Goal: Task Accomplishment & Management: Complete application form

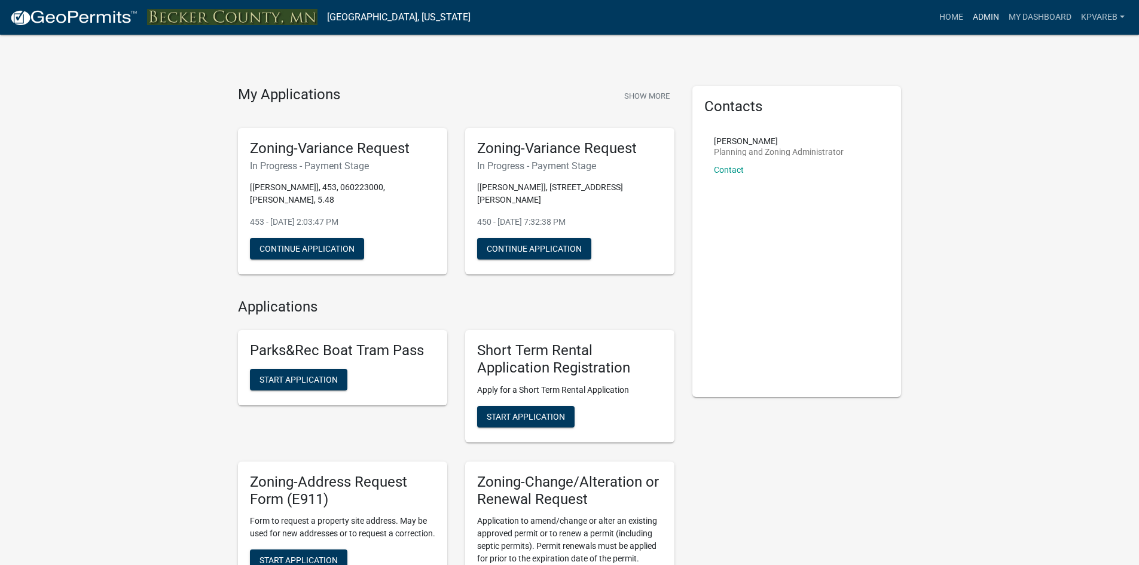
click at [988, 17] on link "Admin" at bounding box center [986, 17] width 36 height 23
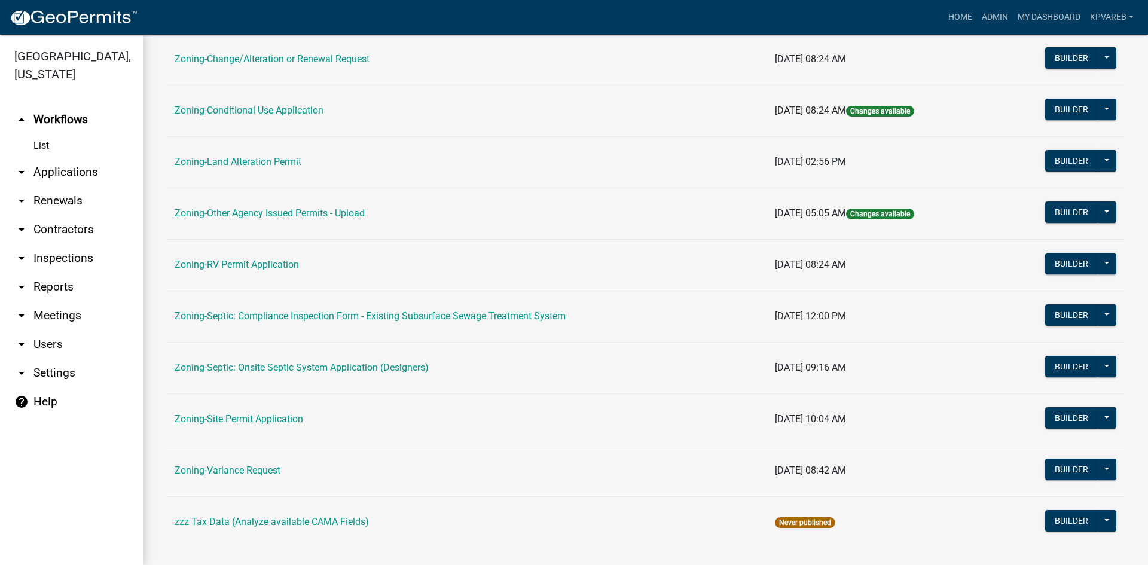
scroll to position [344, 0]
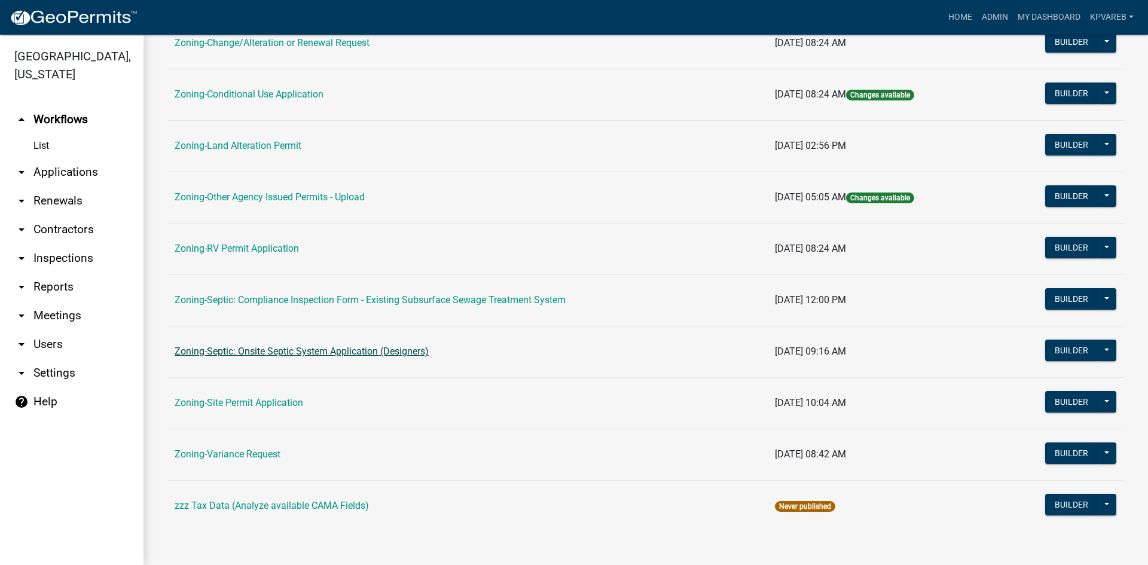
click at [346, 353] on link "Zoning-Septic: Onsite Septic System Application (Designers)" at bounding box center [302, 351] width 254 height 11
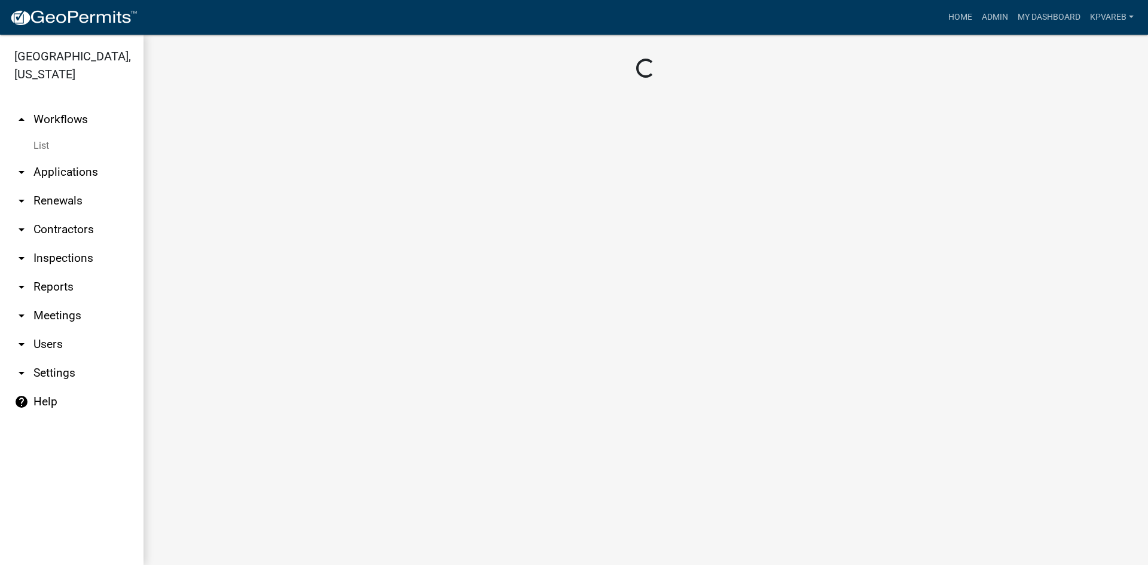
click at [346, 353] on main "Loading..." at bounding box center [646, 300] width 1005 height 531
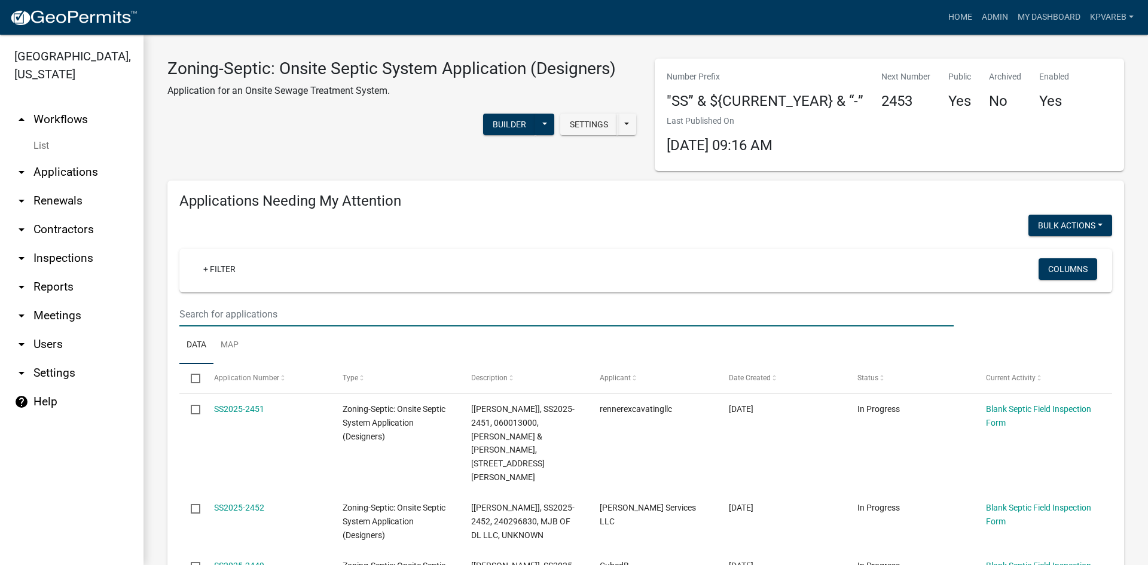
click at [217, 308] on input "text" at bounding box center [566, 314] width 775 height 25
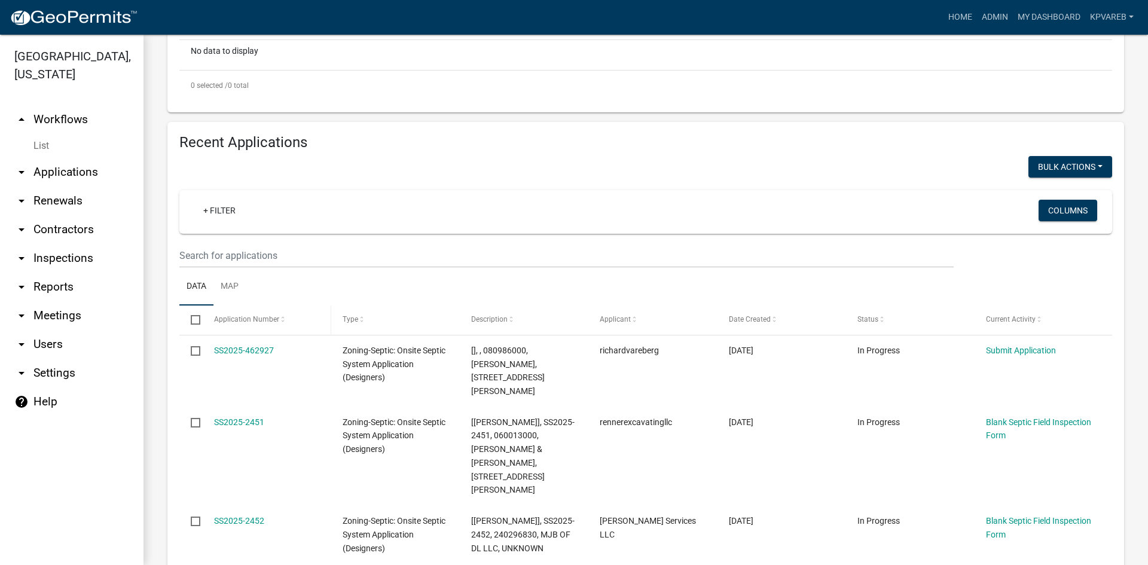
scroll to position [359, 0]
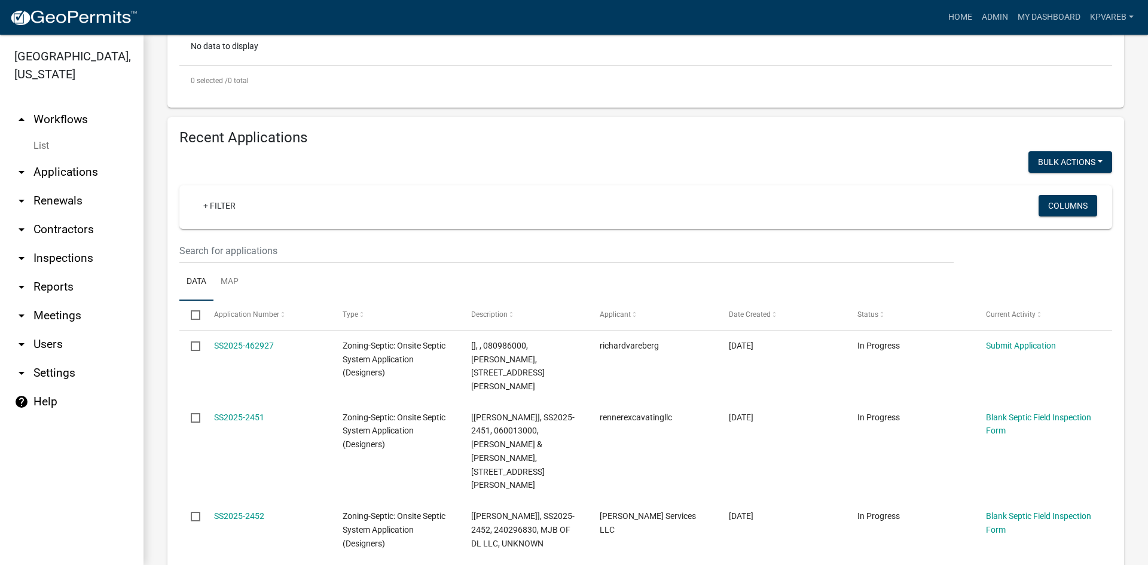
type input "danialson"
click at [245, 254] on input "text" at bounding box center [566, 251] width 775 height 25
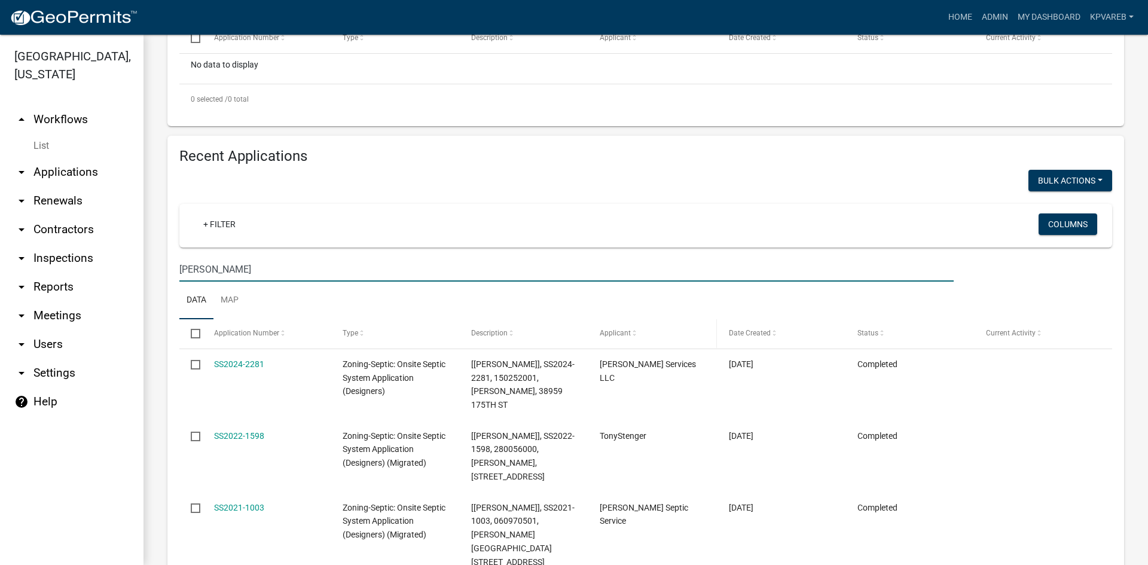
scroll to position [212, 0]
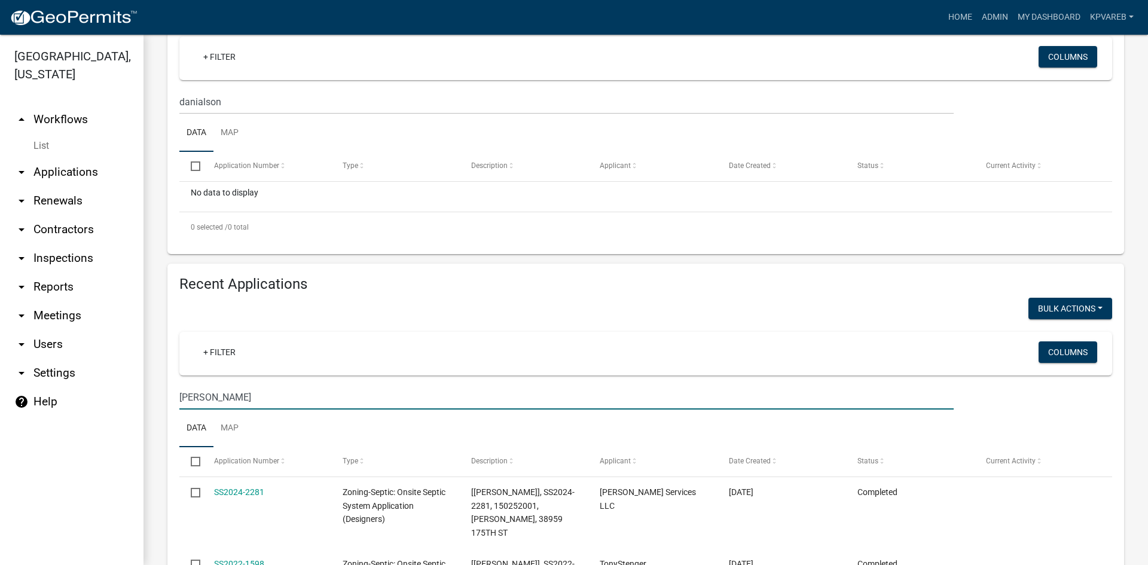
type input "[PERSON_NAME]"
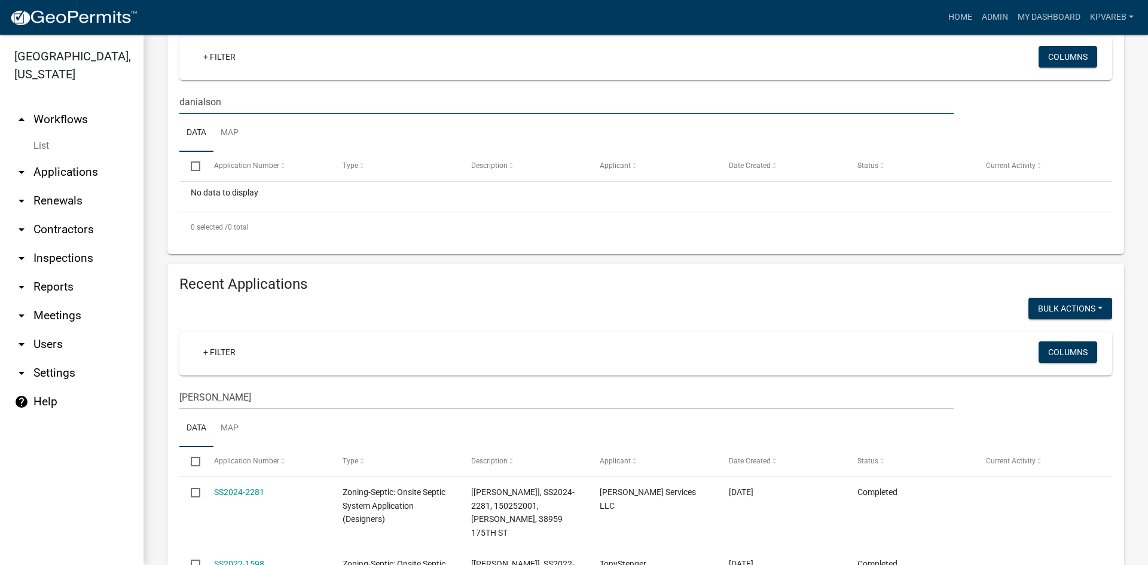
drag, startPoint x: 227, startPoint y: 100, endPoint x: 161, endPoint y: 118, distance: 68.0
click at [161, 118] on div "Applications Needing My Attention Bulk Actions Void + Filter Columns danialson …" at bounding box center [646, 111] width 975 height 286
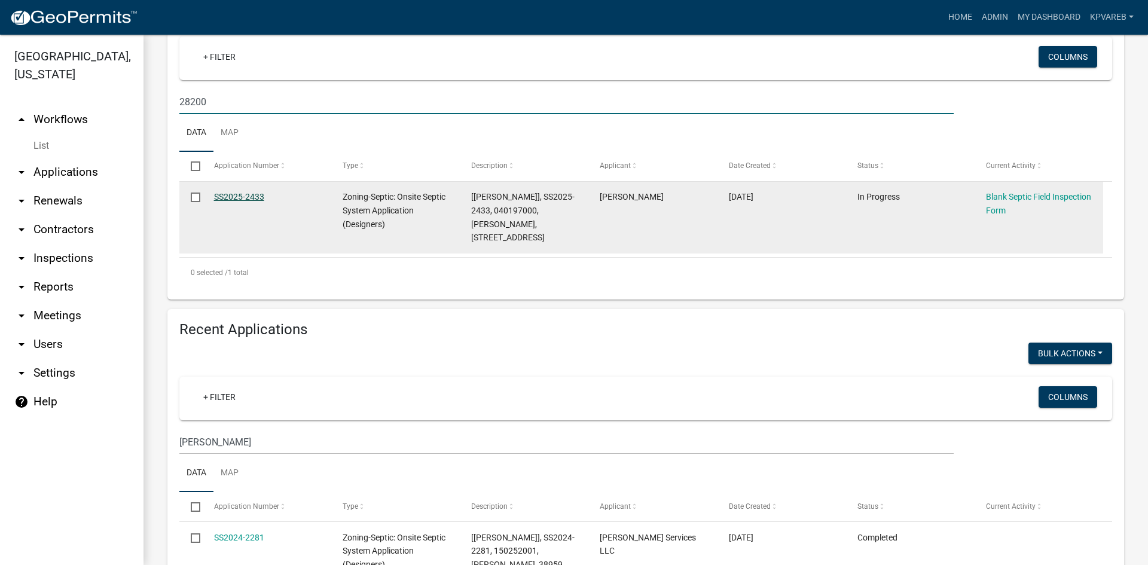
type input "28200"
click at [252, 198] on link "SS2025-2433" at bounding box center [239, 197] width 50 height 10
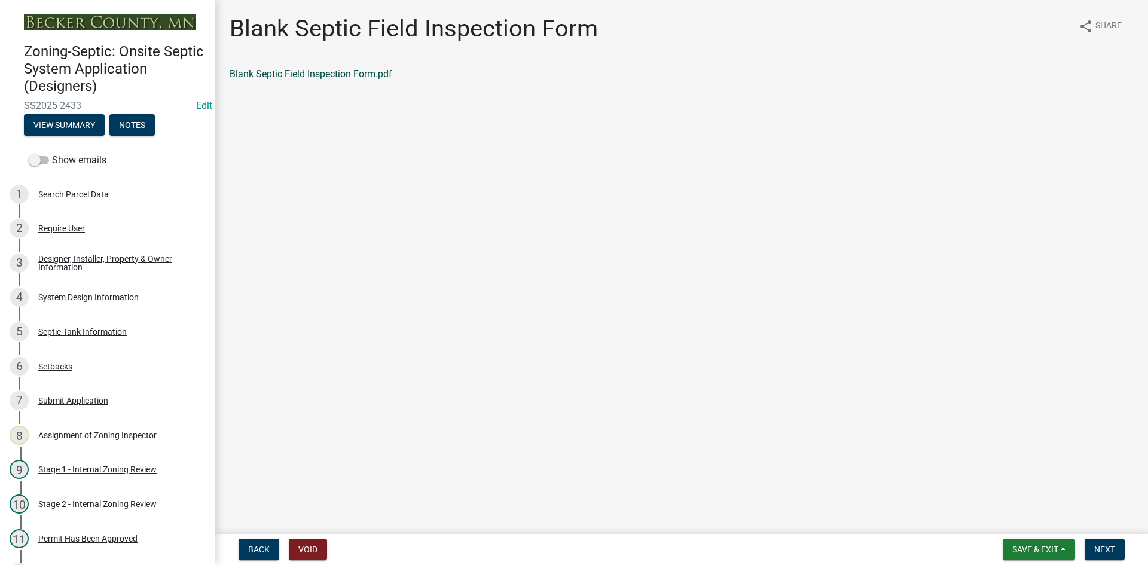
click at [390, 72] on link "Blank Septic Field Inspection Form.pdf" at bounding box center [311, 73] width 163 height 11
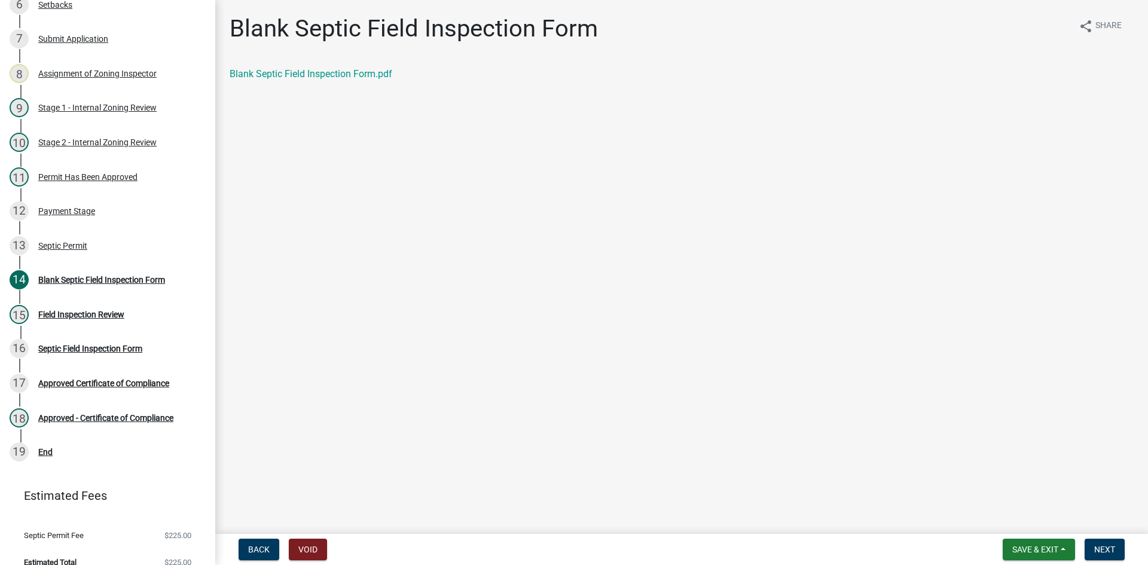
scroll to position [370, 0]
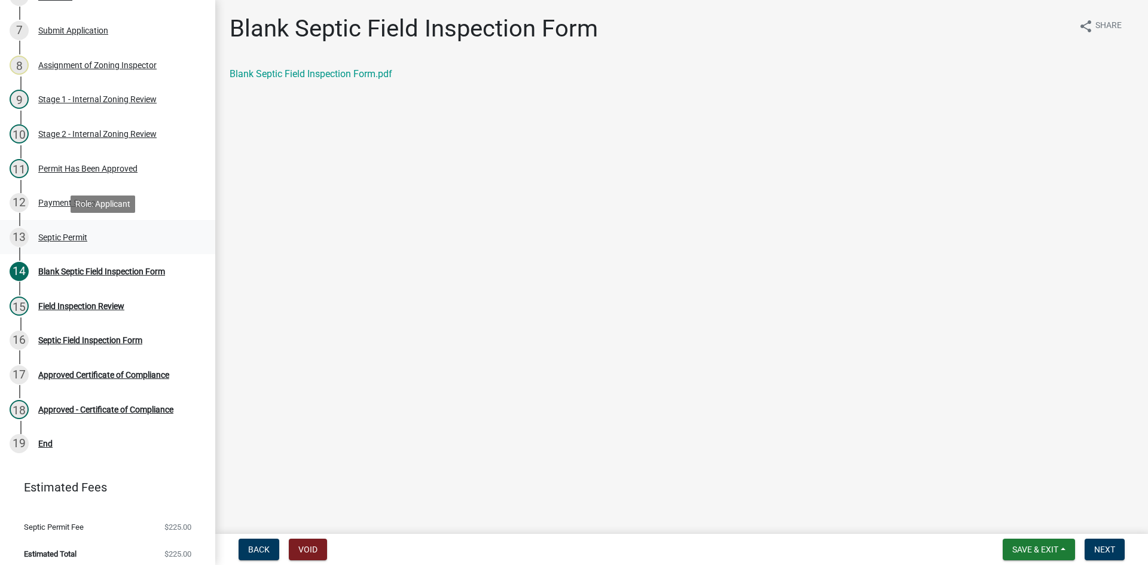
click at [76, 236] on div "Septic Permit" at bounding box center [62, 237] width 49 height 8
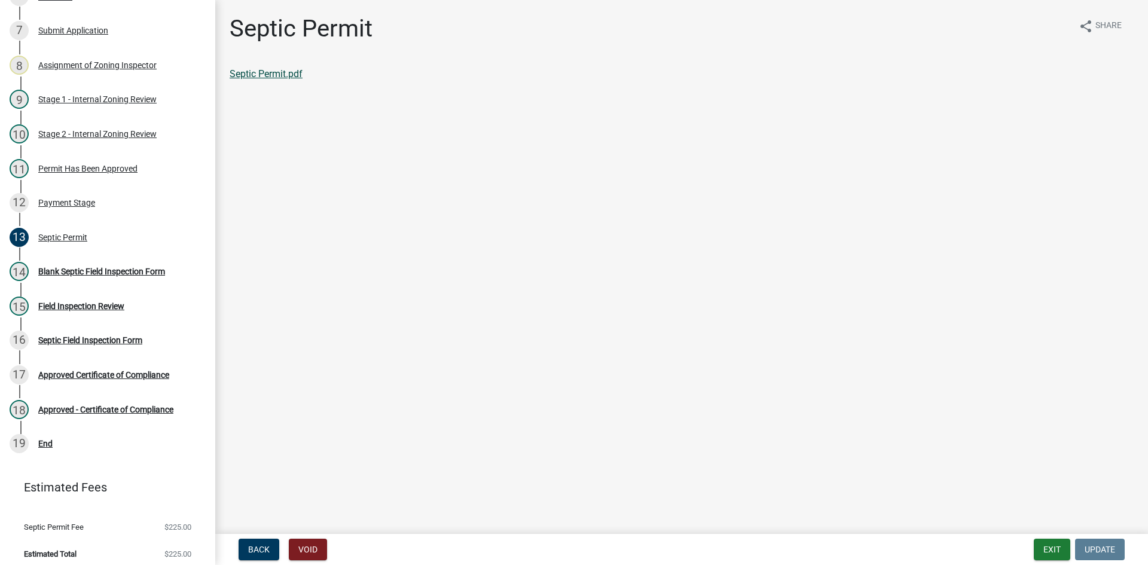
click at [288, 73] on link "Septic Permit.pdf" at bounding box center [266, 73] width 73 height 11
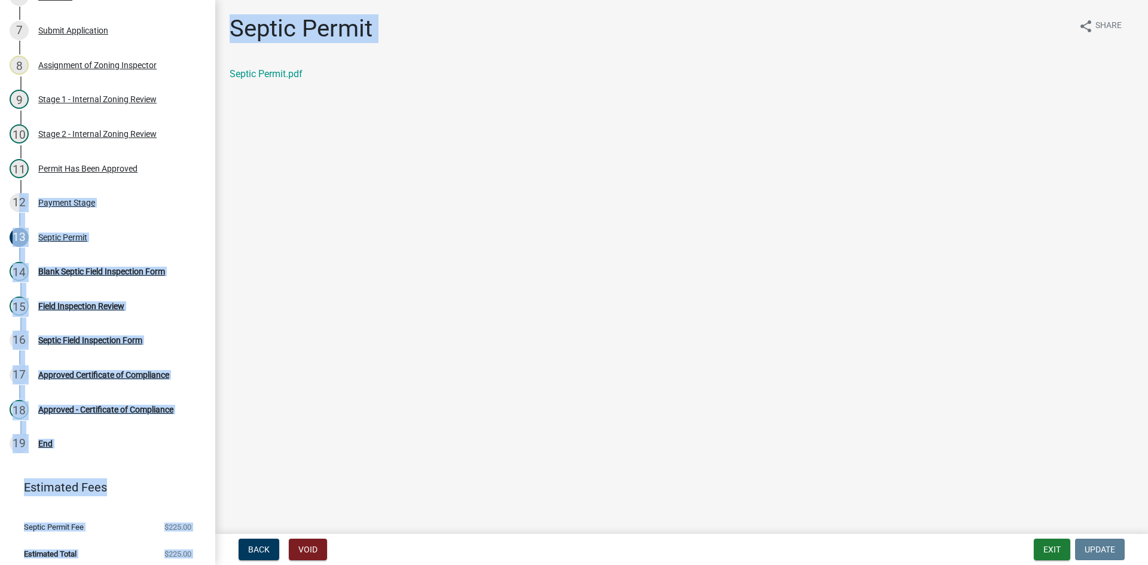
drag, startPoint x: 217, startPoint y: 295, endPoint x: 214, endPoint y: 182, distance: 113.1
click at [214, 182] on div "Zoning-Septic: Onsite Septic System Application (Designers) SS2025-2433 Edit Vi…" at bounding box center [574, 282] width 1148 height 565
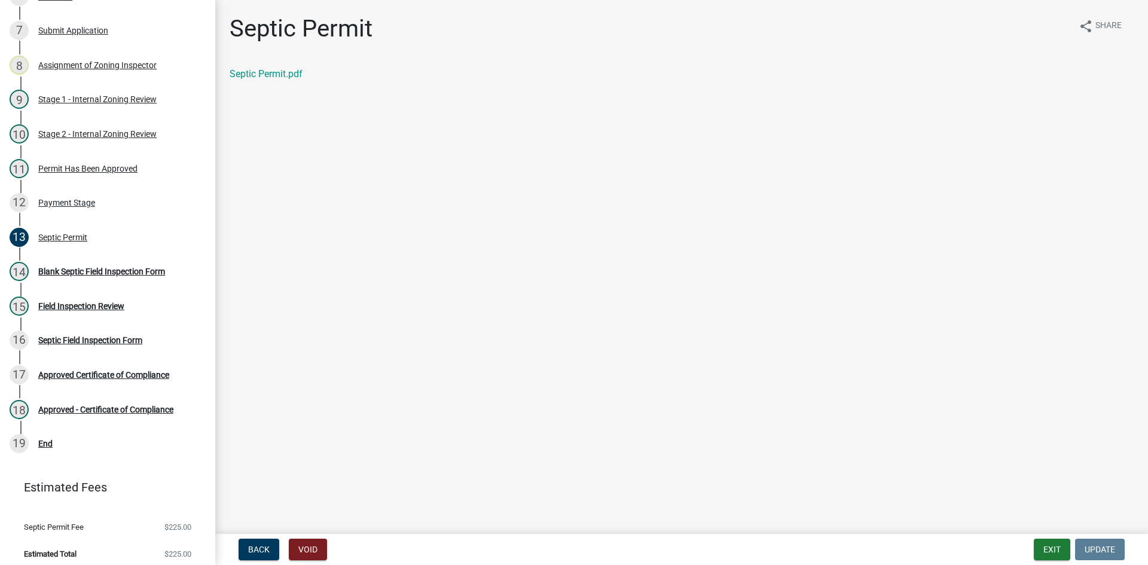
click at [330, 231] on main "Septic Permit share Share Septic Permit.pdf" at bounding box center [681, 264] width 933 height 529
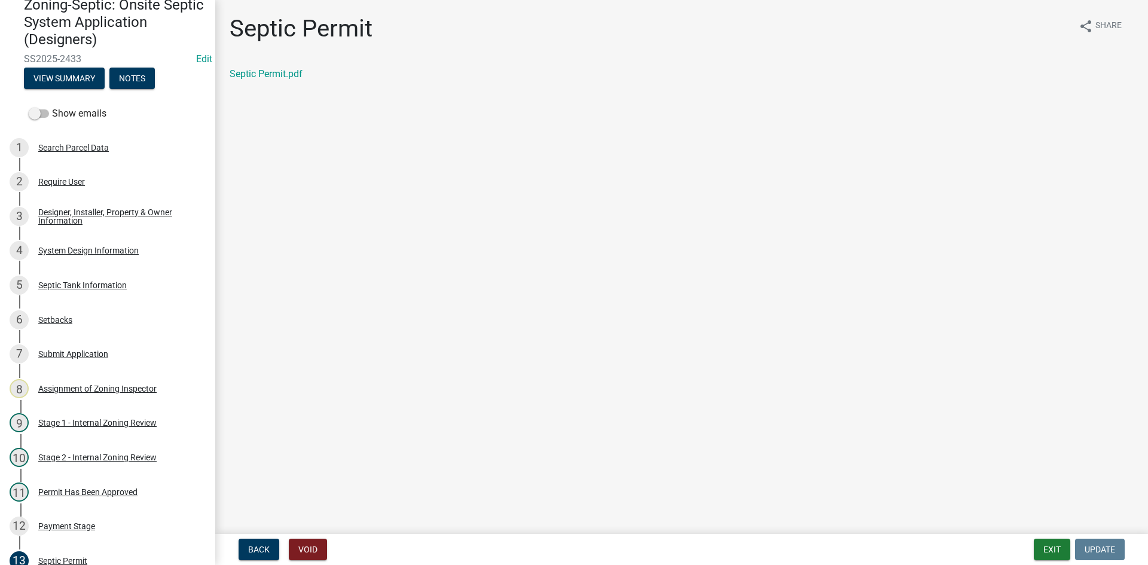
scroll to position [30, 0]
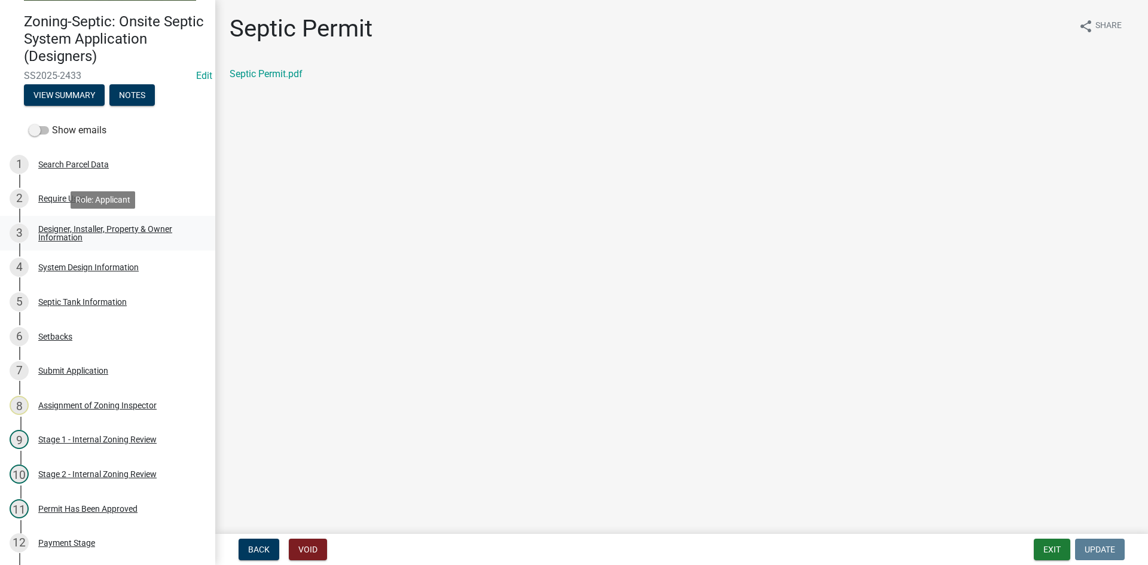
click at [127, 233] on div "Designer, Installer, Property & Owner Information" at bounding box center [117, 233] width 158 height 17
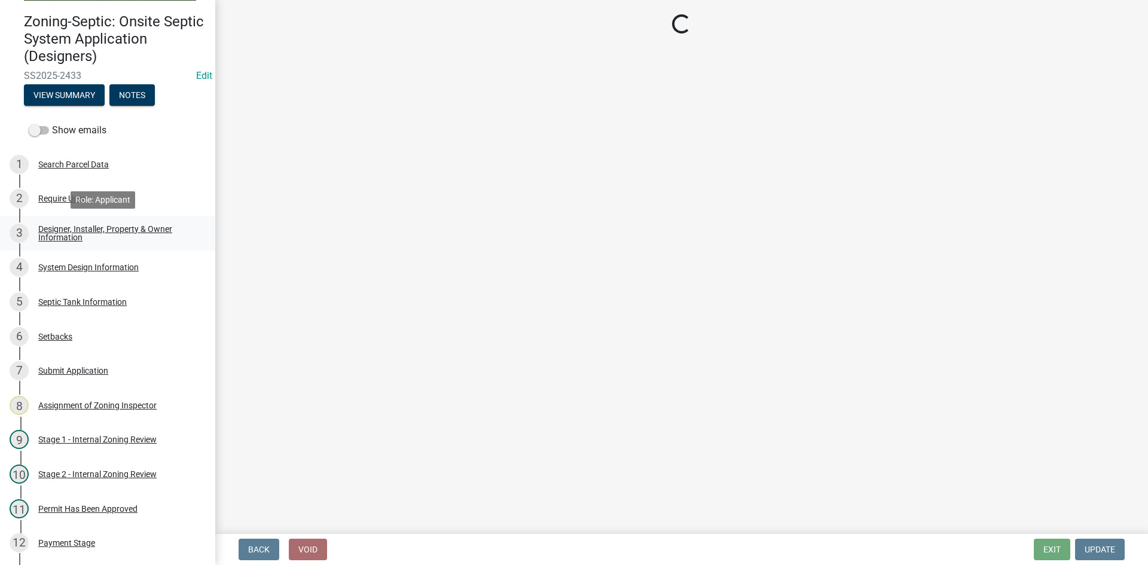
select select "b64ed17c-3b29-4e67-8052-19c7cd9ac7db"
select select "959949e4-cef9-4a6a-9caa-050cbac4b29c"
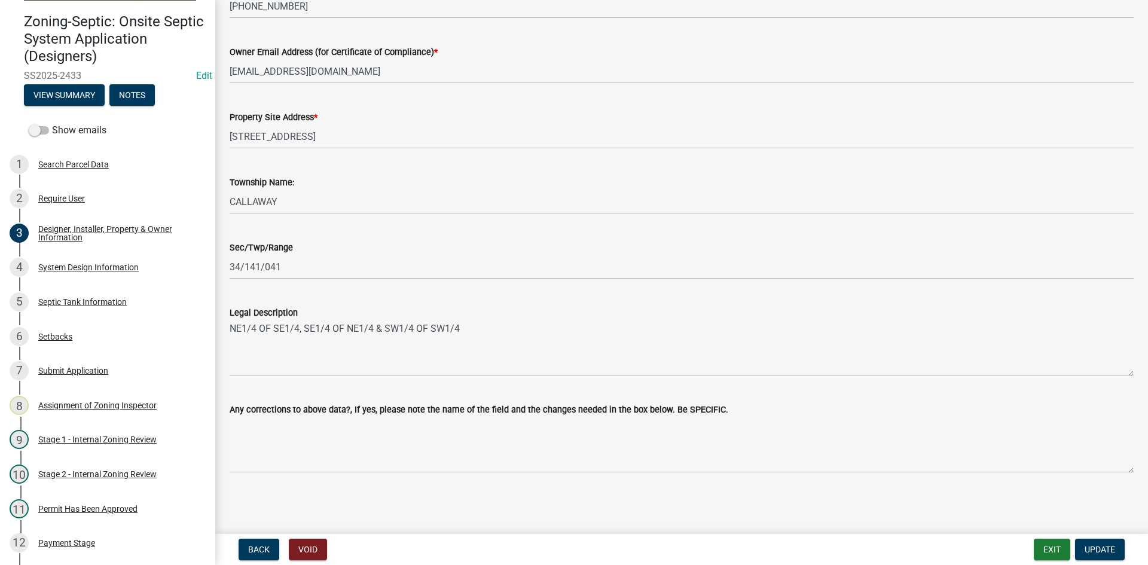
scroll to position [344, 0]
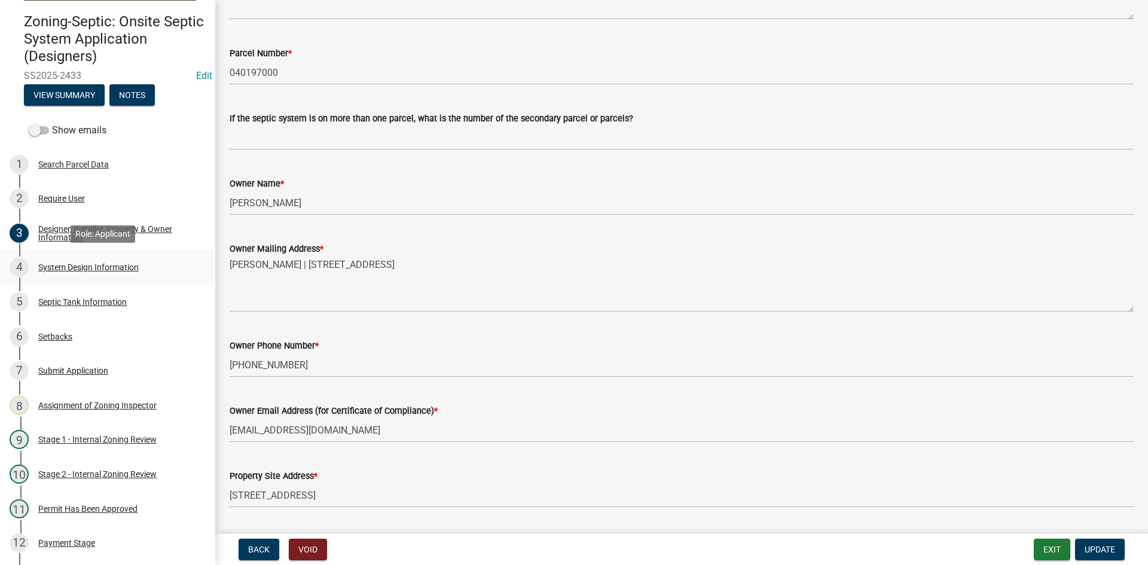
click at [106, 264] on div "System Design Information" at bounding box center [88, 267] width 100 height 8
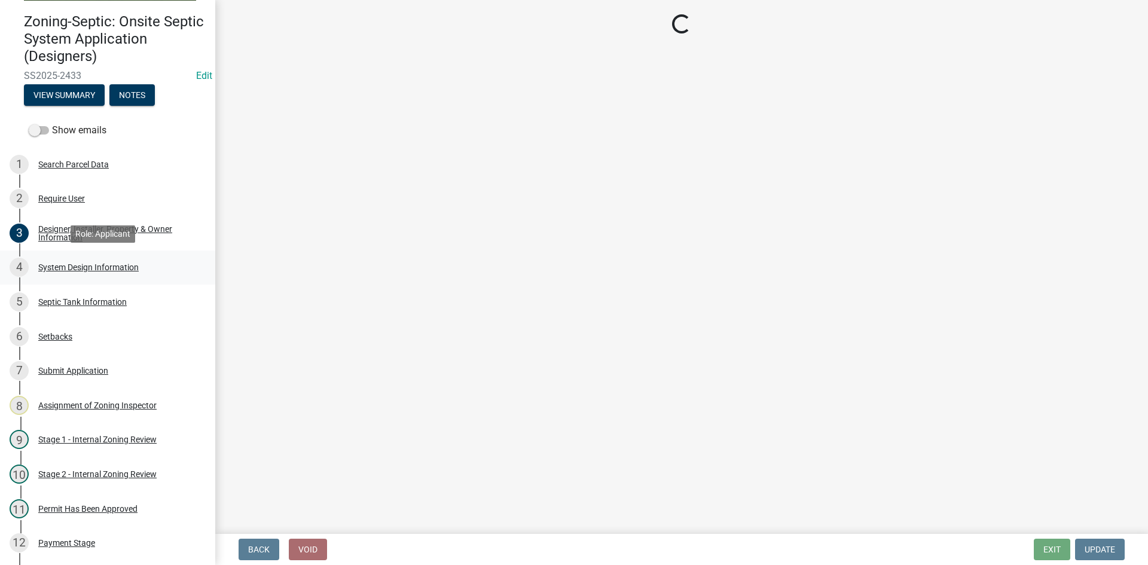
scroll to position [0, 0]
select select "8ba21533-2acf-4cc6-95e5-280e4aabd5a3"
select select "25258e87-3ef9-4f1c-a5f1-75a1d463abfb"
select select "011fbff4-a41d-4a75-9bd8-71c7e6c69e0d"
select select "85fdfef2-2683-4311-b5d5-5505f6411127"
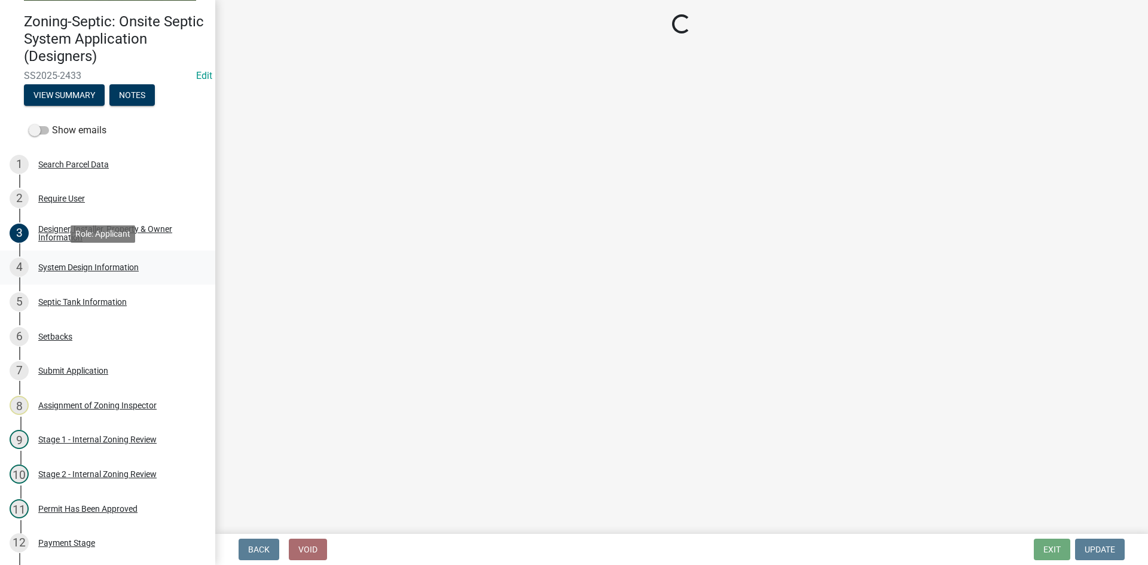
select select "1002d2f5-04ee-41f0-9277-2fadb170a736"
select select "ef698bf5-6172-44c1-9ffb-522c07469aed"
select select "384fc250-a67e-4e5e-a6e0-19116deb63e7"
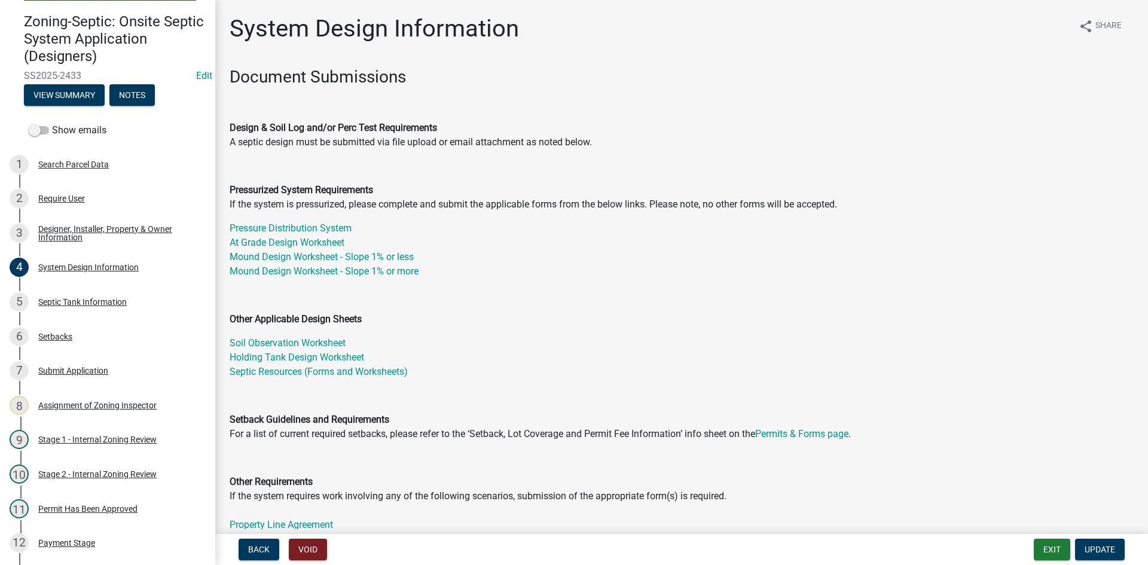
scroll to position [359, 0]
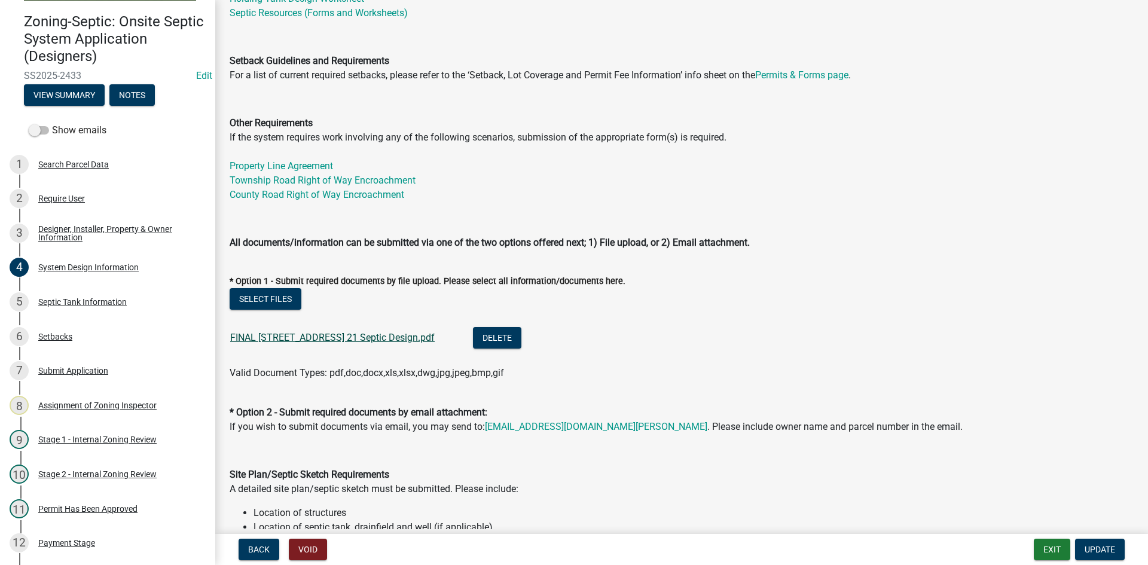
click at [327, 336] on link "FINAL [STREET_ADDRESS] 21 Septic Design.pdf" at bounding box center [332, 337] width 205 height 11
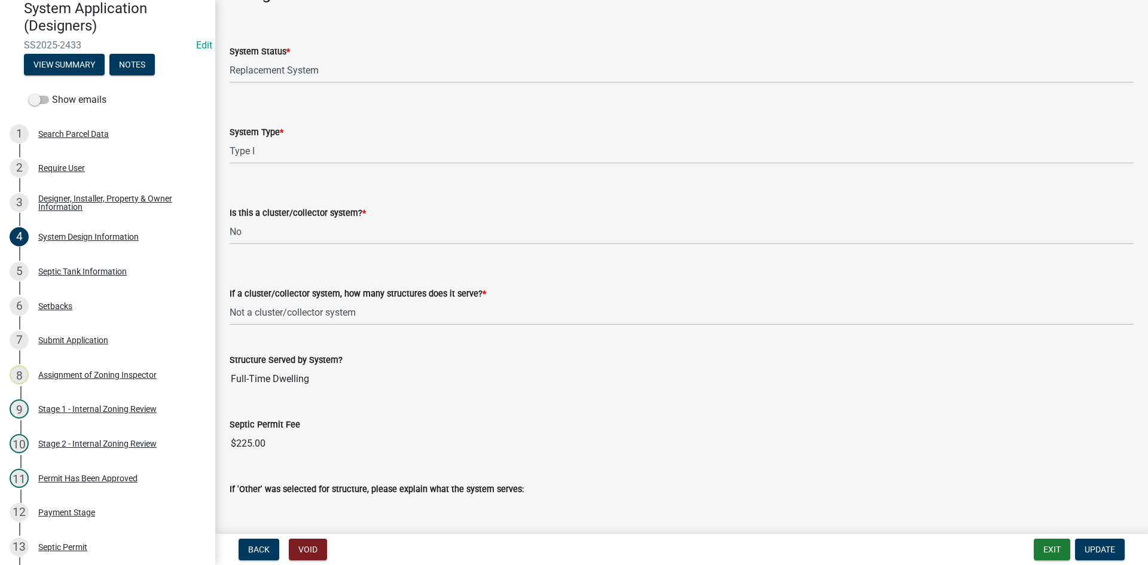
scroll to position [1495, 0]
click at [298, 77] on select "Select Item... No Existing System Replacement System Failing System (Cesspool, …" at bounding box center [682, 70] width 904 height 25
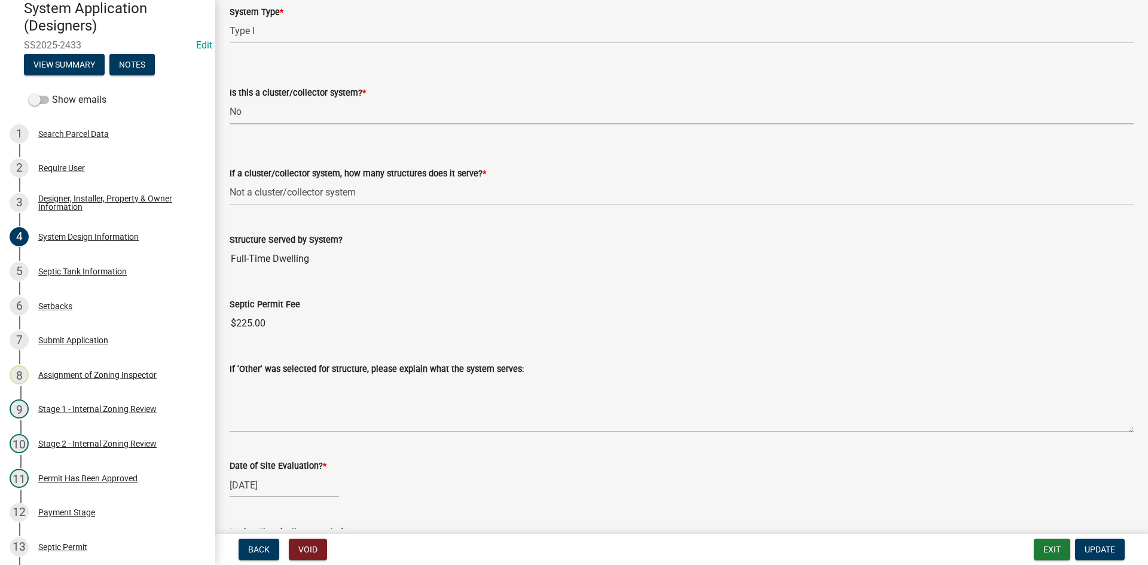
click at [294, 118] on select "Select Item... Yes No" at bounding box center [682, 112] width 904 height 25
click at [297, 117] on select "Select Item... Yes No" at bounding box center [682, 112] width 904 height 25
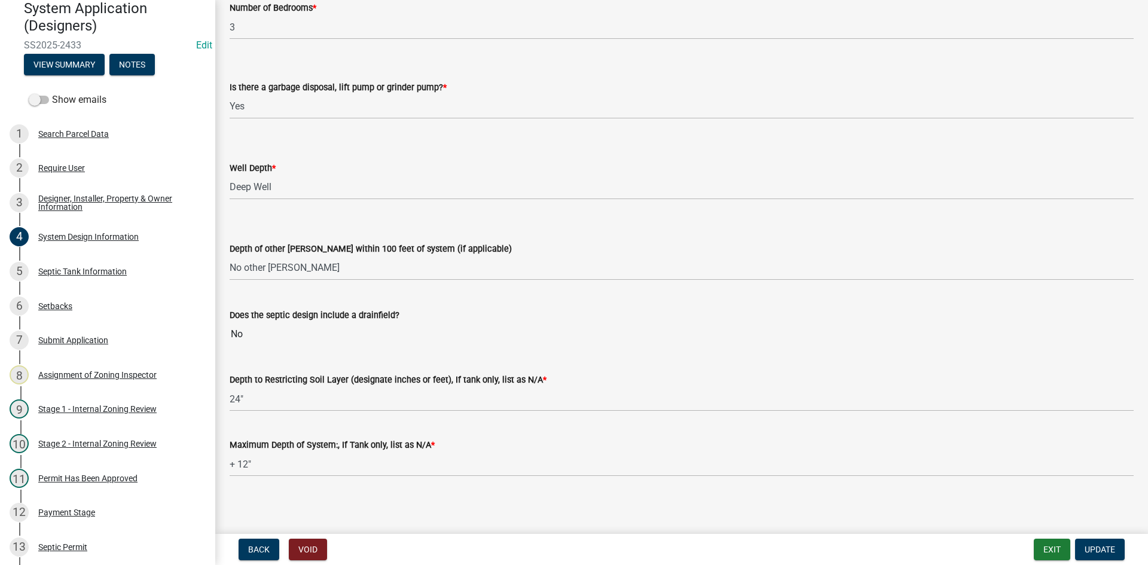
scroll to position [2210, 0]
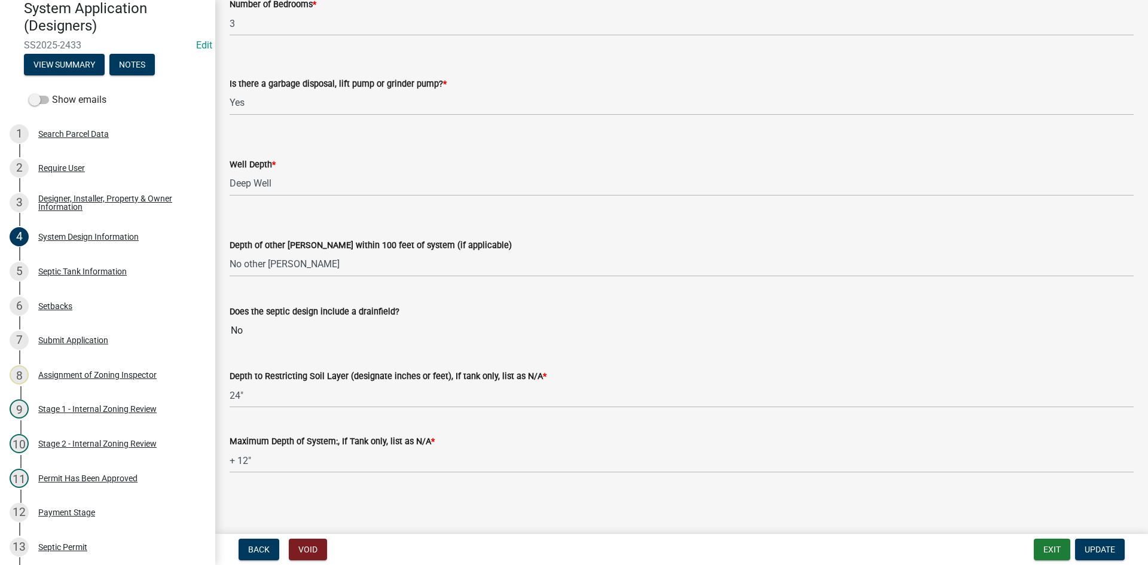
click at [262, 328] on input "No" at bounding box center [682, 331] width 904 height 24
click at [279, 267] on select "Select Item... Deep Well Shallow Well No other [PERSON_NAME]" at bounding box center [682, 264] width 904 height 25
click at [311, 269] on select "Select Item... Deep Well Shallow Well No other [PERSON_NAME]" at bounding box center [682, 264] width 904 height 25
click at [88, 199] on div "Designer, Installer, Property & Owner Information" at bounding box center [117, 202] width 158 height 17
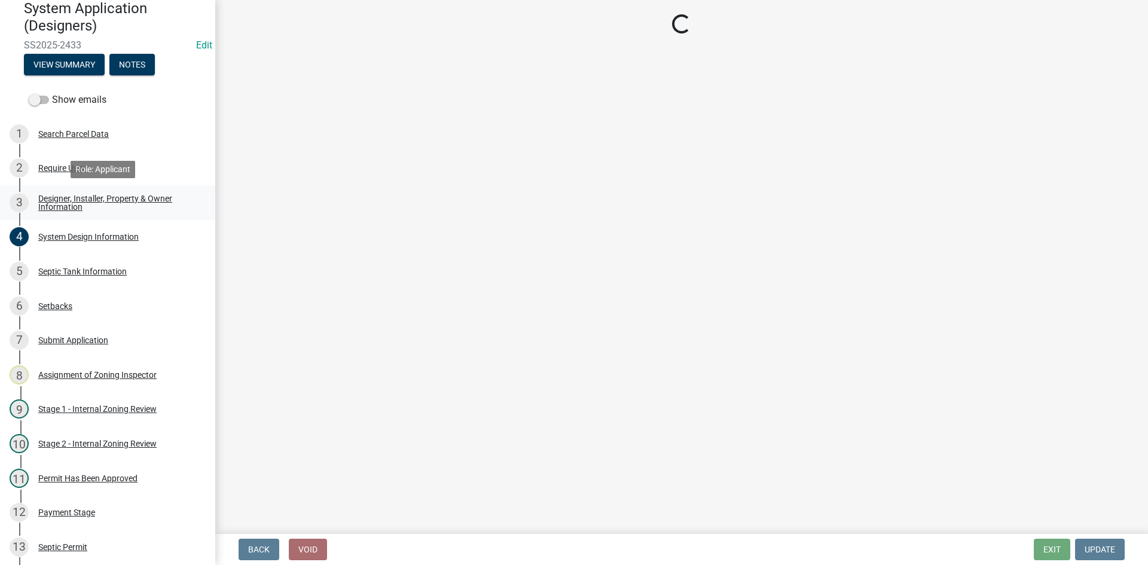
scroll to position [0, 0]
select select "b64ed17c-3b29-4e67-8052-19c7cd9ac7db"
select select "959949e4-cef9-4a6a-9caa-050cbac4b29c"
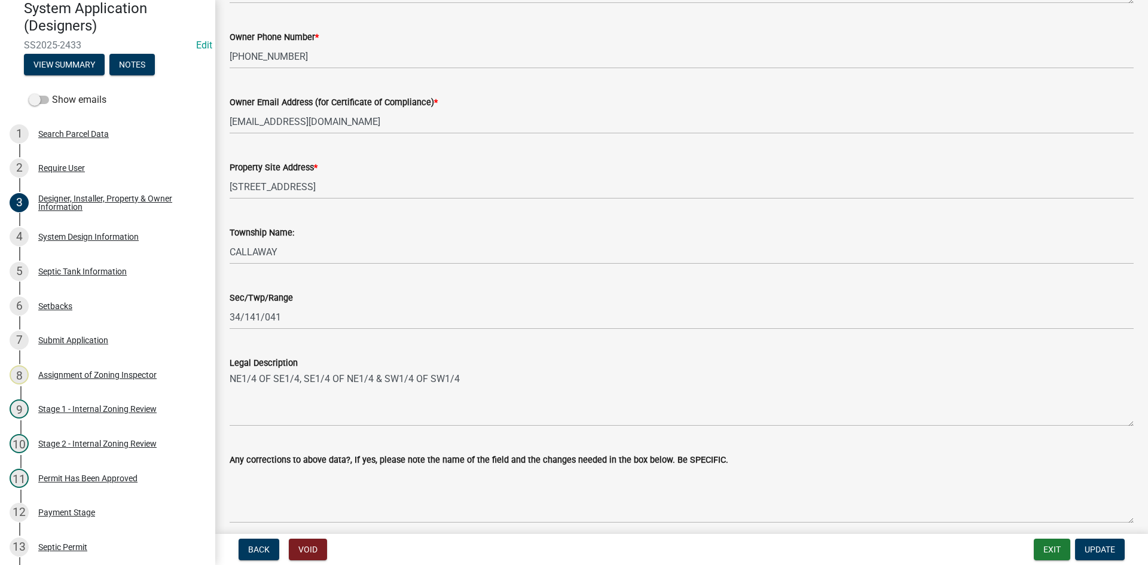
scroll to position [703, 0]
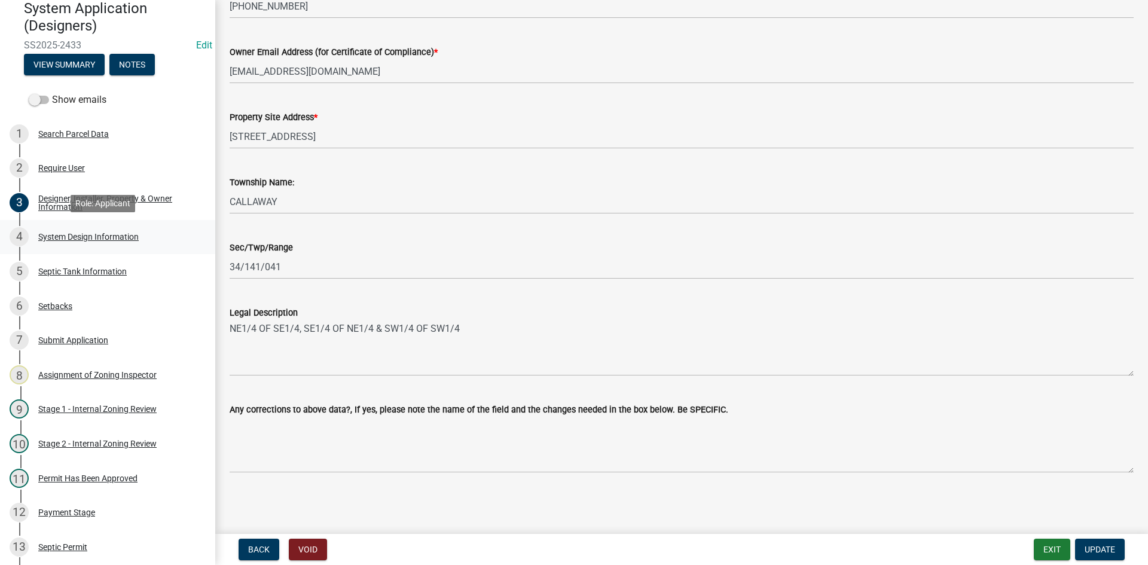
click at [65, 235] on div "System Design Information" at bounding box center [88, 237] width 100 height 8
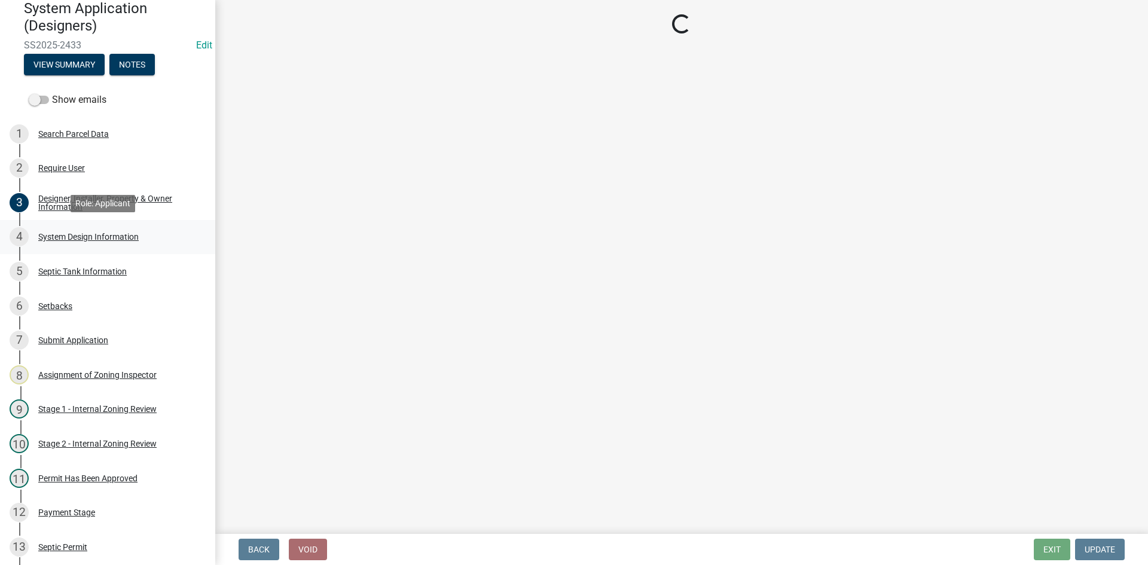
scroll to position [0, 0]
select select "8ba21533-2acf-4cc6-95e5-280e4aabd5a3"
select select "25258e87-3ef9-4f1c-a5f1-75a1d463abfb"
select select "011fbff4-a41d-4a75-9bd8-71c7e6c69e0d"
select select "85fdfef2-2683-4311-b5d5-5505f6411127"
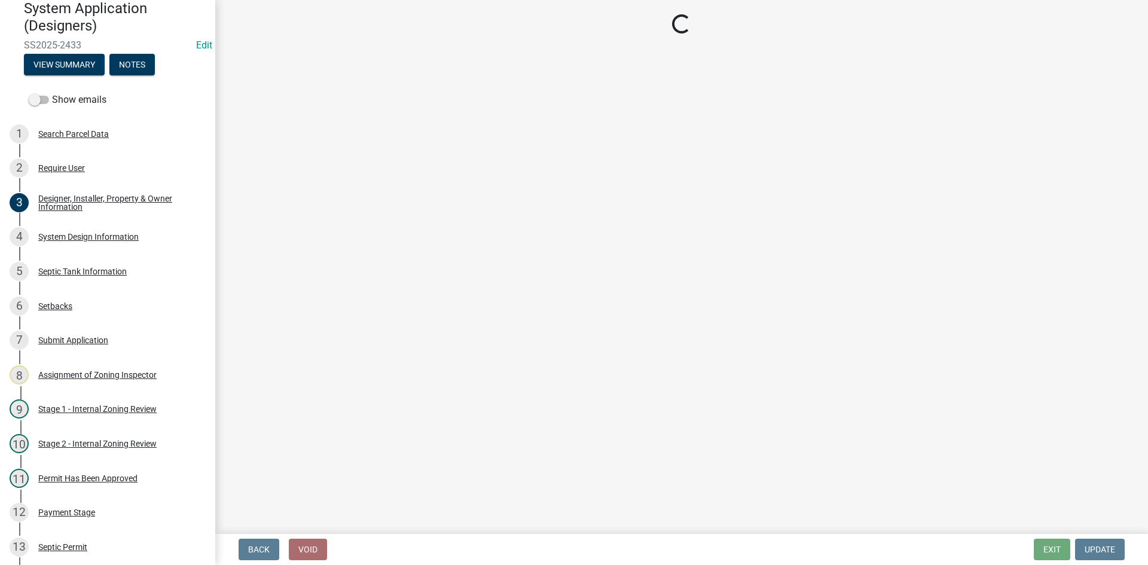
select select "1002d2f5-04ee-41f0-9277-2fadb170a736"
select select "ef698bf5-6172-44c1-9ffb-522c07469aed"
select select "384fc250-a67e-4e5e-a6e0-19116deb63e7"
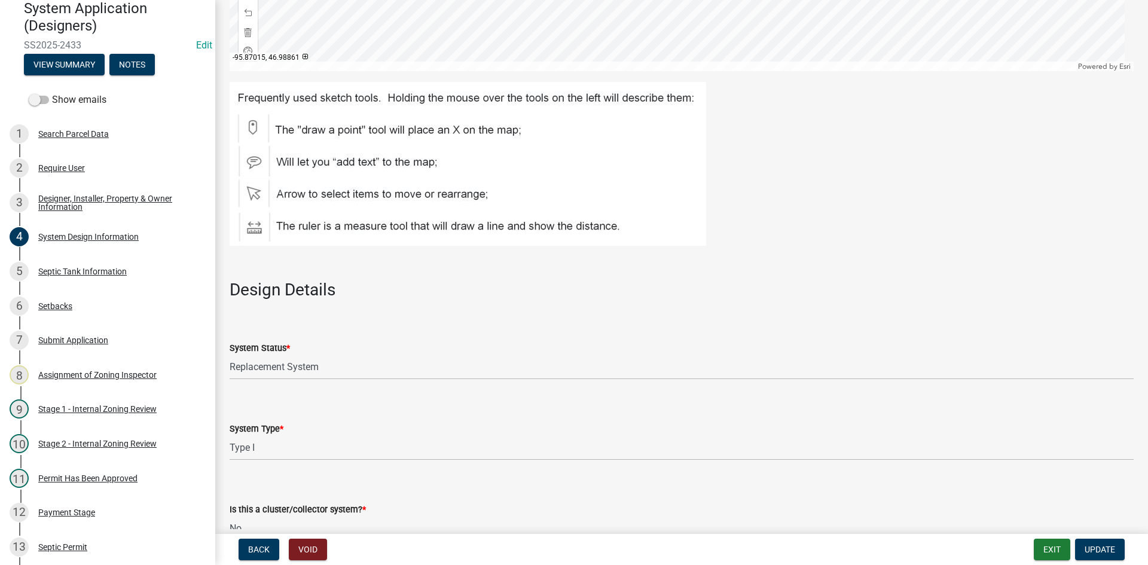
scroll to position [1256, 0]
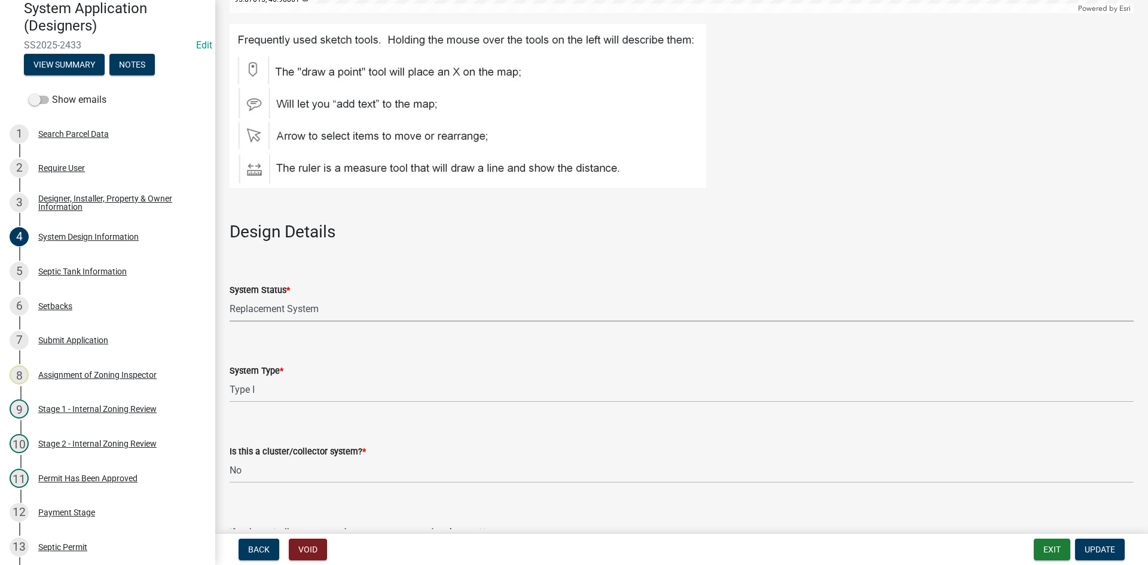
click at [276, 306] on select "Select Item... No Existing System Replacement System Failing System (Cesspool, …" at bounding box center [682, 309] width 904 height 25
click at [381, 297] on select "Select Item... No Existing System Replacement System Failing System (Cesspool, …" at bounding box center [682, 309] width 904 height 25
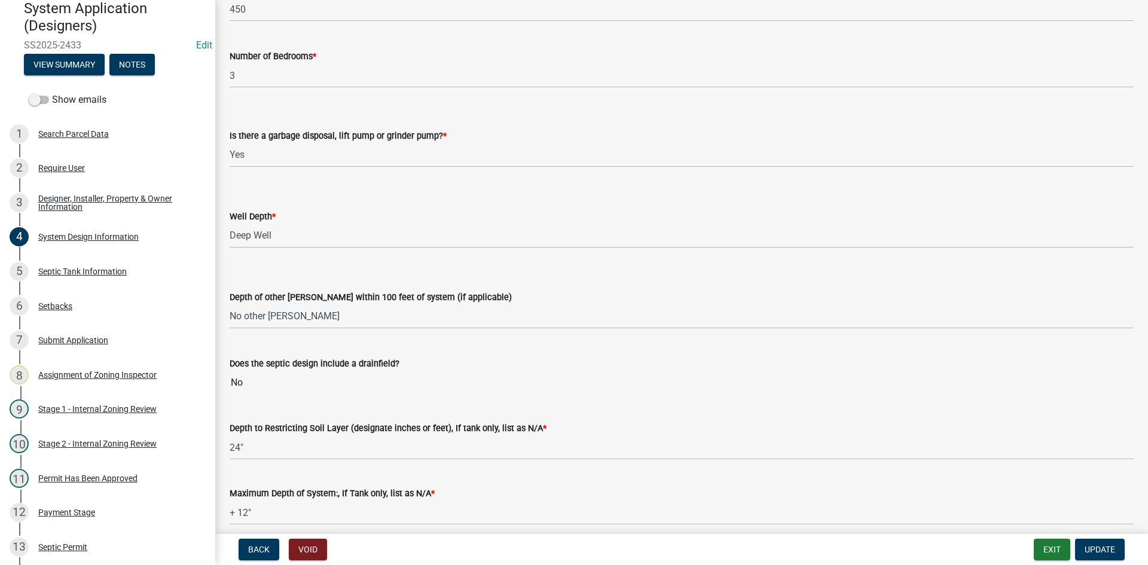
scroll to position [2210, 0]
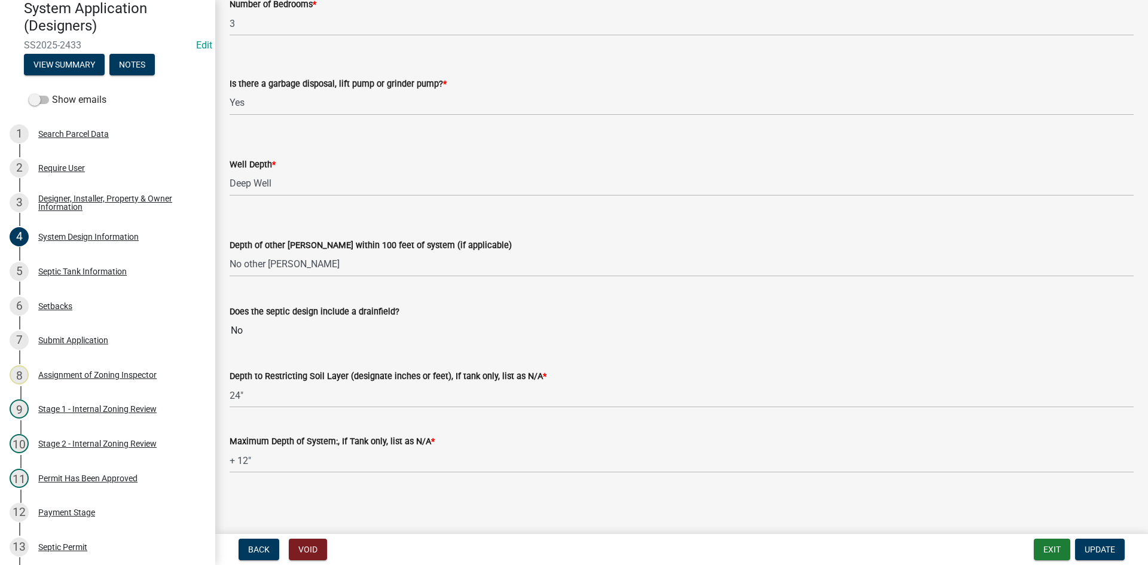
click at [286, 333] on input "No" at bounding box center [682, 331] width 904 height 24
drag, startPoint x: 286, startPoint y: 333, endPoint x: 227, endPoint y: 332, distance: 58.6
click at [206, 339] on div "Zoning-Septic: Onsite Septic System Application (Designers) SS2025-2433 Edit Vi…" at bounding box center [574, 282] width 1148 height 565
click at [449, 377] on label "Depth to Restricting Soil Layer (designate inches or feet), If tank only, list …" at bounding box center [388, 377] width 317 height 8
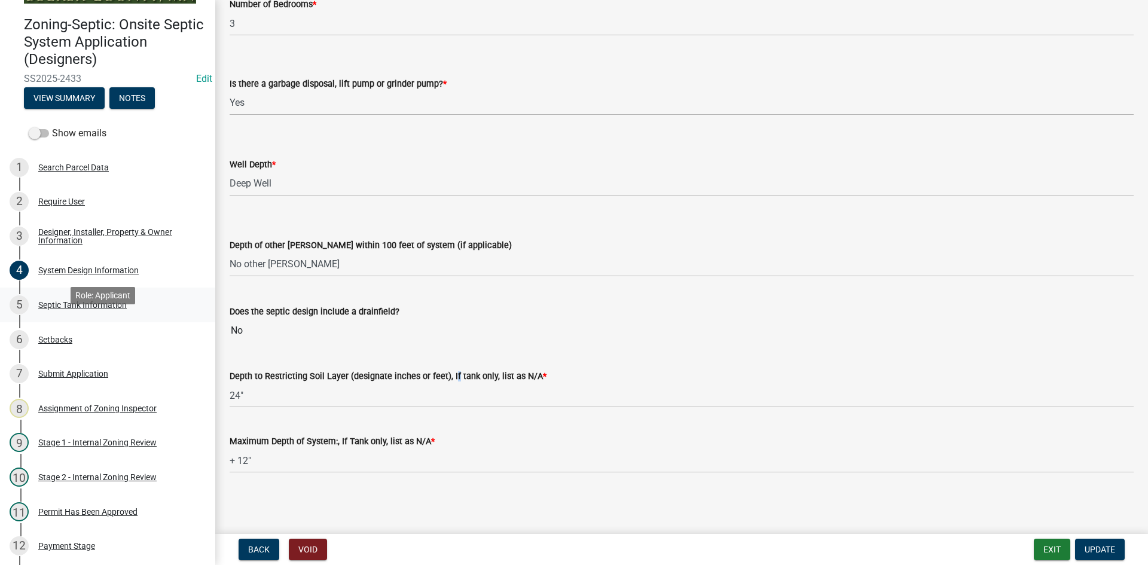
scroll to position [0, 0]
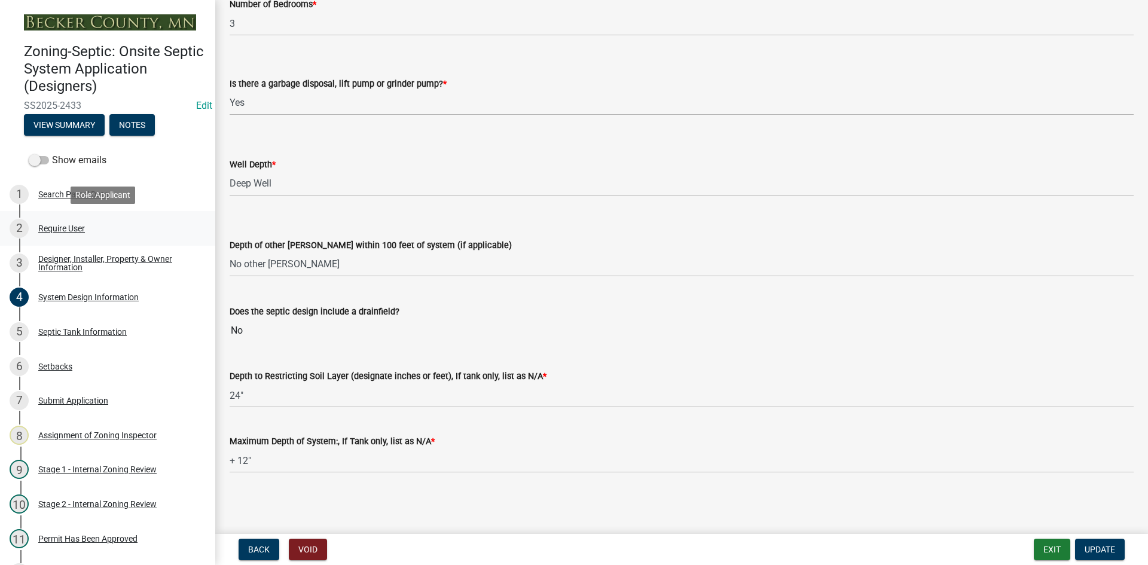
click at [77, 229] on div "Require User" at bounding box center [61, 228] width 47 height 8
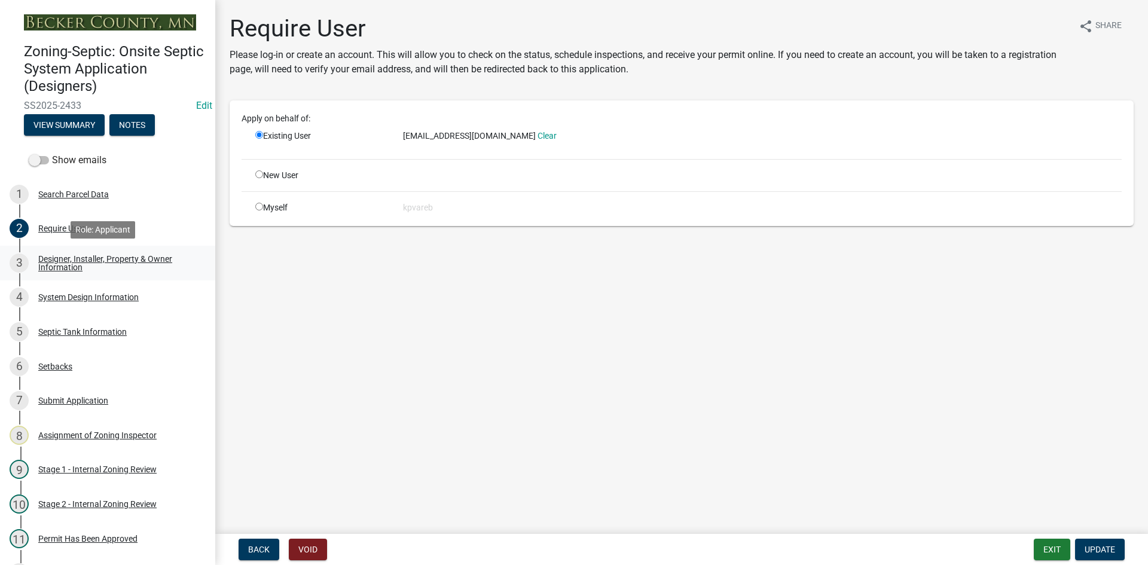
click at [57, 266] on div "Designer, Installer, Property & Owner Information" at bounding box center [117, 263] width 158 height 17
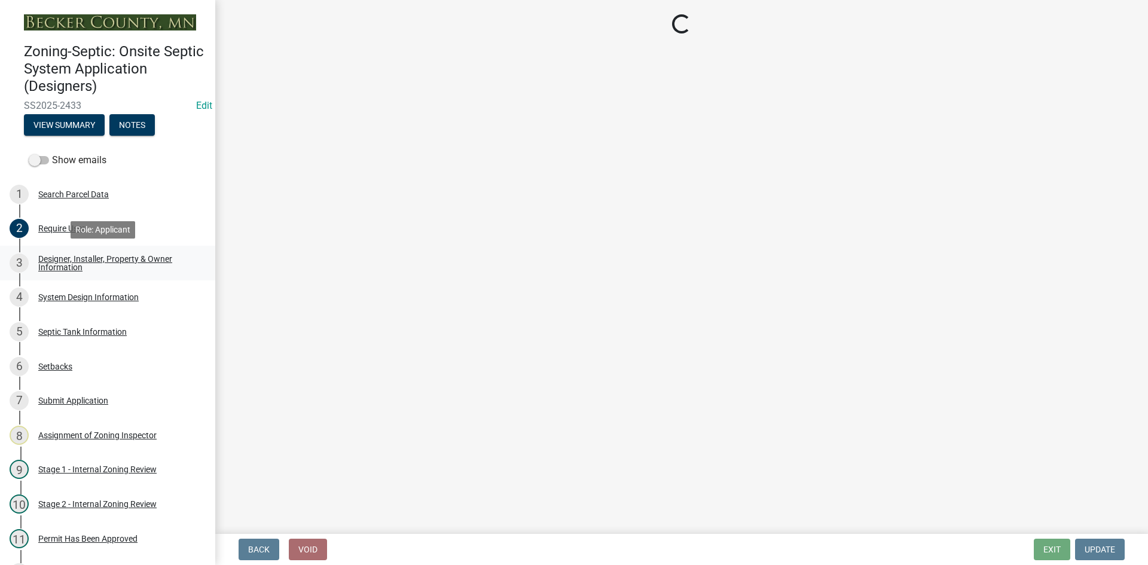
select select "b64ed17c-3b29-4e67-8052-19c7cd9ac7db"
select select "959949e4-cef9-4a6a-9caa-050cbac4b29c"
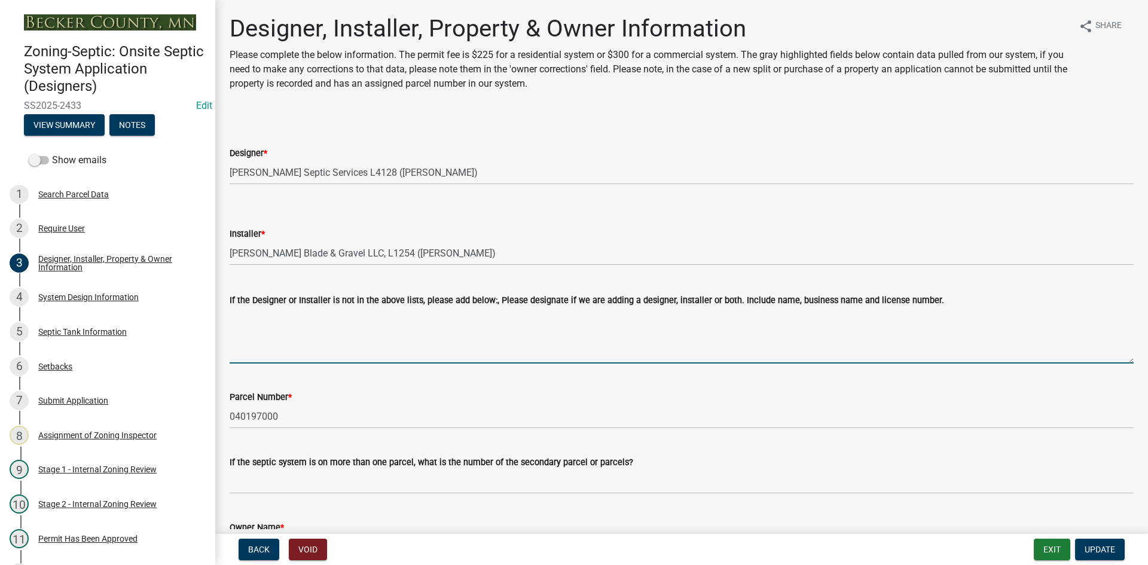
click at [259, 348] on textarea "If the Designer or Installer is not in the above lists, please add below:, Plea…" at bounding box center [682, 335] width 904 height 56
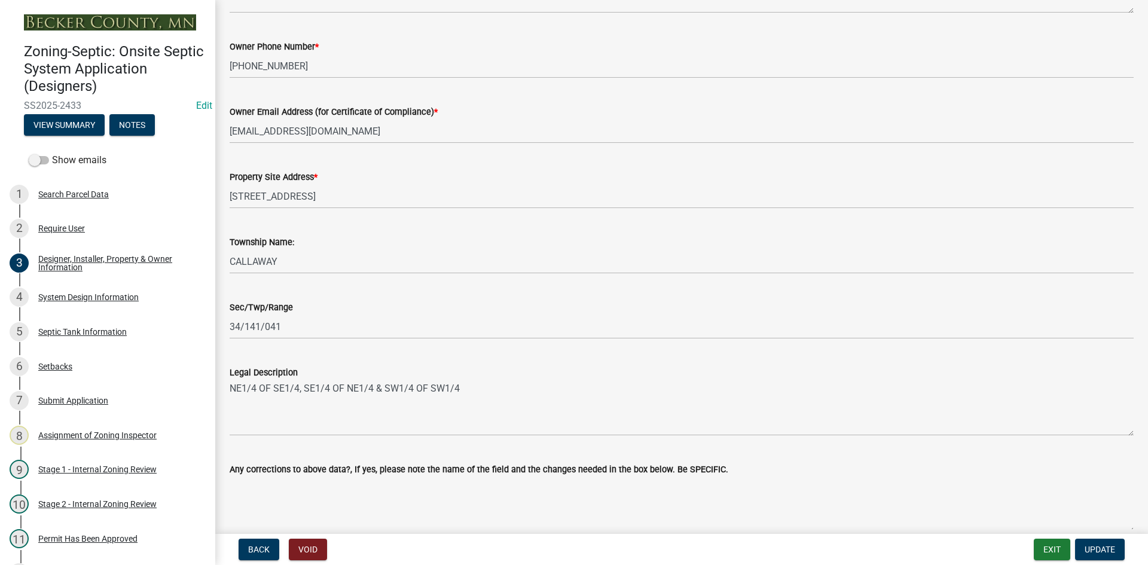
scroll to position [703, 0]
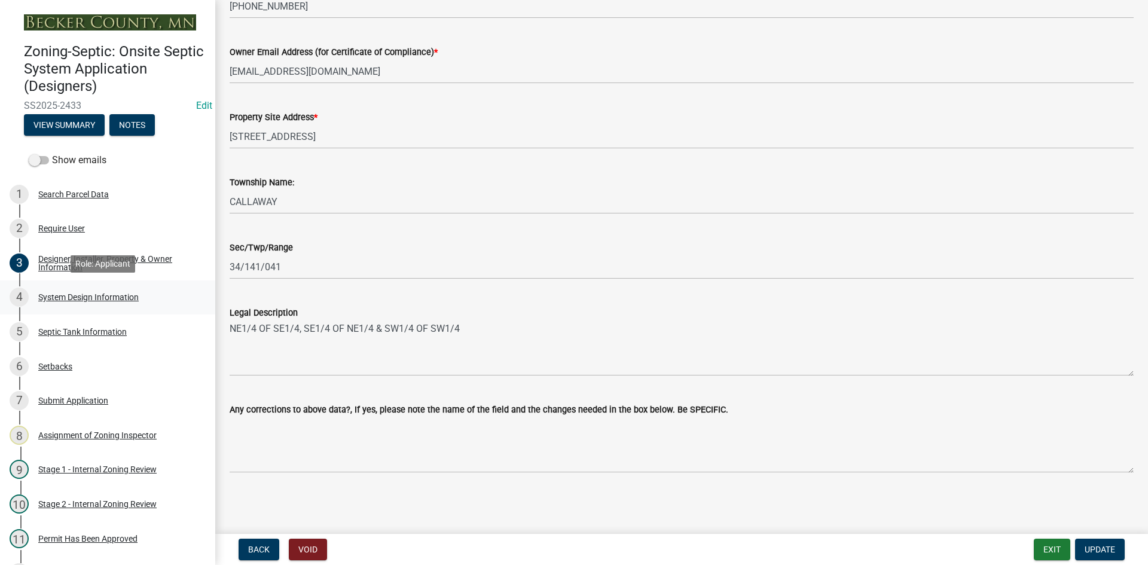
click at [97, 299] on div "System Design Information" at bounding box center [88, 297] width 100 height 8
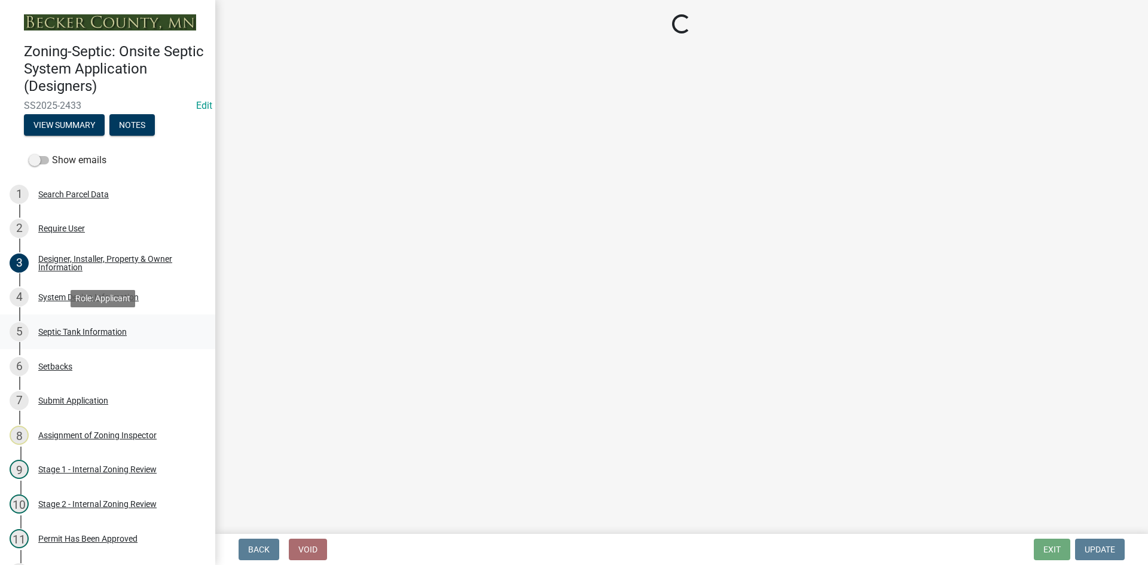
select select "8ba21533-2acf-4cc6-95e5-280e4aabd5a3"
select select "25258e87-3ef9-4f1c-a5f1-75a1d463abfb"
select select "011fbff4-a41d-4a75-9bd8-71c7e6c69e0d"
select select "85fdfef2-2683-4311-b5d5-5505f6411127"
select select "1002d2f5-04ee-41f0-9277-2fadb170a736"
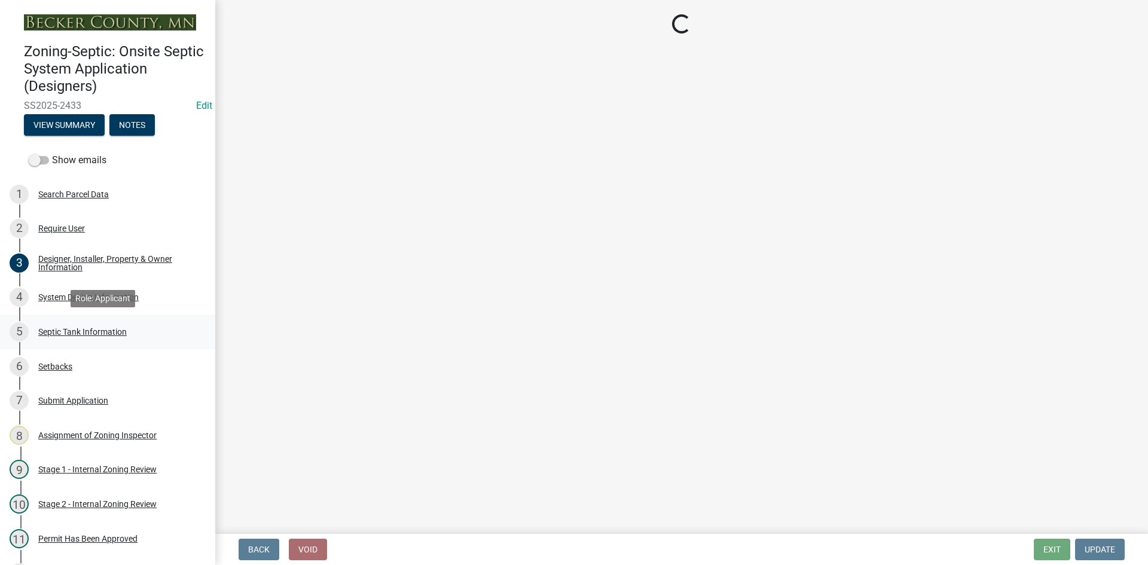
select select "ef698bf5-6172-44c1-9ffb-522c07469aed"
select select "384fc250-a67e-4e5e-a6e0-19116deb63e7"
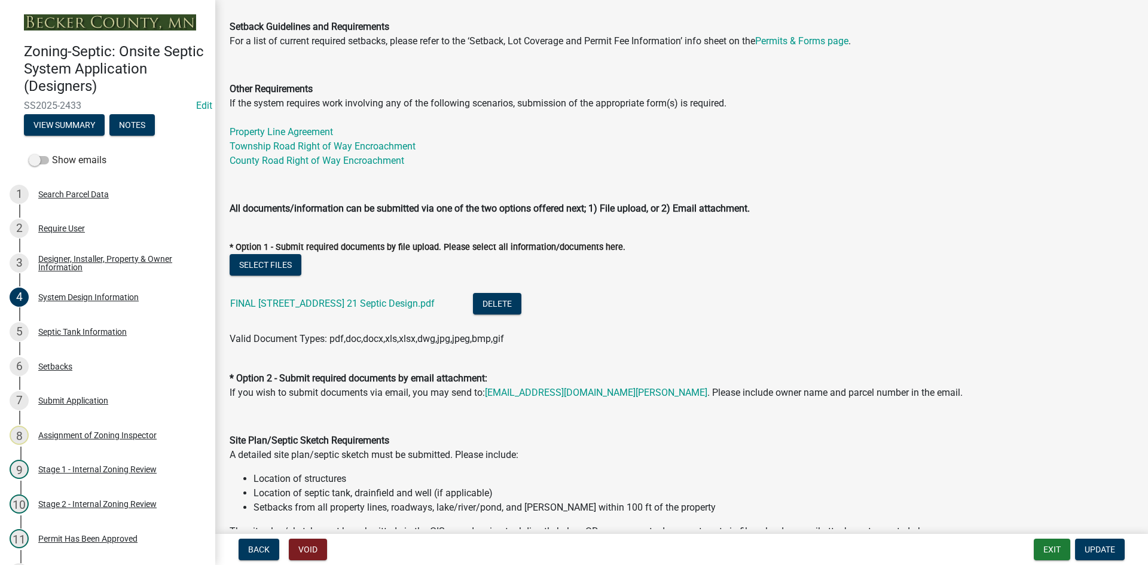
scroll to position [538, 0]
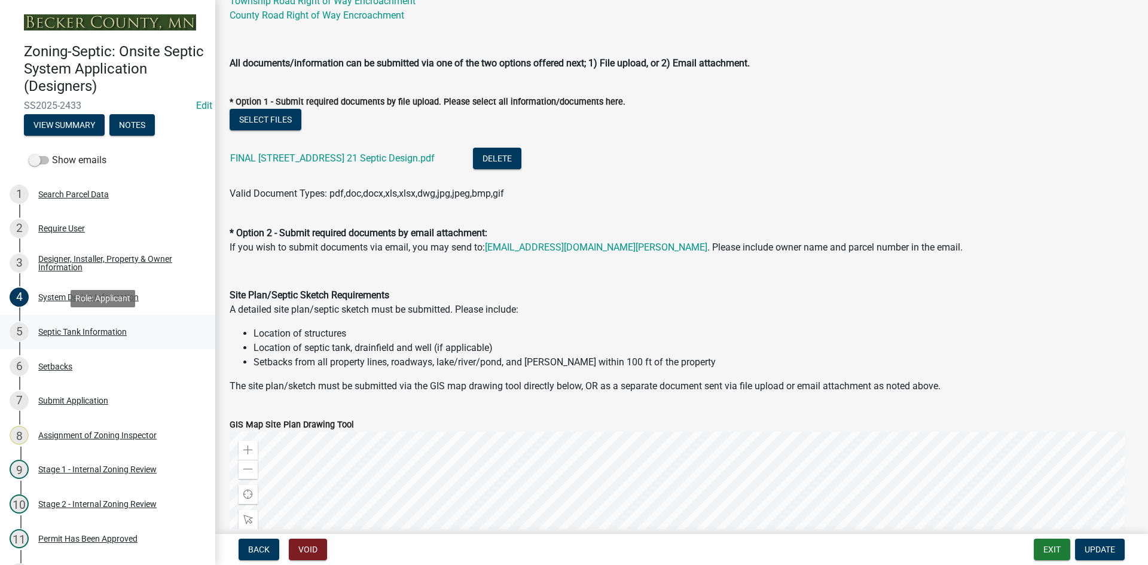
click at [53, 336] on div "Septic Tank Information" at bounding box center [82, 332] width 89 height 8
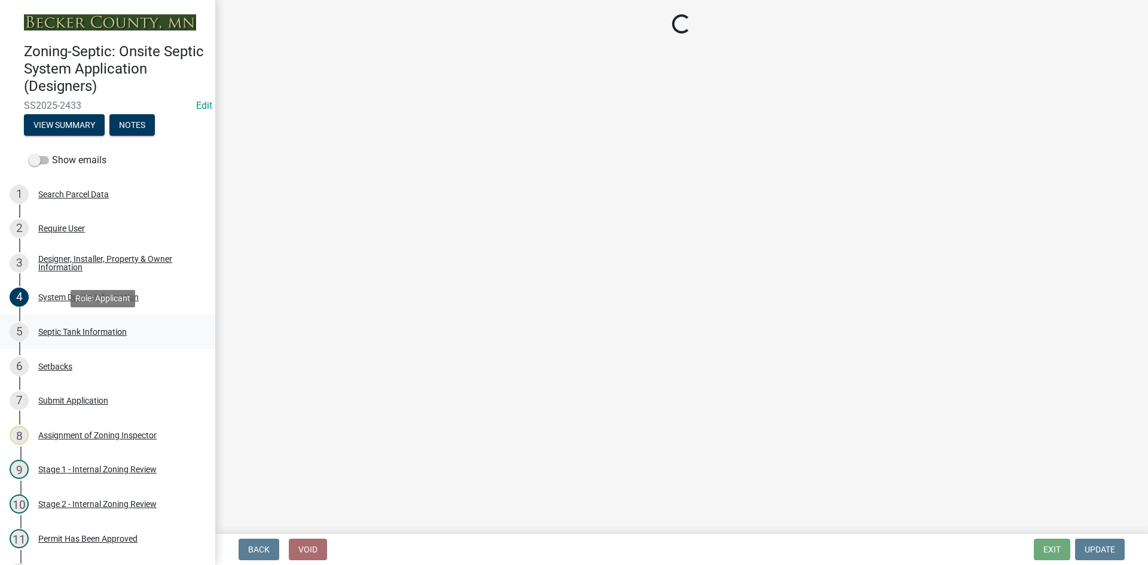
select select "f9fbe67c-c1cf-4a63-8ad4-799ce56b7f21"
select select "8af00ff6-ccdf-43a1-aa9f-9d195177e029"
select select "e0ee17af-48b7-4b92-9885-812dbb1428e7"
select select "c84d9e4c-2287-4d2e-9ef7-9874a7456ee3"
select select "a956bcdf-8f12-4f61-bfc1-a6e229dc0595"
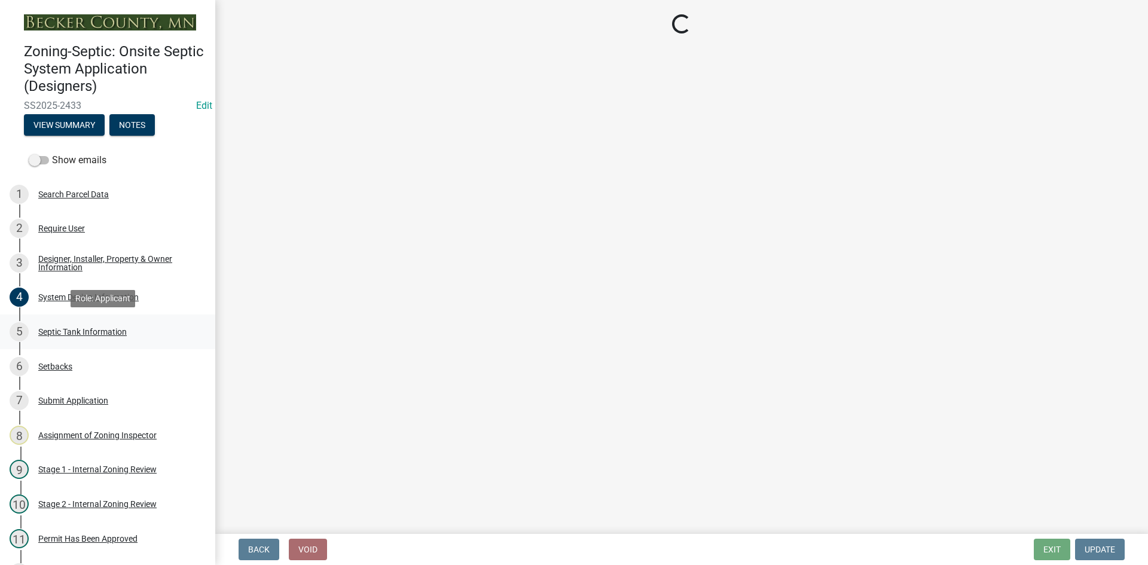
select select "7b57e397-6881-49c8-9b87-e40bdbeb8239"
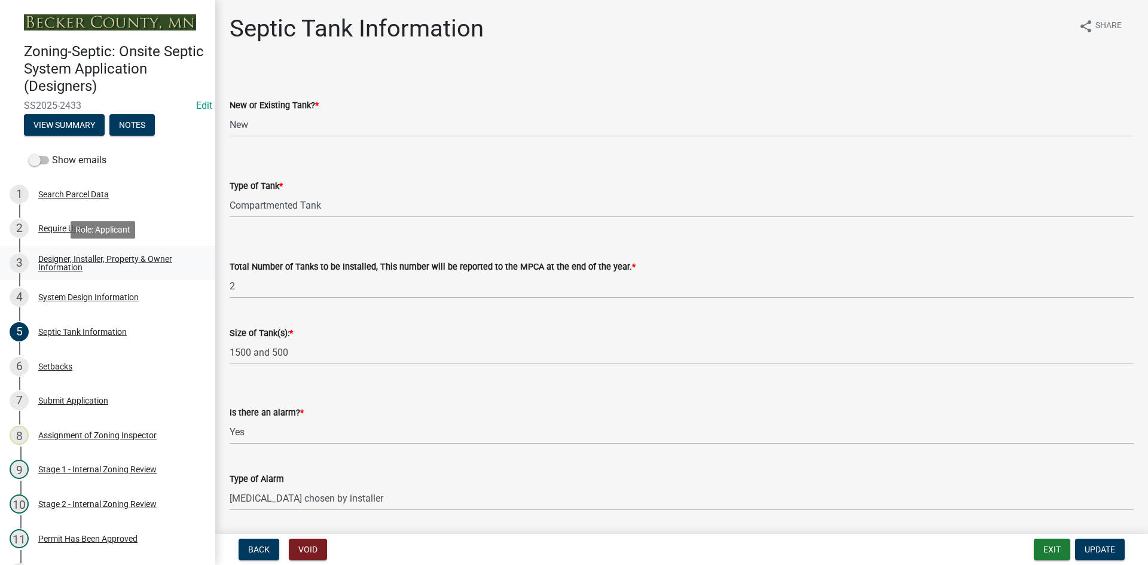
click at [93, 261] on div "Designer, Installer, Property & Owner Information" at bounding box center [117, 263] width 158 height 17
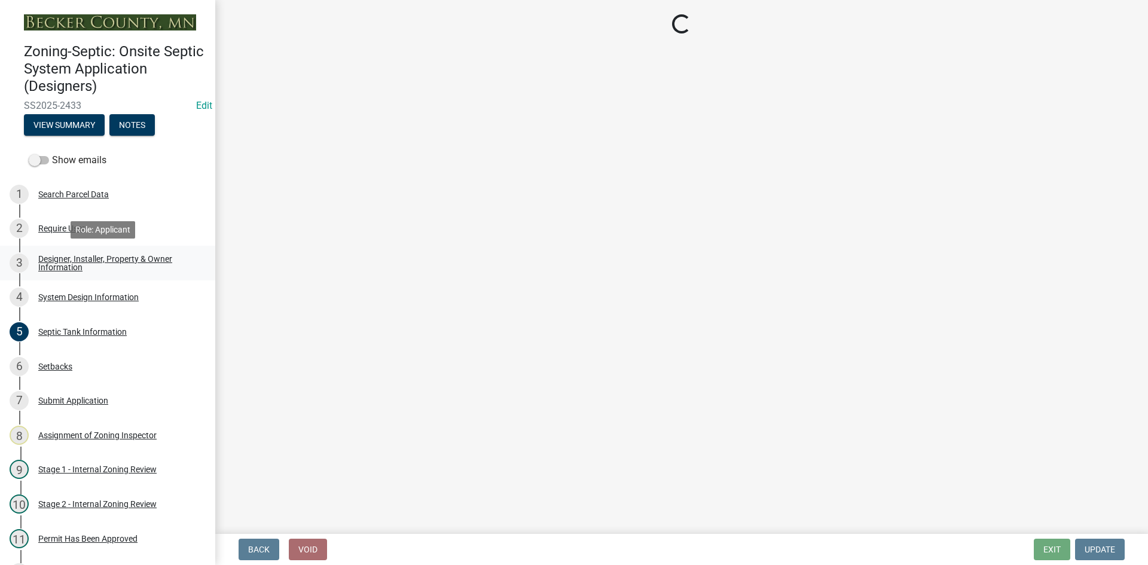
select select "b64ed17c-3b29-4e67-8052-19c7cd9ac7db"
select select "959949e4-cef9-4a6a-9caa-050cbac4b29c"
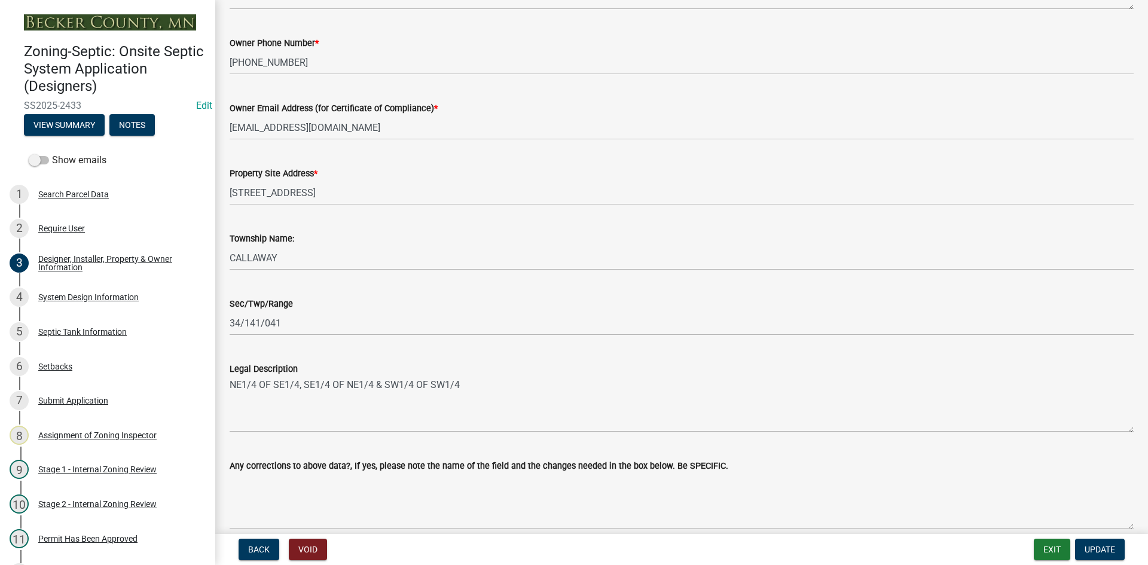
scroll to position [703, 0]
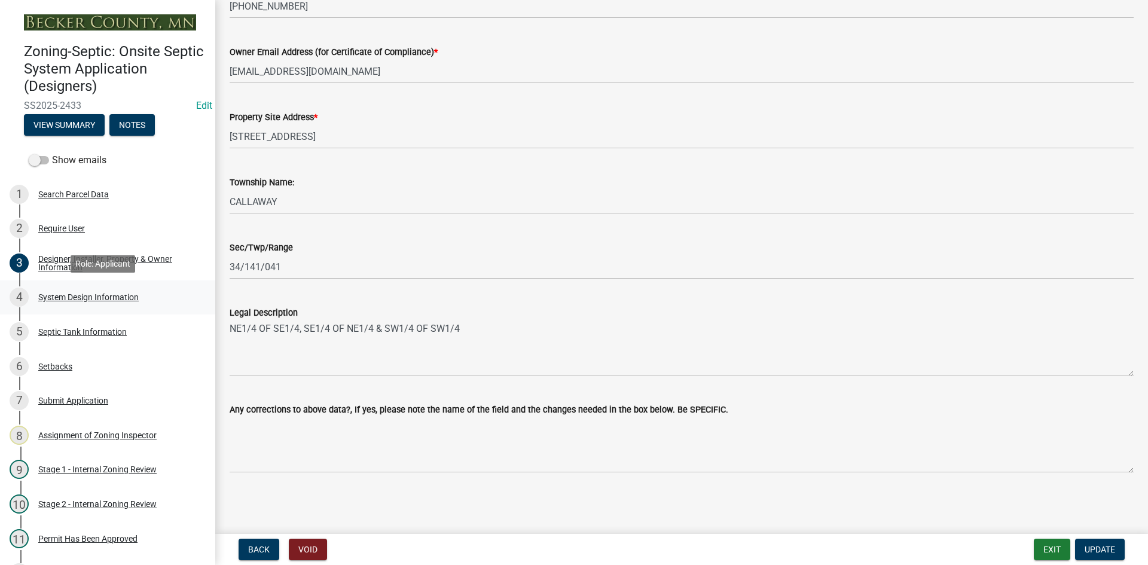
click at [119, 295] on div "System Design Information" at bounding box center [88, 297] width 100 height 8
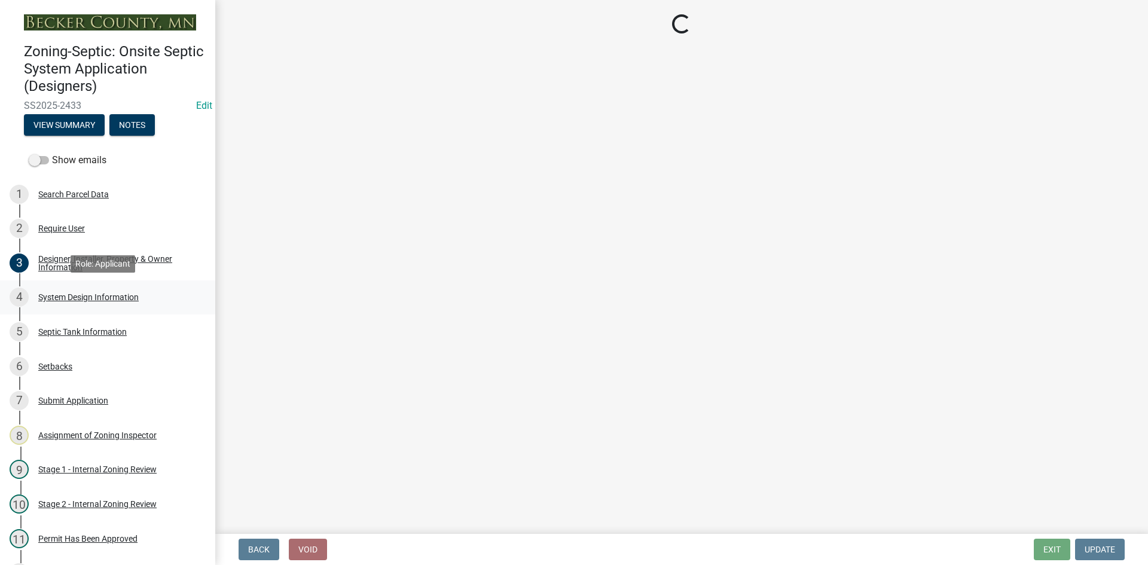
scroll to position [0, 0]
select select "8ba21533-2acf-4cc6-95e5-280e4aabd5a3"
select select "25258e87-3ef9-4f1c-a5f1-75a1d463abfb"
select select "011fbff4-a41d-4a75-9bd8-71c7e6c69e0d"
select select "85fdfef2-2683-4311-b5d5-5505f6411127"
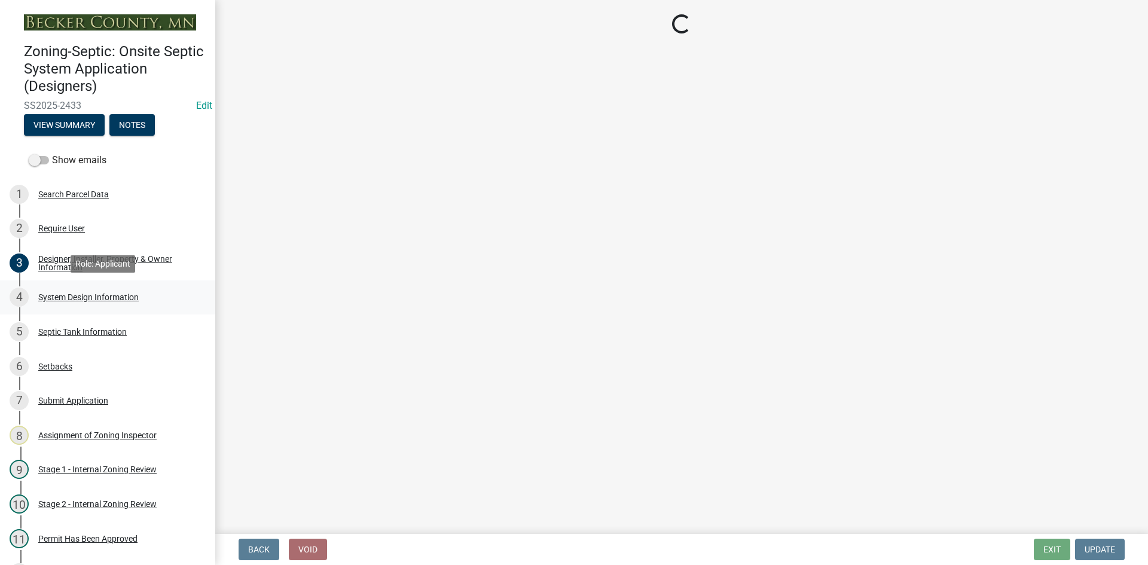
select select "1002d2f5-04ee-41f0-9277-2fadb170a736"
select select "ef698bf5-6172-44c1-9ffb-522c07469aed"
select select "384fc250-a67e-4e5e-a6e0-19116deb63e7"
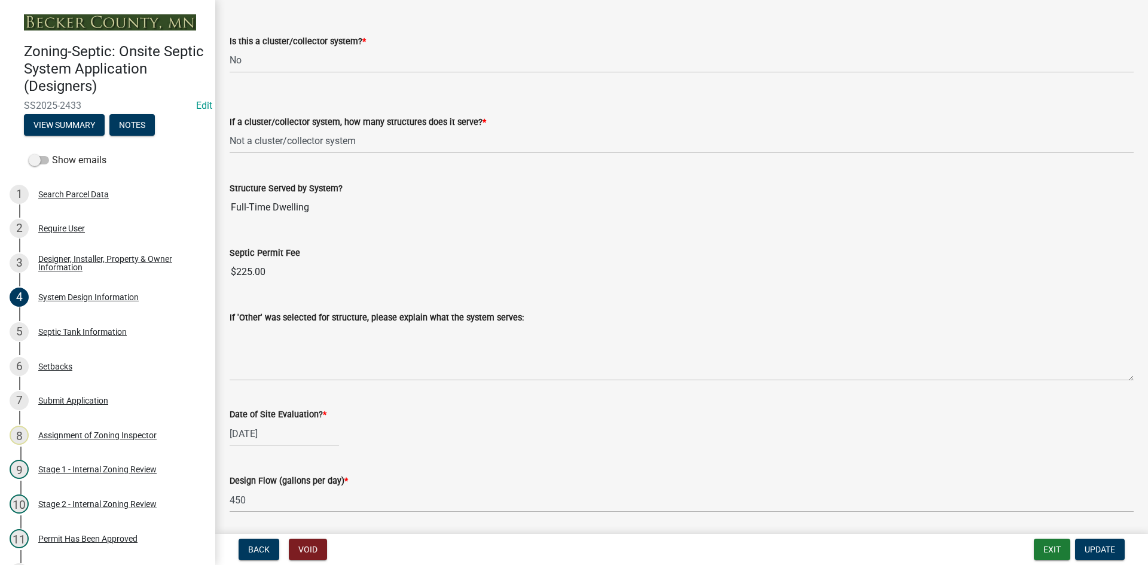
scroll to position [1675, 0]
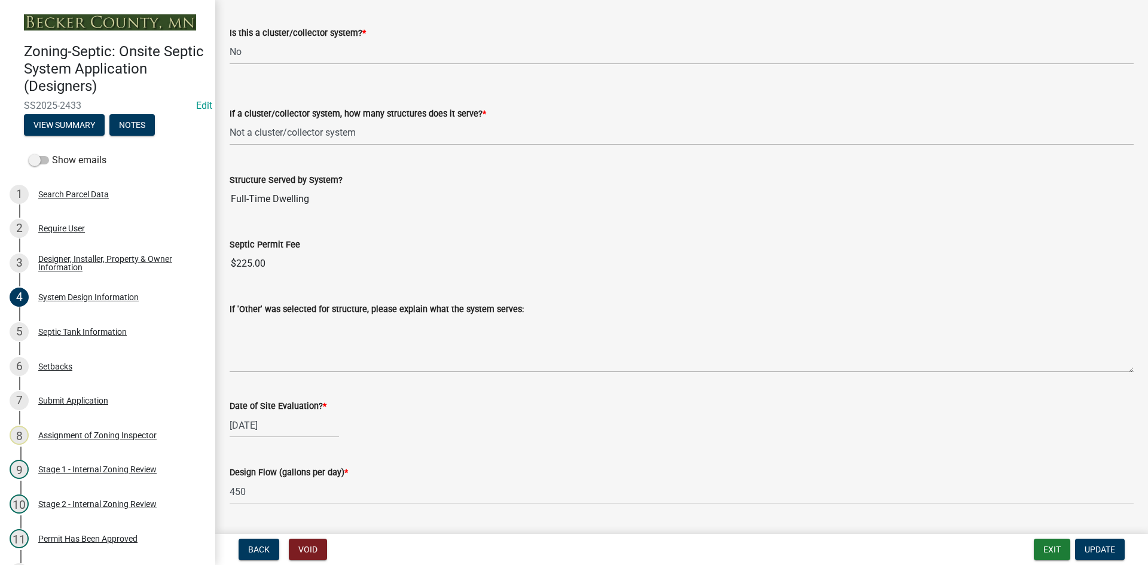
click at [331, 310] on label "If 'Other' was selected for structure, please explain what the system serves:" at bounding box center [377, 310] width 294 height 8
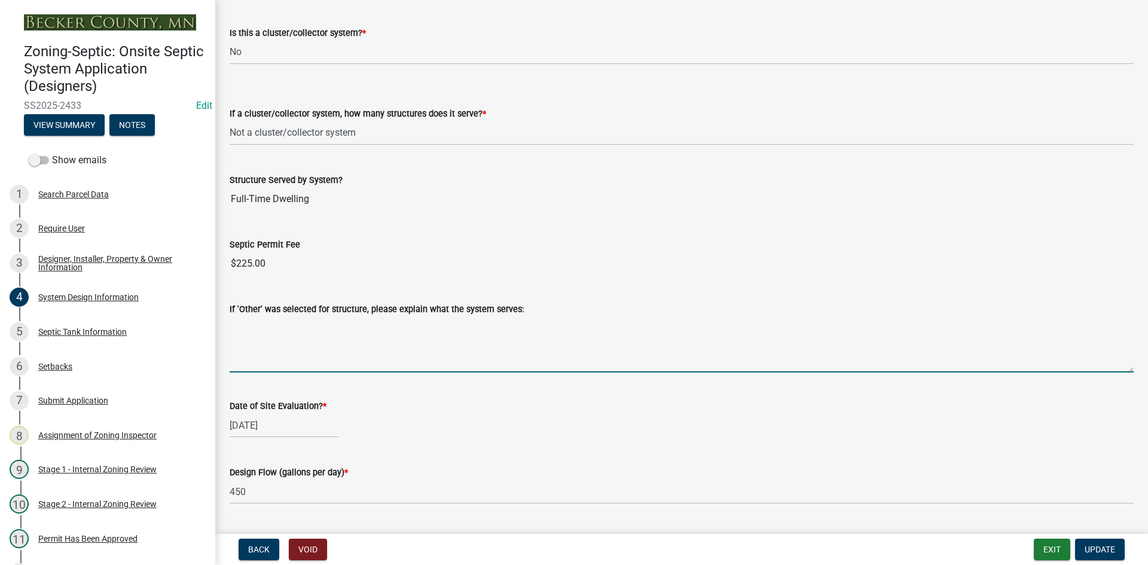
click at [331, 316] on textarea "If 'Other' was selected for structure, please explain what the system serves:" at bounding box center [682, 344] width 904 height 56
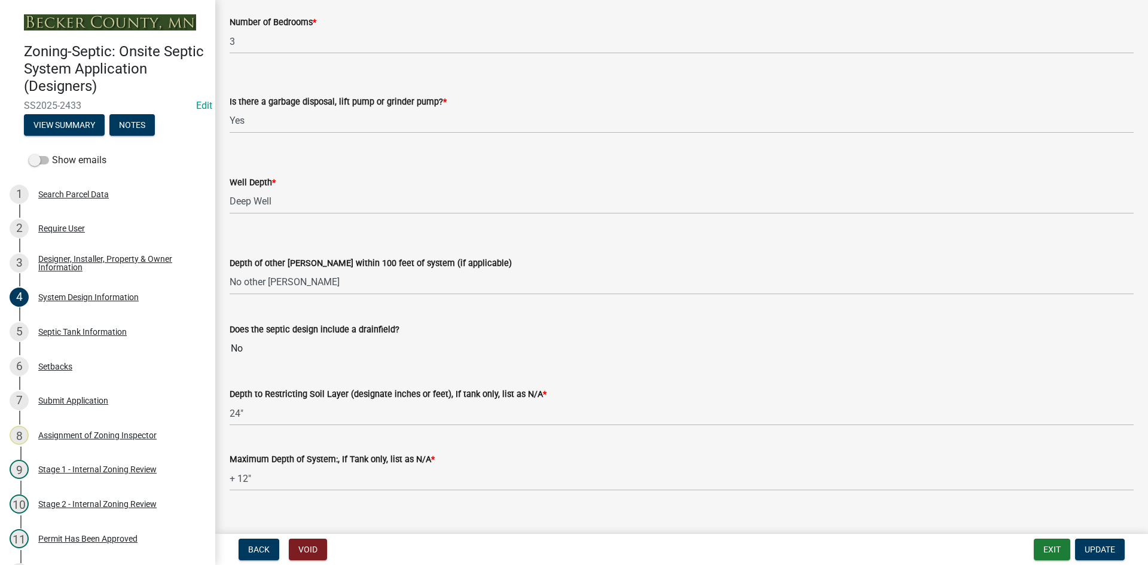
scroll to position [2210, 0]
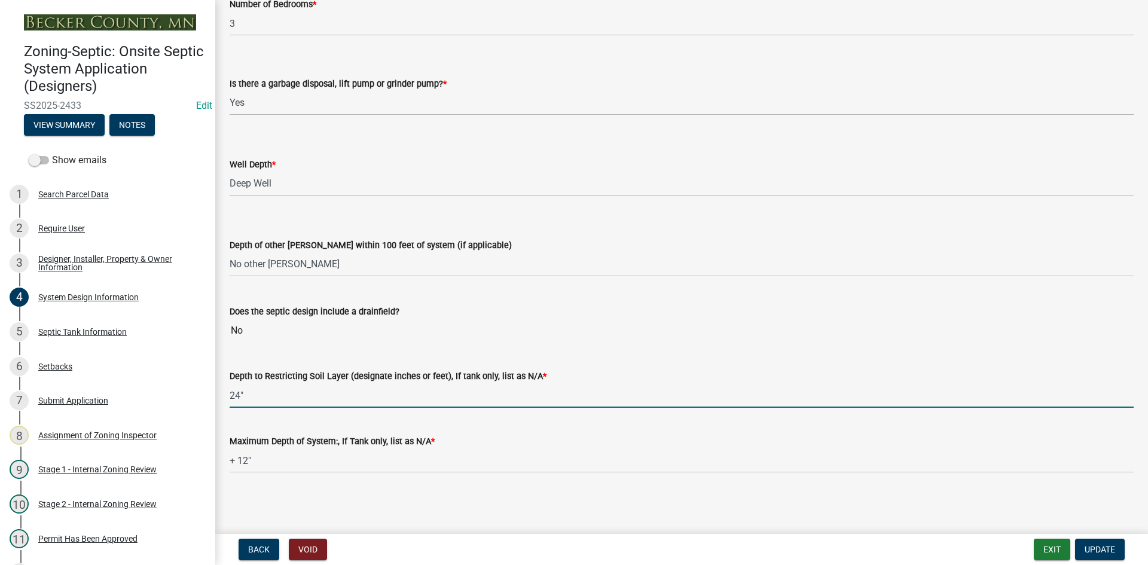
click at [287, 403] on input "24"" at bounding box center [682, 395] width 904 height 25
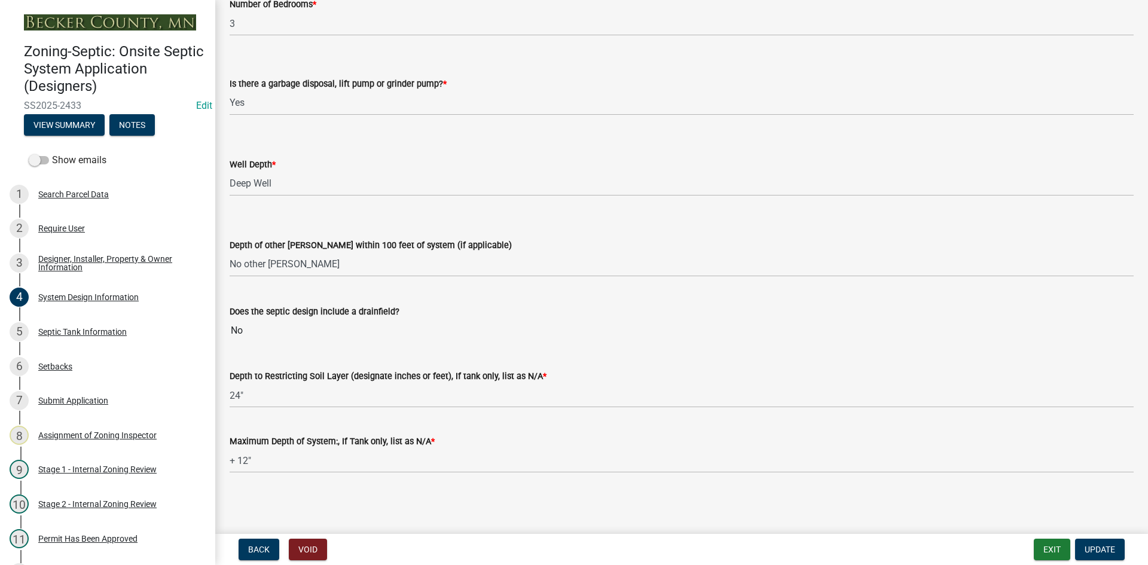
click at [354, 337] on input "No" at bounding box center [682, 331] width 904 height 24
click at [325, 258] on select "Select Item... Deep Well Shallow Well No other [PERSON_NAME]" at bounding box center [682, 264] width 904 height 25
click at [67, 312] on link "4 System Design Information" at bounding box center [107, 298] width 215 height 35
click at [70, 311] on link "4 System Design Information" at bounding box center [107, 298] width 215 height 35
click at [196, 110] on link "Edit" at bounding box center [204, 105] width 16 height 11
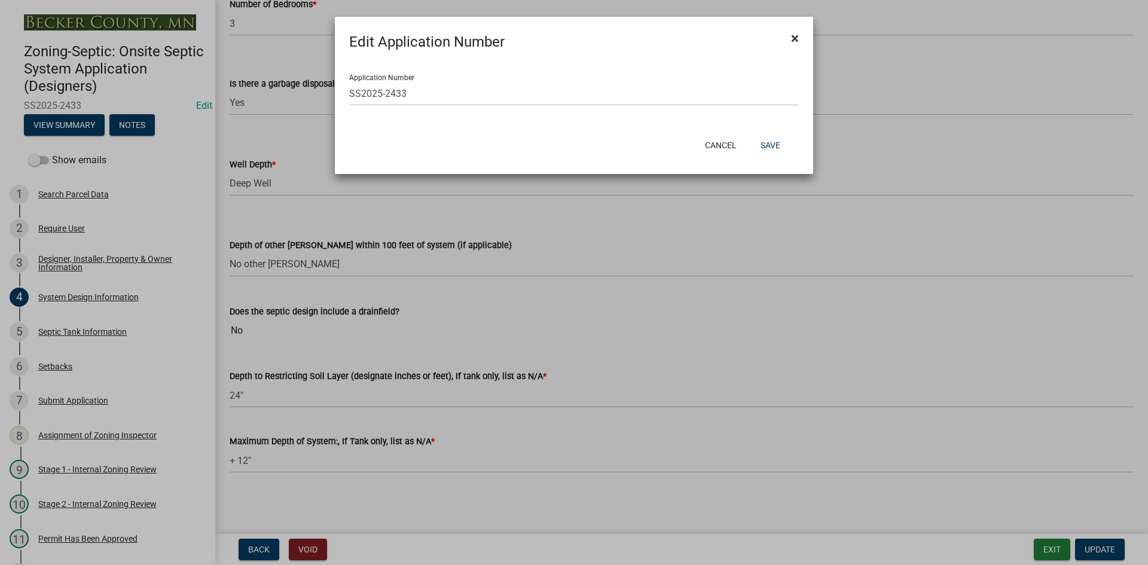
click at [799, 40] on span "×" at bounding box center [795, 38] width 8 height 17
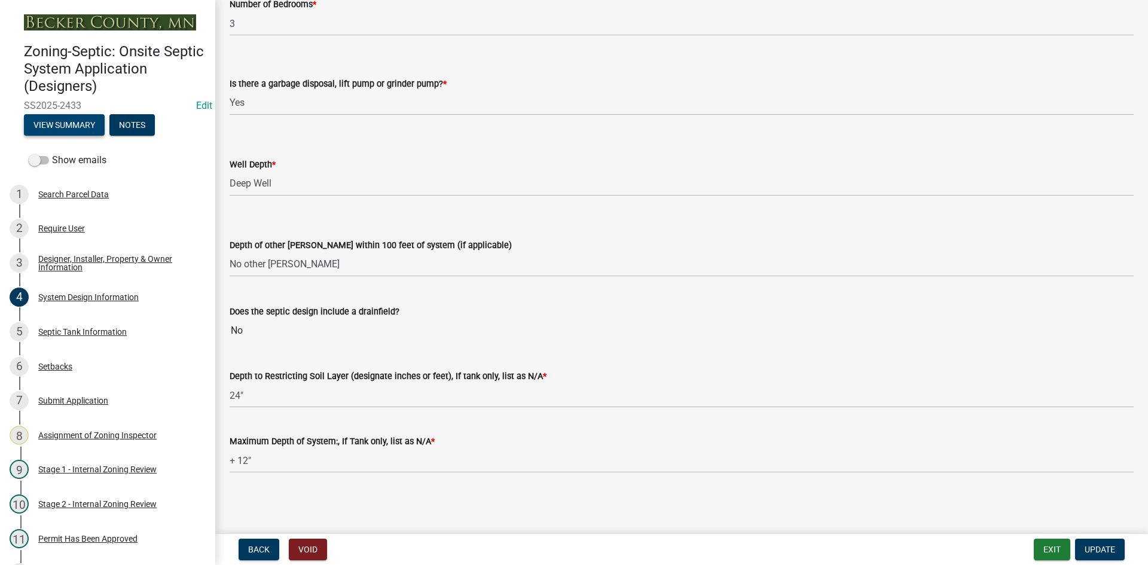
click at [86, 126] on button "View Summary" at bounding box center [64, 125] width 81 height 22
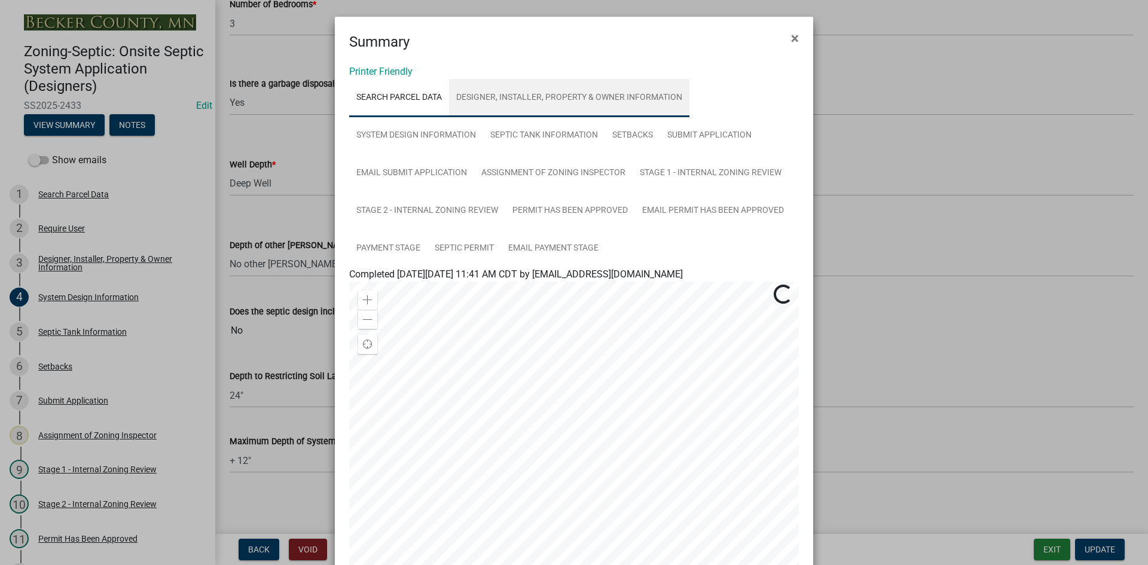
click at [542, 97] on link "Designer, Installer, Property & Owner Information" at bounding box center [569, 98] width 240 height 38
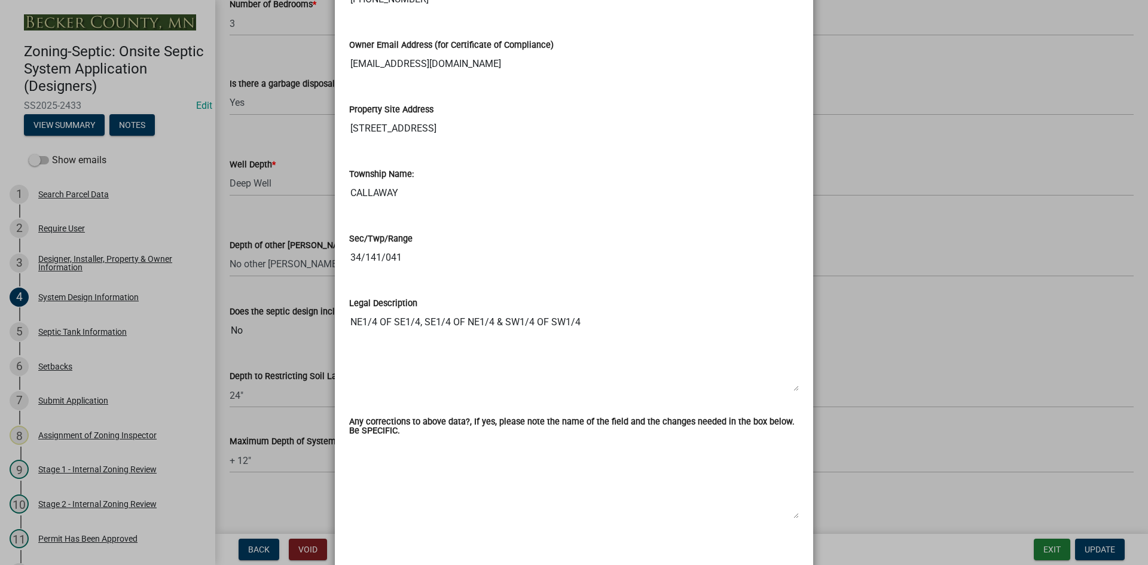
scroll to position [952, 0]
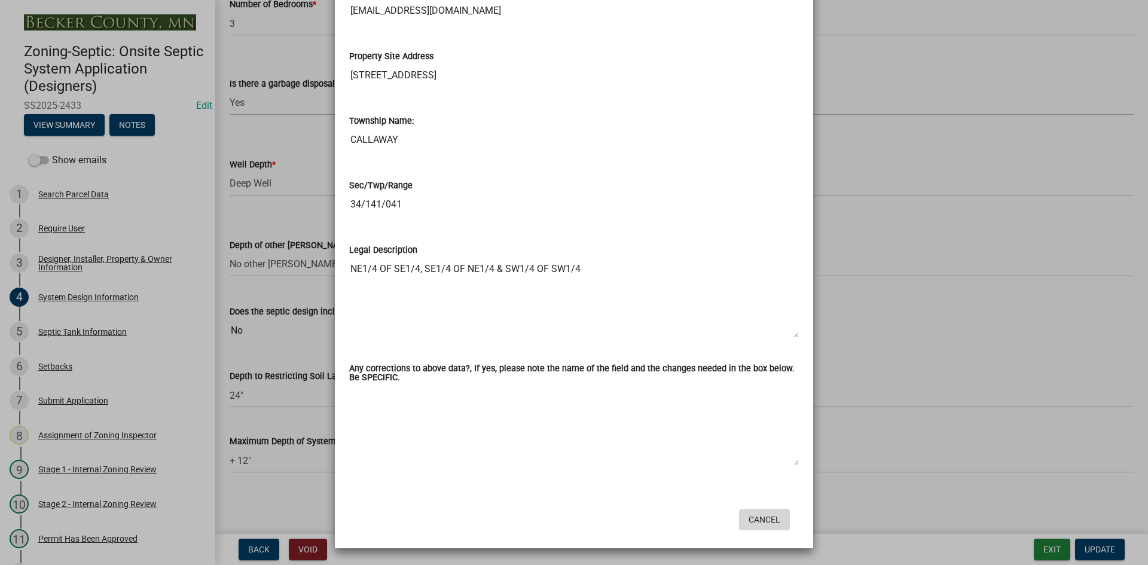
click at [762, 526] on button "Cancel" at bounding box center [764, 520] width 51 height 22
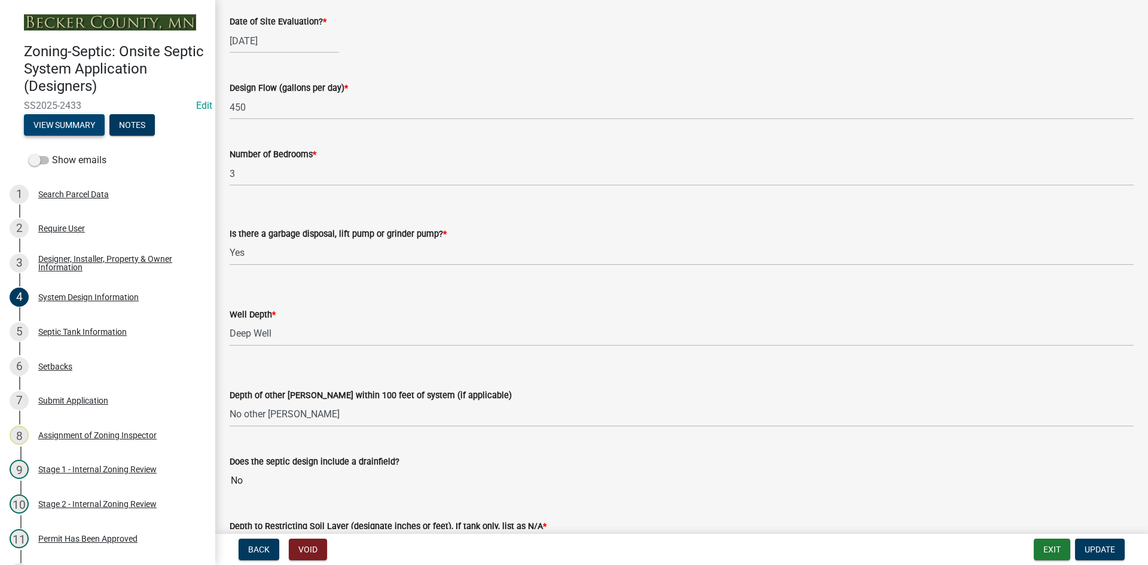
scroll to position [1970, 0]
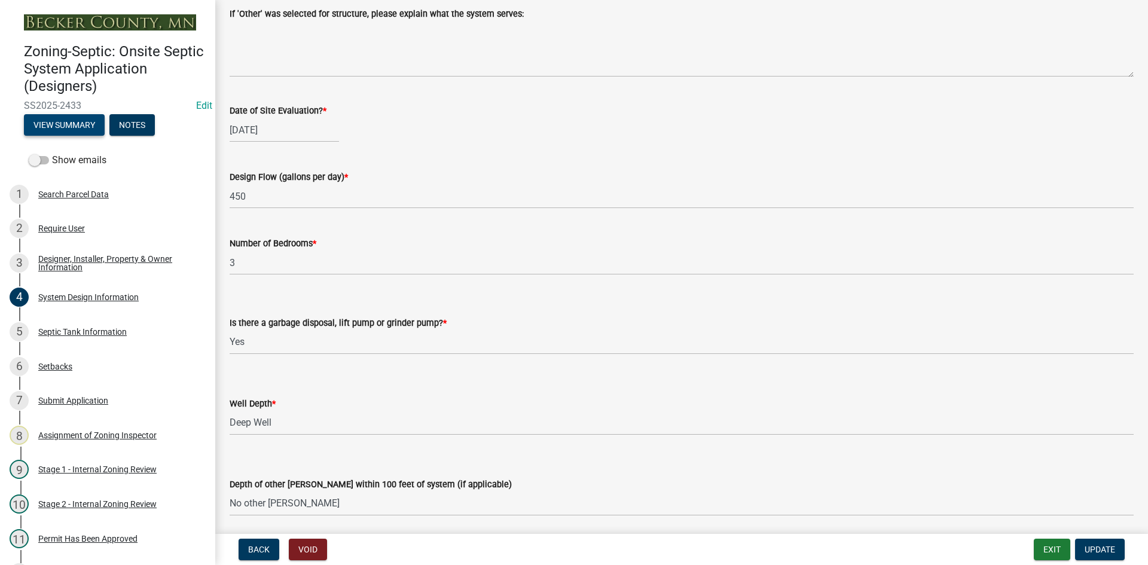
click at [65, 117] on button "View Summary" at bounding box center [64, 125] width 81 height 22
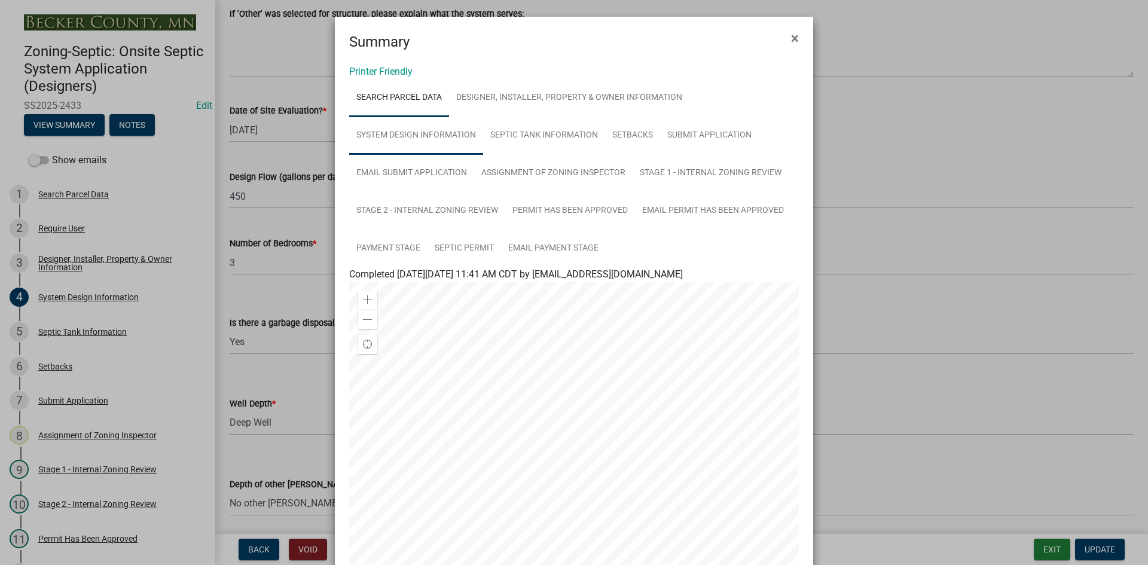
click at [385, 139] on link "System Design Information" at bounding box center [416, 136] width 134 height 38
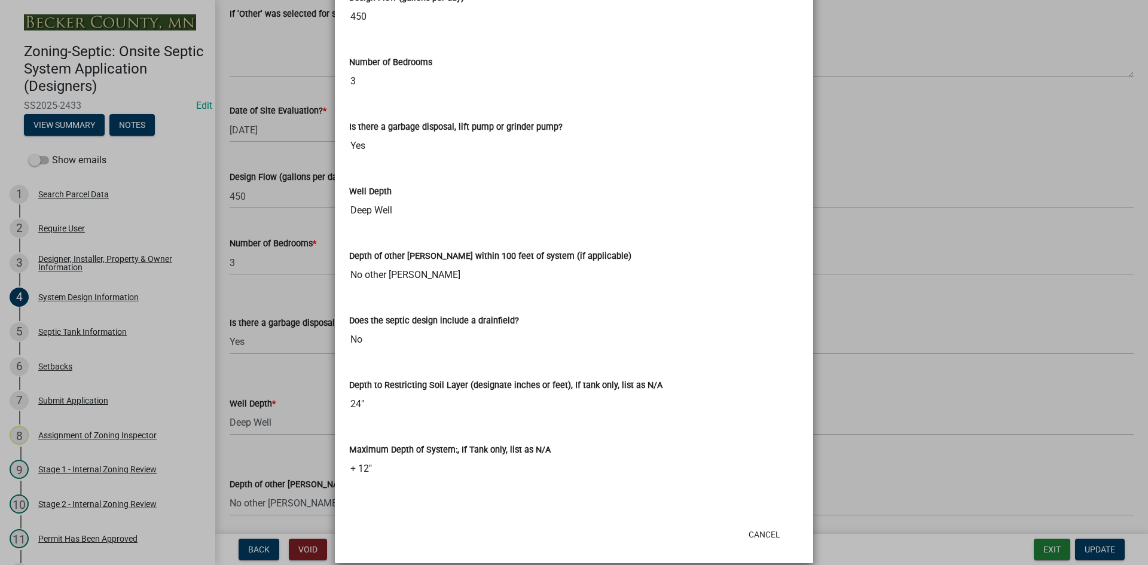
scroll to position [2330, 0]
click at [757, 523] on button "Cancel" at bounding box center [764, 534] width 51 height 22
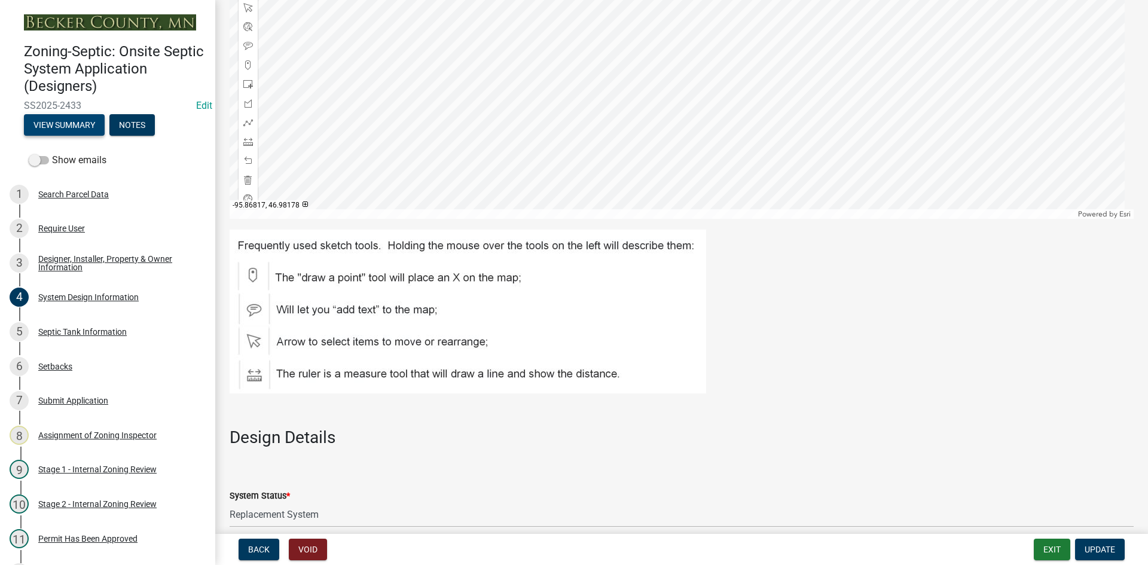
scroll to position [894, 0]
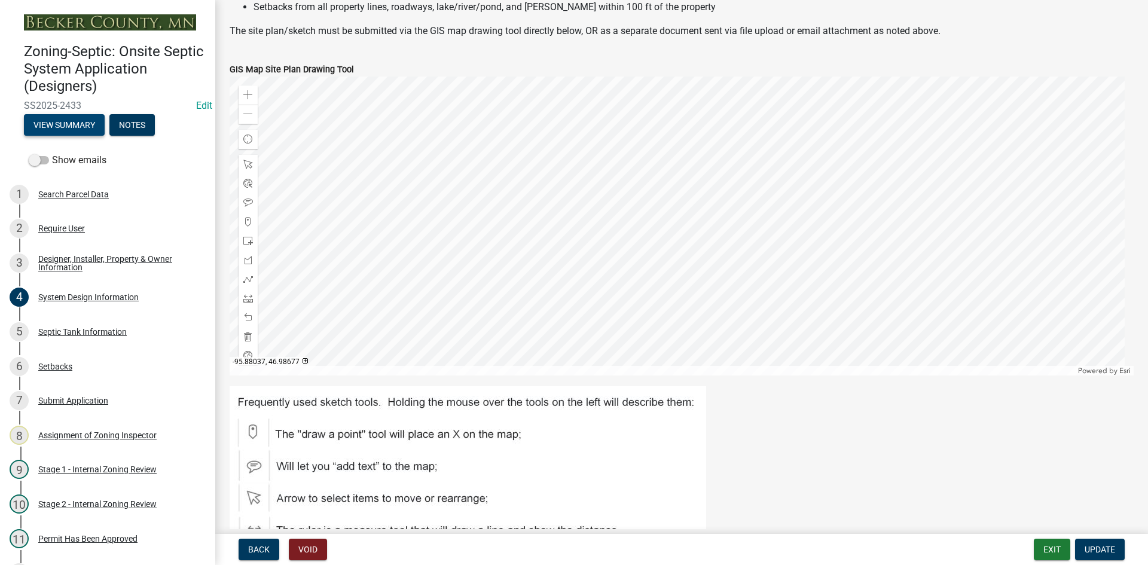
click at [58, 124] on button "View Summary" at bounding box center [64, 125] width 81 height 22
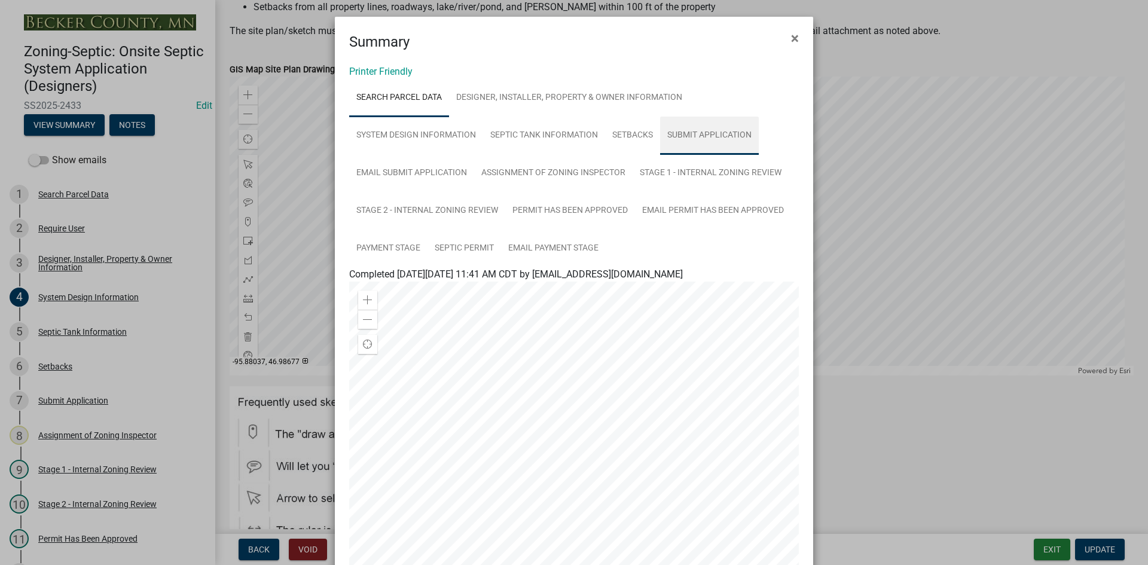
click at [680, 136] on link "Submit Application" at bounding box center [709, 136] width 99 height 38
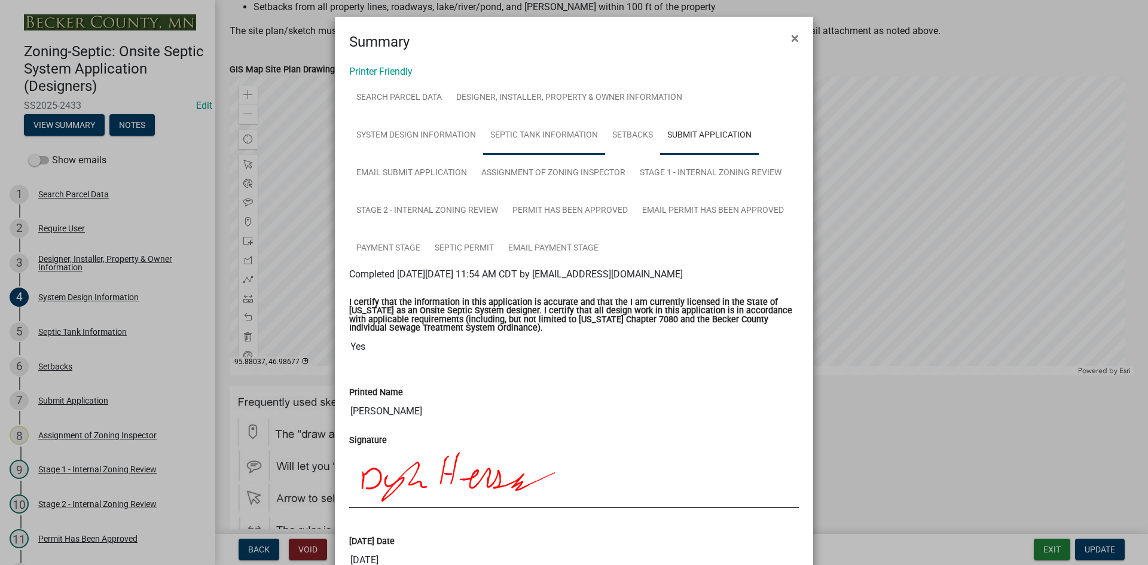
click at [550, 139] on link "Septic Tank Information" at bounding box center [544, 136] width 122 height 38
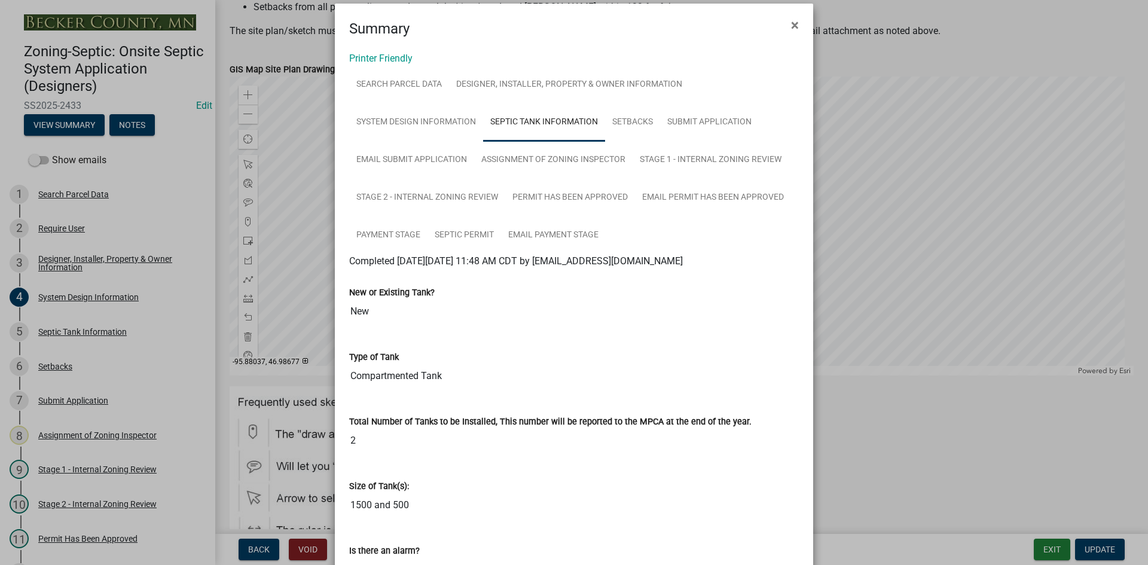
scroll to position [0, 0]
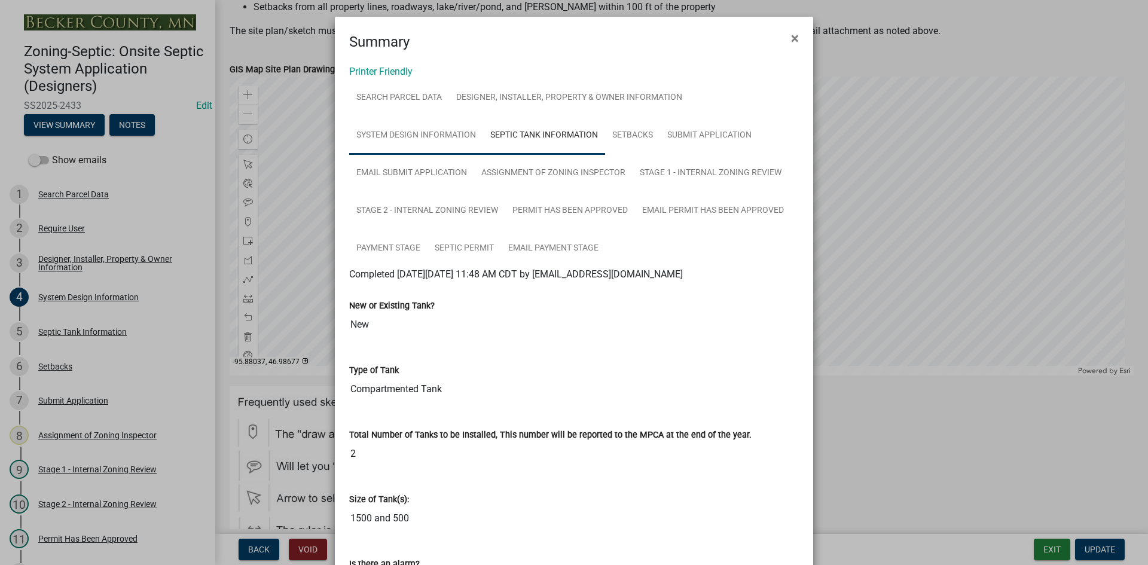
click at [386, 133] on link "System Design Information" at bounding box center [416, 136] width 134 height 38
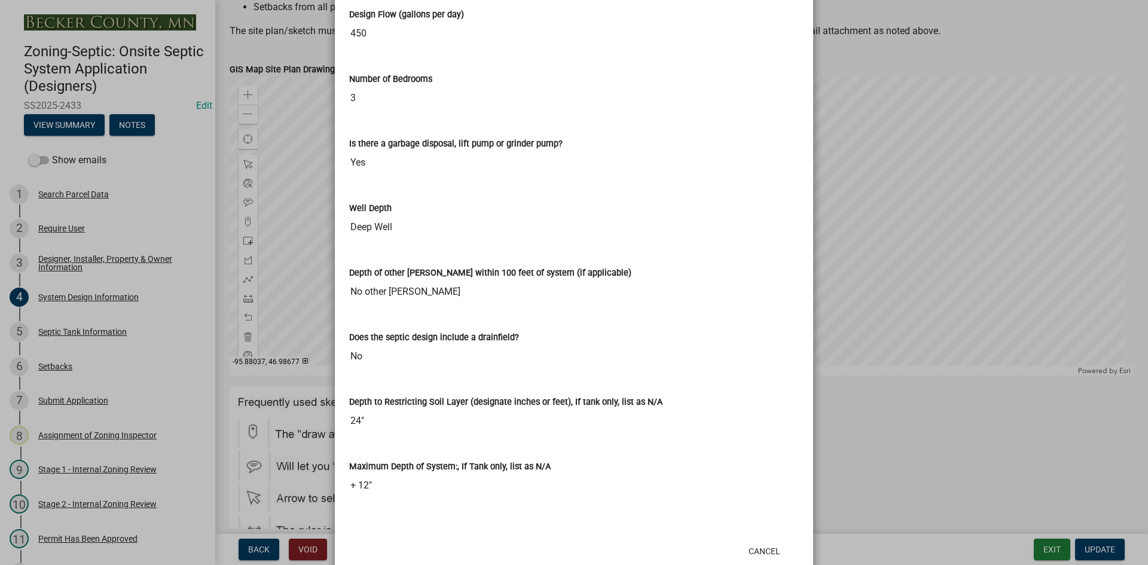
scroll to position [2330, 0]
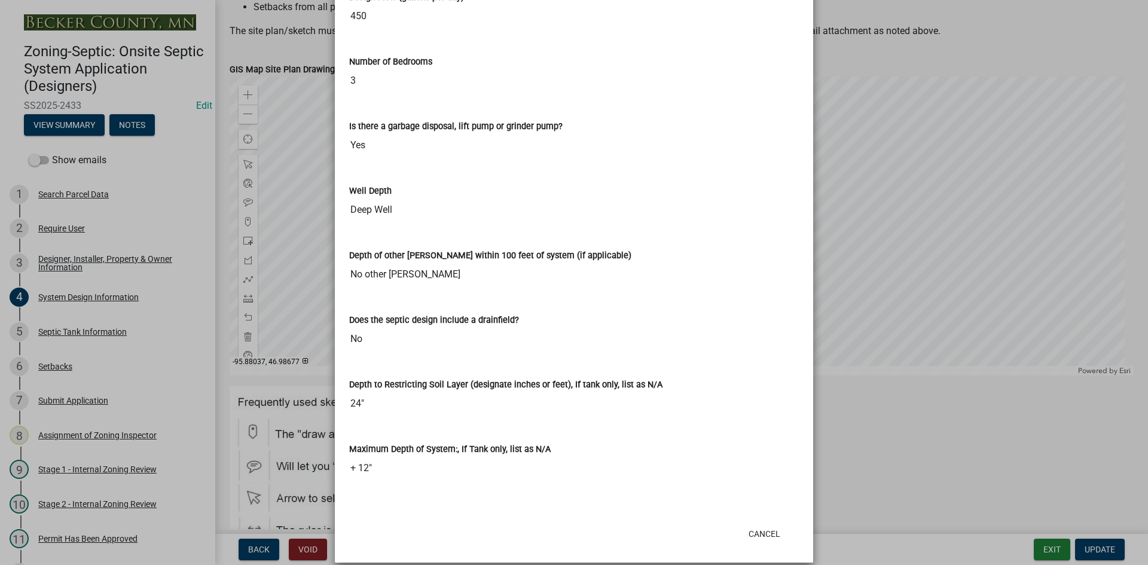
click at [422, 316] on label "Does the septic design include a drainfield?" at bounding box center [434, 320] width 170 height 8
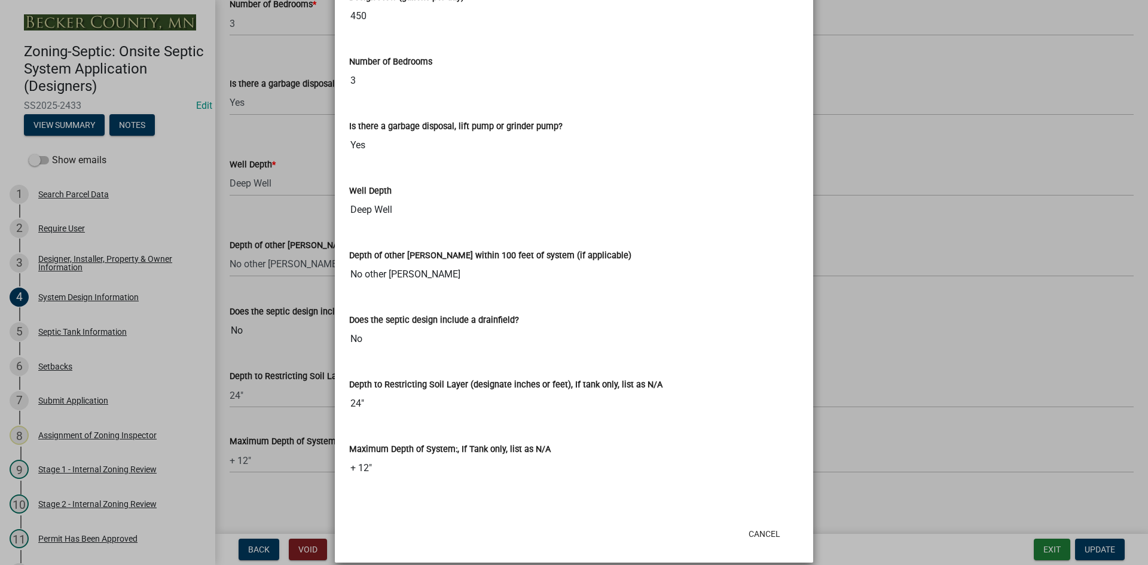
click at [422, 316] on label "Does the septic design include a drainfield?" at bounding box center [434, 320] width 170 height 8
click at [422, 319] on input "No" at bounding box center [682, 331] width 904 height 24
click at [441, 313] on div "Does the septic design include a drainfield?" at bounding box center [574, 320] width 450 height 14
click at [450, 316] on label "Does the septic design include a drainfield?" at bounding box center [434, 320] width 170 height 8
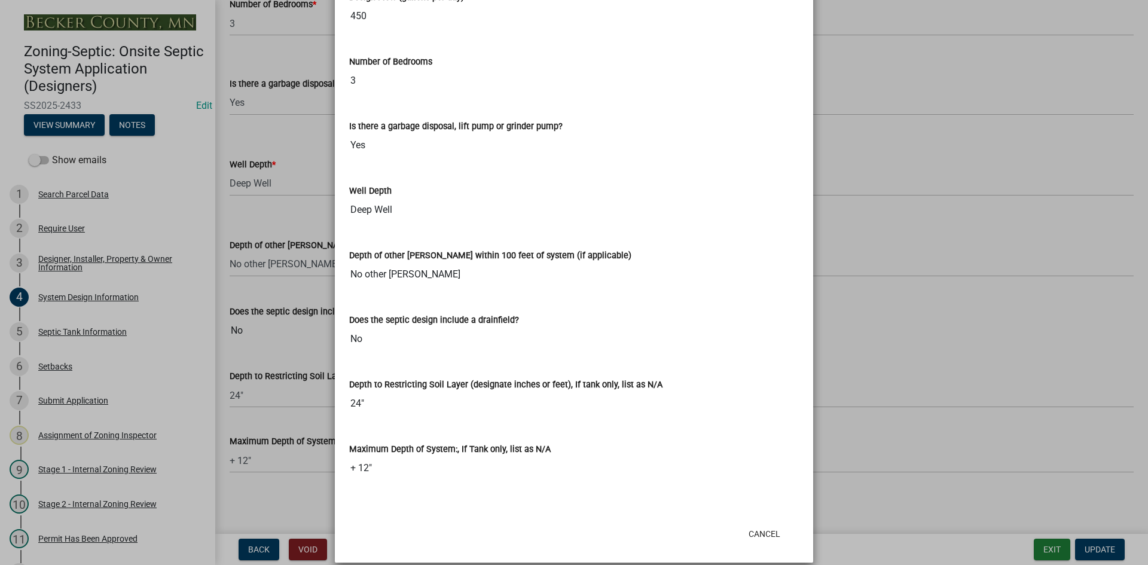
click at [450, 319] on input "No" at bounding box center [682, 331] width 904 height 24
click at [453, 316] on label "Does the septic design include a drainfield?" at bounding box center [434, 320] width 170 height 8
click at [453, 319] on input "No" at bounding box center [682, 331] width 904 height 24
click at [453, 316] on label "Does the septic design include a drainfield?" at bounding box center [434, 320] width 170 height 8
click at [453, 319] on input "No" at bounding box center [682, 331] width 904 height 24
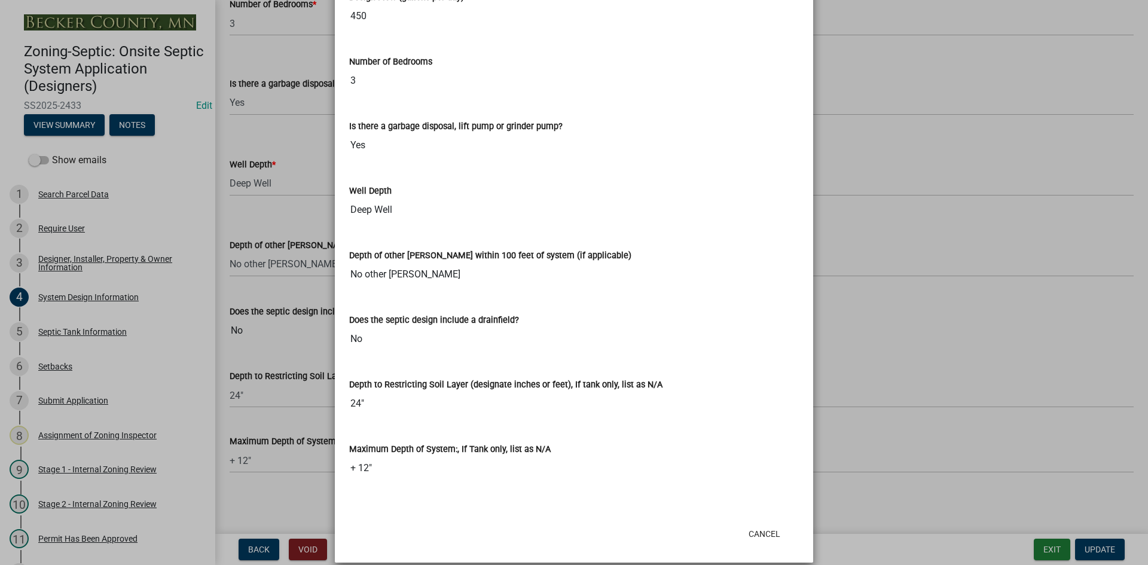
drag, startPoint x: 453, startPoint y: 306, endPoint x: 535, endPoint y: 309, distance: 82.0
click at [535, 313] on div "Does the septic design include a drainfield?" at bounding box center [574, 320] width 450 height 14
click at [517, 313] on div "Does the septic design include a drainfield?" at bounding box center [574, 320] width 450 height 14
click at [510, 313] on div "Does the septic design include a drainfield?" at bounding box center [574, 320] width 450 height 14
click at [499, 316] on label "Does the septic design include a drainfield?" at bounding box center [434, 320] width 170 height 8
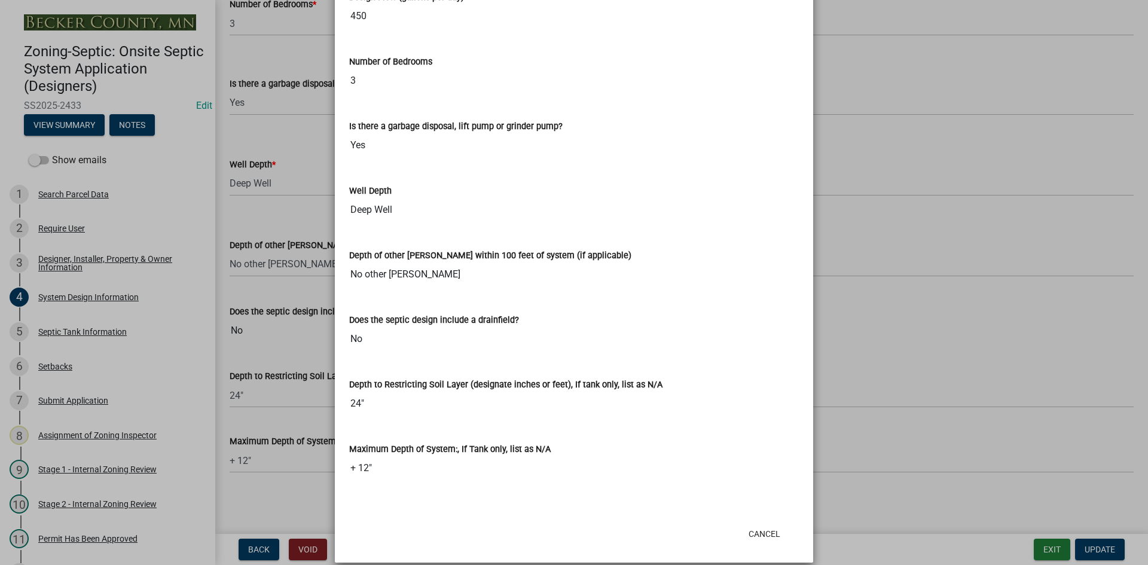
click at [499, 319] on input "No" at bounding box center [682, 331] width 904 height 24
click at [499, 316] on label "Does the septic design include a drainfield?" at bounding box center [434, 320] width 170 height 8
click at [499, 319] on input "No" at bounding box center [682, 331] width 904 height 24
click at [499, 316] on label "Does the septic design include a drainfield?" at bounding box center [434, 320] width 170 height 8
click at [499, 319] on input "No" at bounding box center [682, 331] width 904 height 24
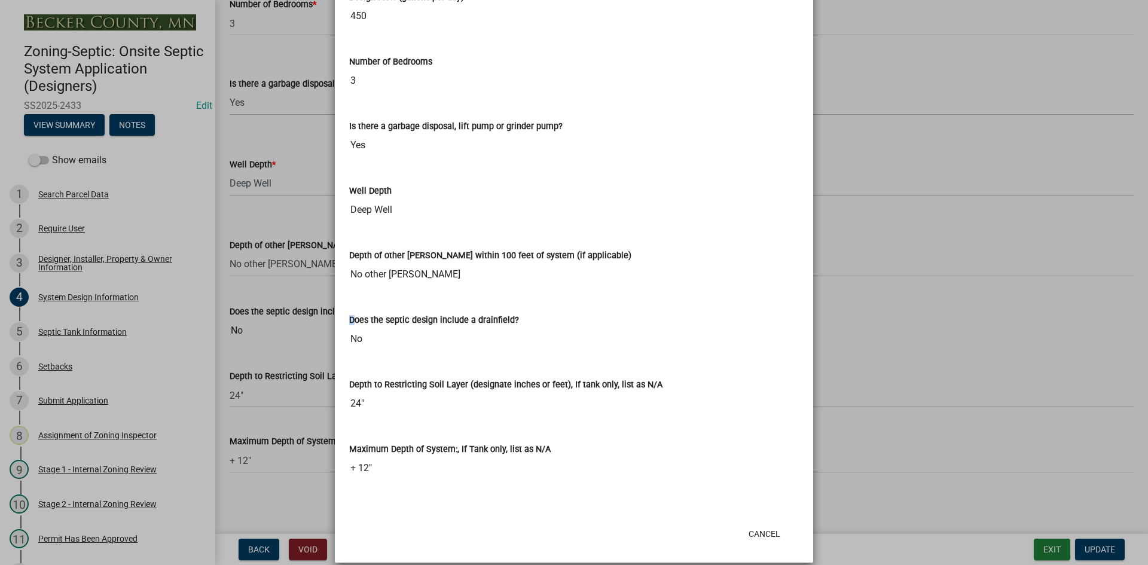
click at [499, 316] on label "Does the septic design include a drainfield?" at bounding box center [434, 320] width 170 height 8
click at [499, 319] on input "No" at bounding box center [682, 331] width 904 height 24
click at [499, 316] on label "Does the septic design include a drainfield?" at bounding box center [434, 320] width 170 height 8
click at [499, 319] on input "No" at bounding box center [682, 331] width 904 height 24
drag, startPoint x: 499, startPoint y: 310, endPoint x: 794, endPoint y: 287, distance: 295.8
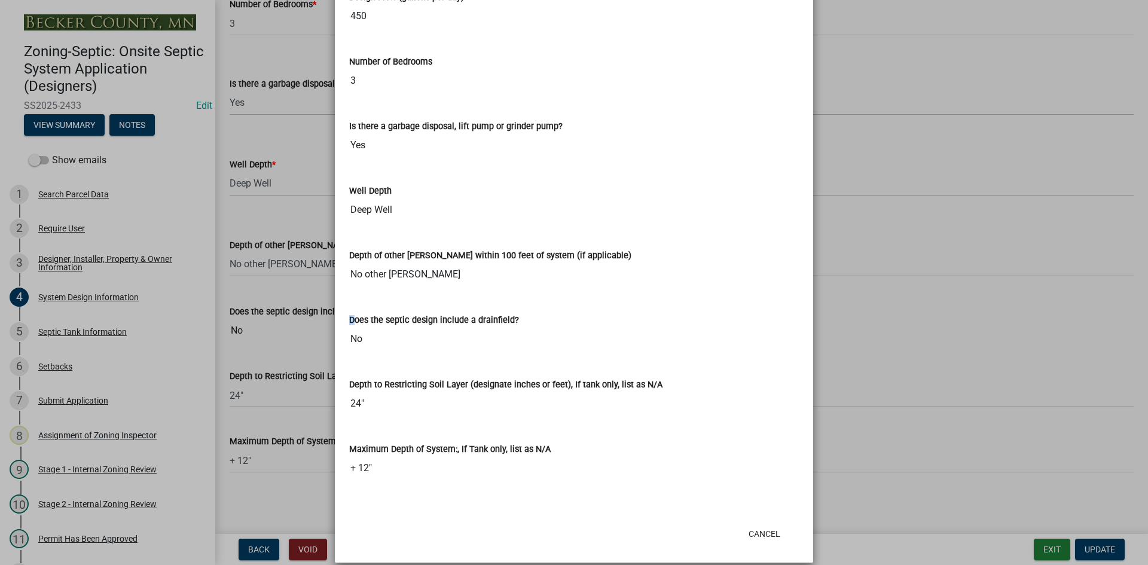
click at [794, 296] on div "Does the septic design include a drainfield? No" at bounding box center [574, 323] width 450 height 55
click at [397, 316] on label "Does the septic design include a drainfield?" at bounding box center [434, 320] width 170 height 8
click at [397, 319] on input "No" at bounding box center [682, 331] width 904 height 24
click at [398, 316] on label "Does the septic design include a drainfield?" at bounding box center [434, 320] width 170 height 8
click at [398, 319] on input "No" at bounding box center [682, 331] width 904 height 24
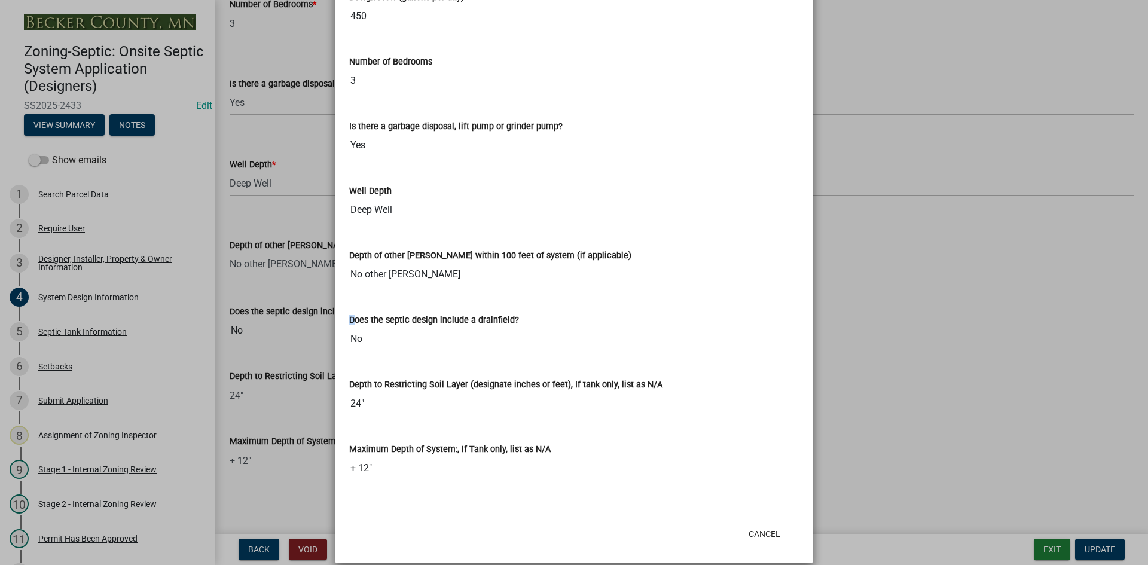
click at [398, 316] on label "Does the septic design include a drainfield?" at bounding box center [434, 320] width 170 height 8
click at [398, 319] on input "No" at bounding box center [682, 331] width 904 height 24
drag, startPoint x: 359, startPoint y: 327, endPoint x: 343, endPoint y: 330, distance: 15.8
click at [343, 330] on div "Does the septic design include a drainfield? No" at bounding box center [574, 328] width 468 height 65
click at [896, 196] on ngb-modal-window "Summary × Printer Friendly Search Parcel Data Designer, Installer, Property & O…" at bounding box center [574, 282] width 1148 height 565
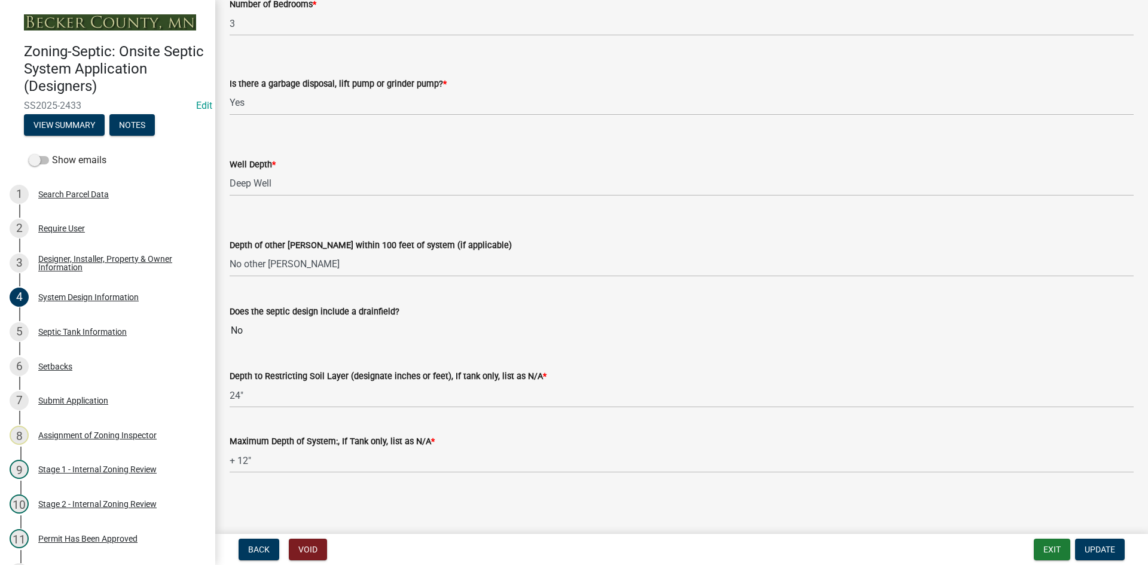
click at [320, 336] on input "No" at bounding box center [682, 331] width 904 height 24
click at [277, 318] on div "Does the septic design include a drainfield?" at bounding box center [682, 311] width 904 height 14
click at [240, 333] on input "No" at bounding box center [682, 331] width 904 height 24
drag, startPoint x: 243, startPoint y: 330, endPoint x: 220, endPoint y: 340, distance: 25.4
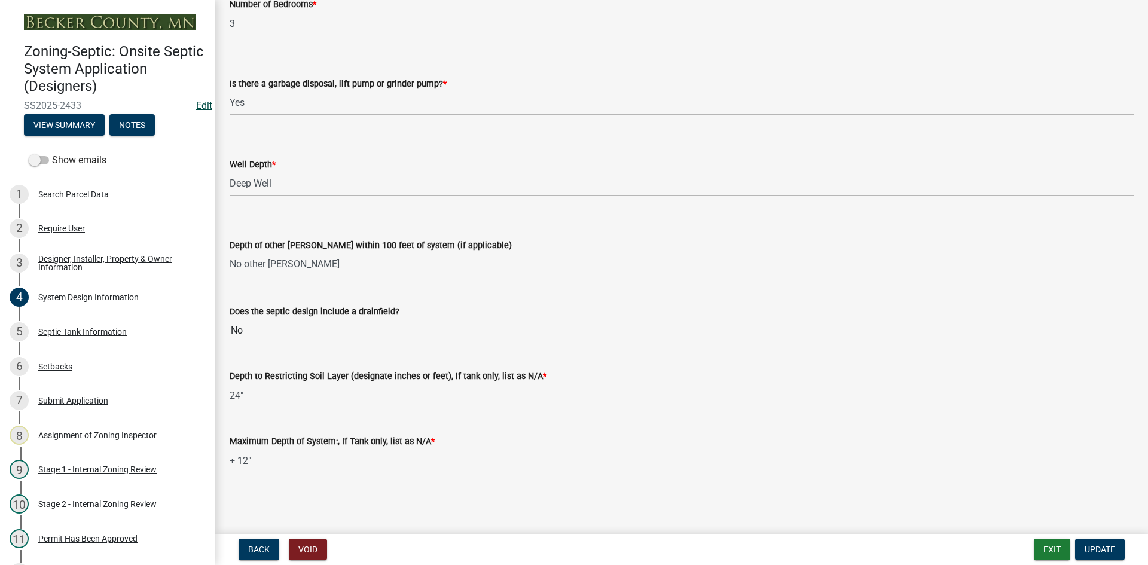
click at [196, 106] on link "Edit" at bounding box center [204, 105] width 16 height 11
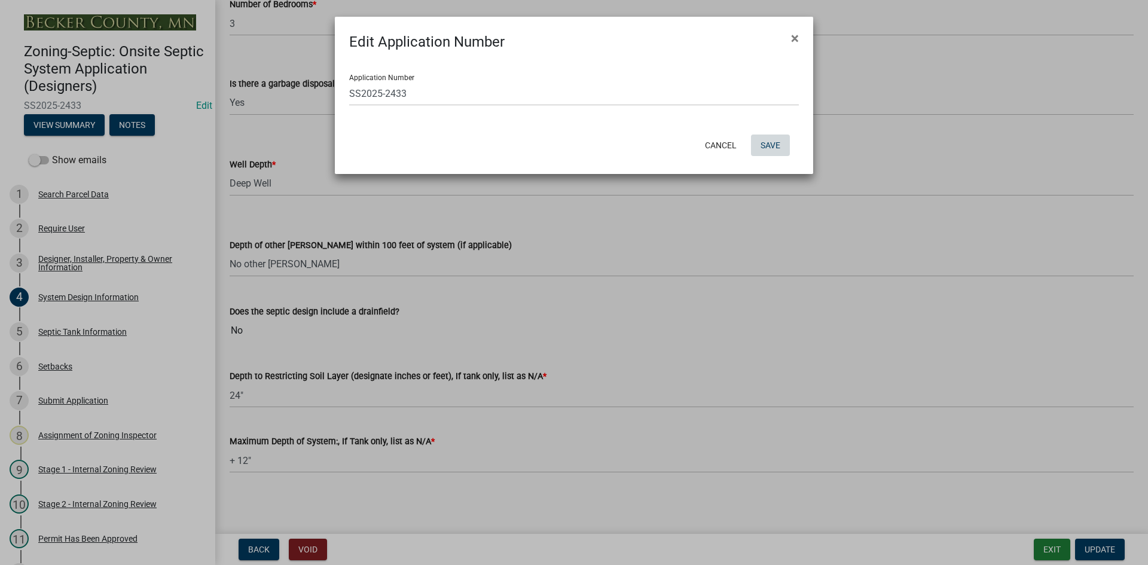
click at [772, 142] on button "Save" at bounding box center [770, 146] width 39 height 22
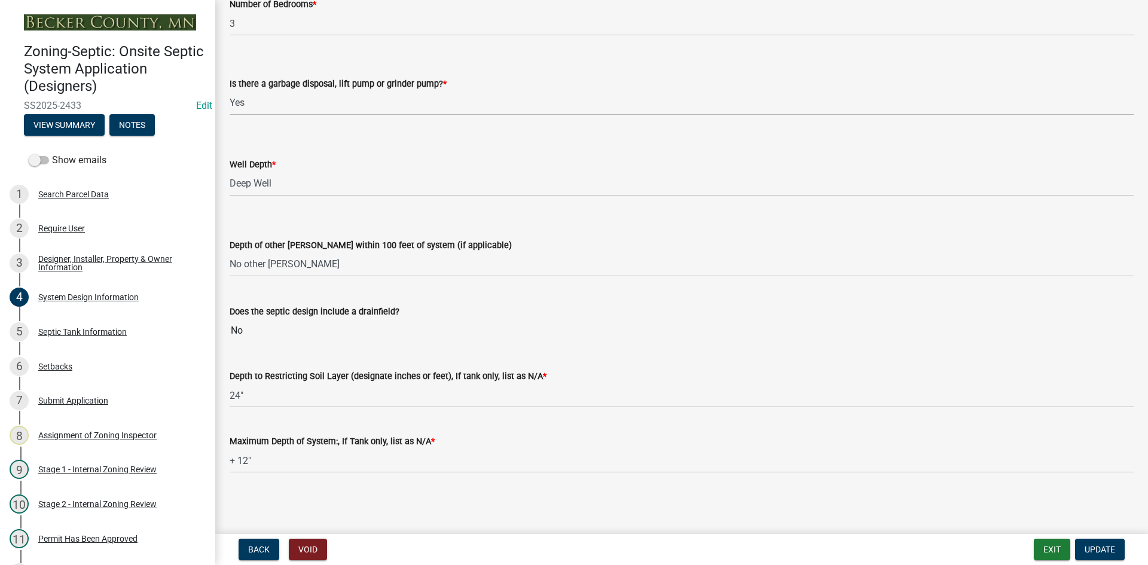
click at [252, 326] on input "No" at bounding box center [682, 331] width 904 height 24
click at [432, 279] on wm-data-entity-input "Depth of other [PERSON_NAME] within 100 feet of system (if applicable) Select I…" at bounding box center [682, 247] width 904 height 81
click at [80, 123] on button "View Summary" at bounding box center [64, 125] width 81 height 22
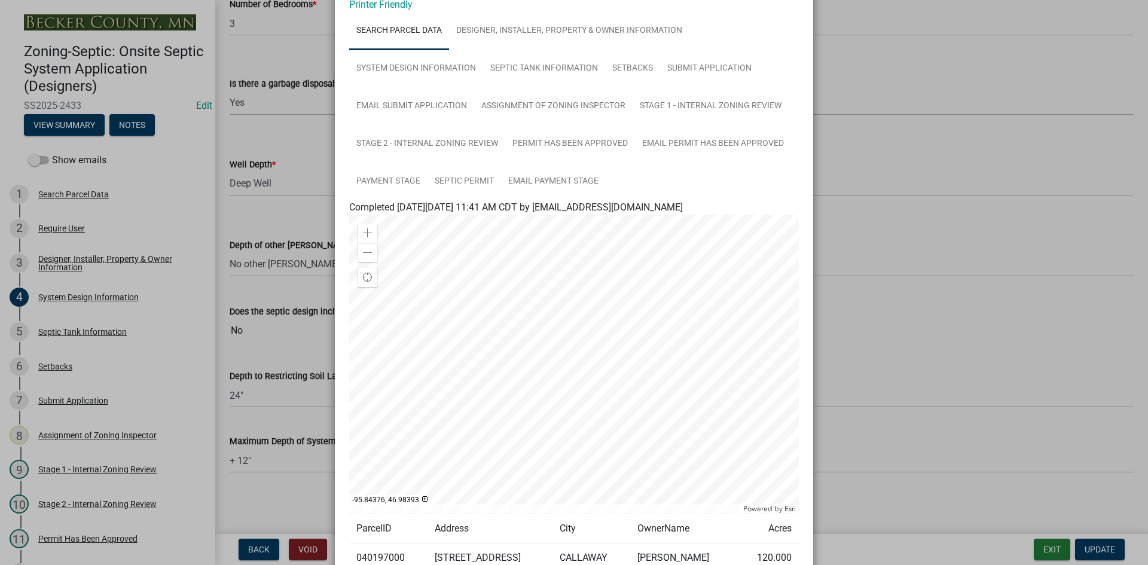
scroll to position [0, 0]
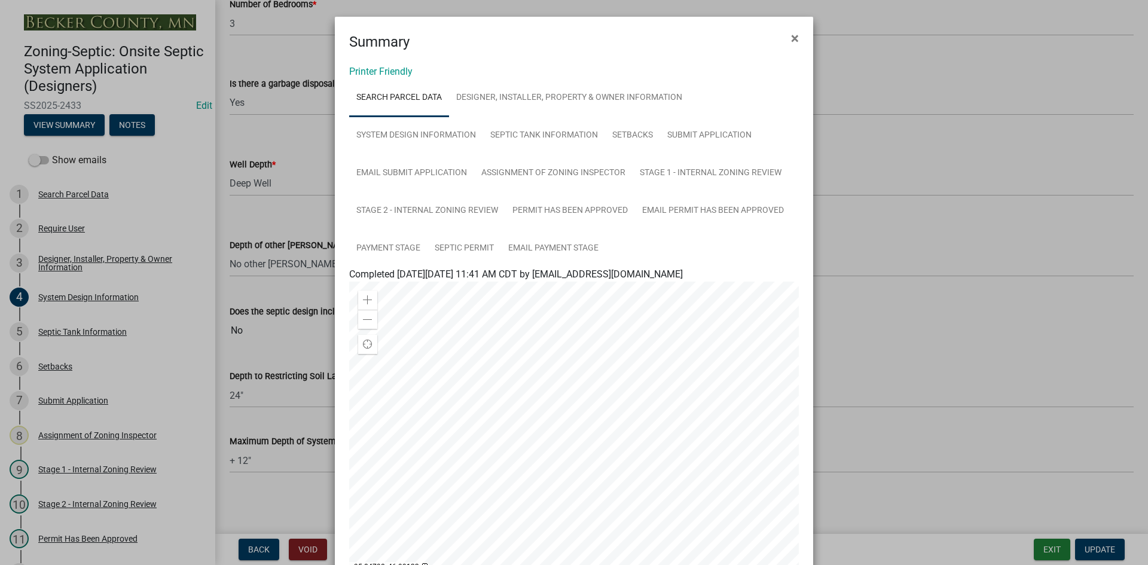
click at [702, 92] on ul "Search Parcel Data Designer, Installer, Property & Owner Information System Des…" at bounding box center [574, 173] width 450 height 188
click at [403, 96] on link "Search Parcel Data" at bounding box center [399, 98] width 100 height 38
drag, startPoint x: 560, startPoint y: 212, endPoint x: 711, endPoint y: 223, distance: 151.1
click at [711, 223] on link "Email Permit Has Been Approved" at bounding box center [713, 211] width 156 height 38
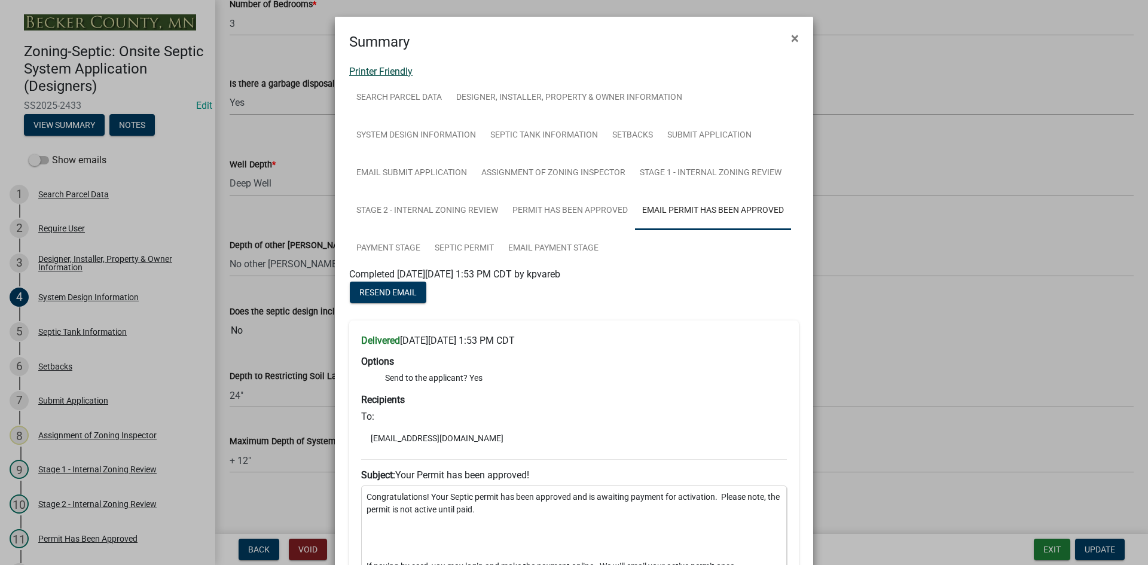
click at [389, 74] on link "Printer Friendly" at bounding box center [380, 71] width 63 height 11
click at [556, 129] on link "Septic Tank Information" at bounding box center [544, 136] width 122 height 38
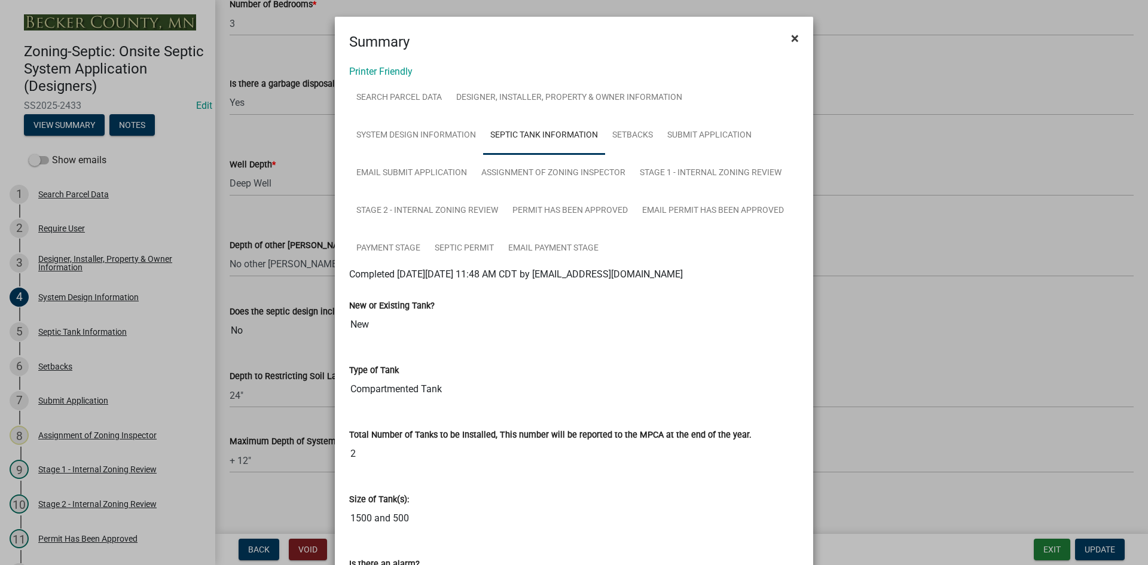
click at [800, 33] on button "×" at bounding box center [795, 38] width 27 height 33
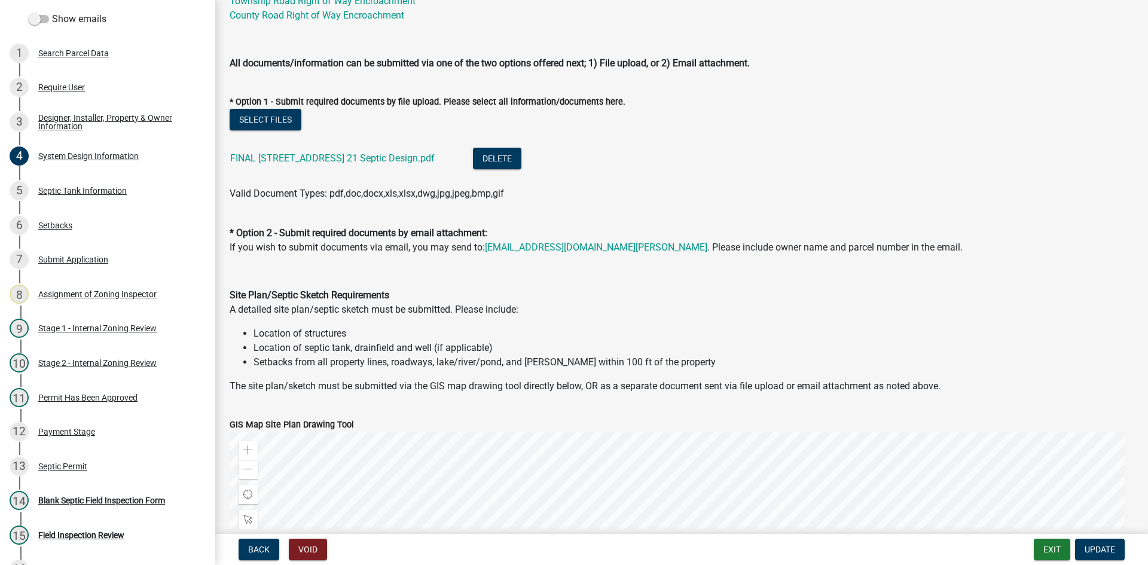
scroll to position [145, 0]
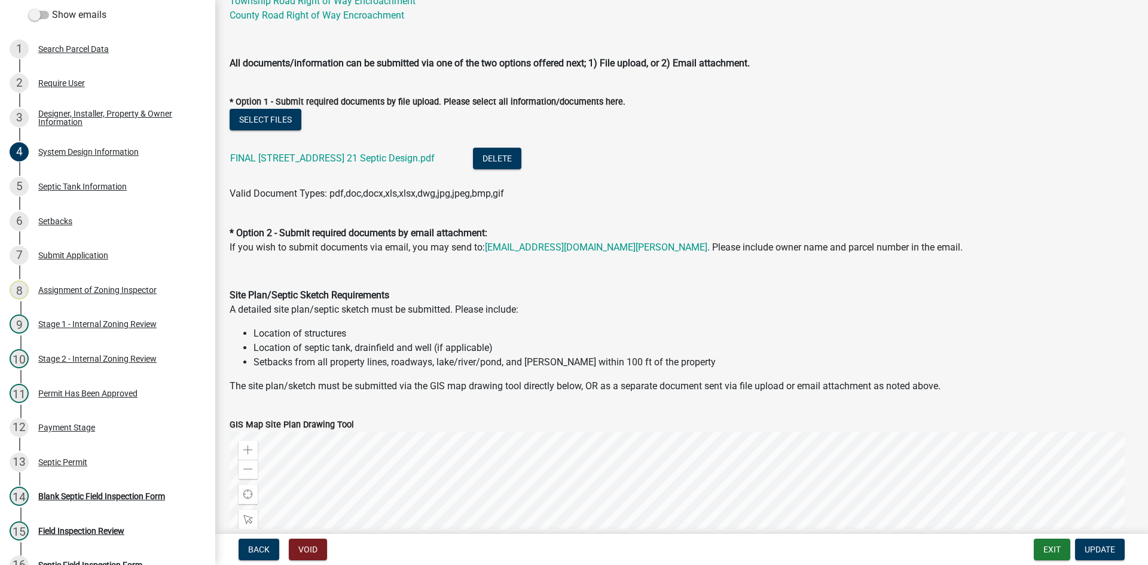
click at [659, 173] on li "FINAL [STREET_ADDRESS] 21 Septic Design.pdf Delete" at bounding box center [682, 160] width 904 height 44
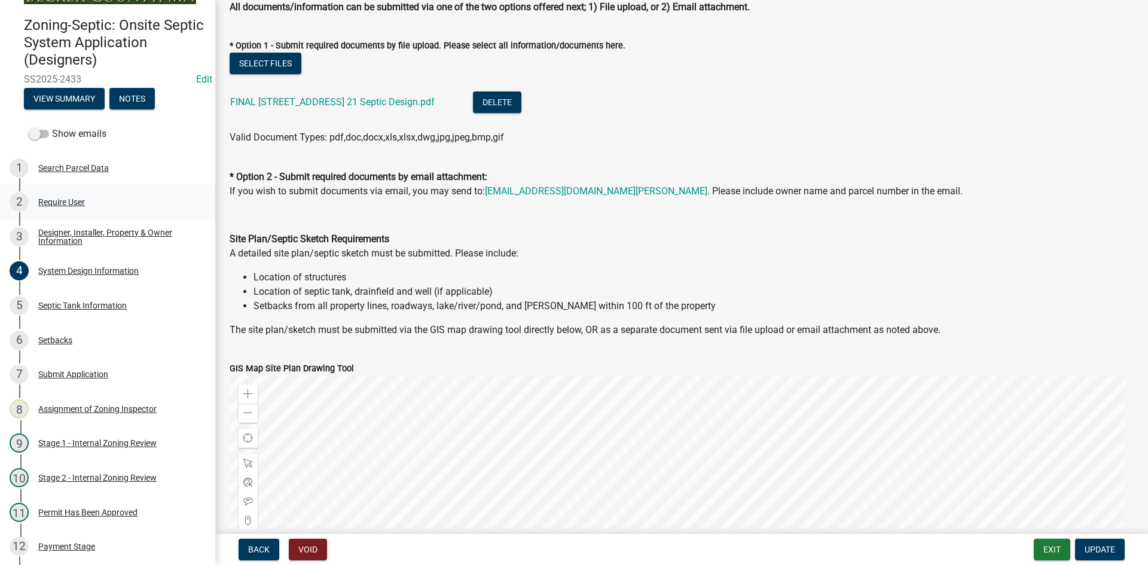
scroll to position [26, 0]
click at [72, 203] on div "Require User" at bounding box center [61, 203] width 47 height 8
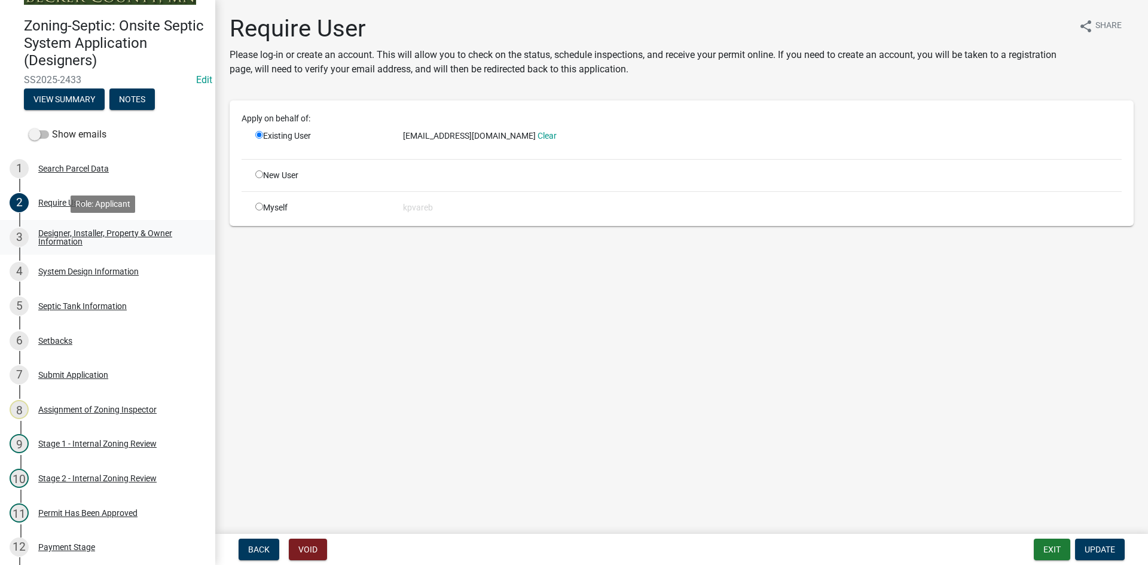
click at [70, 239] on div "Designer, Installer, Property & Owner Information" at bounding box center [117, 237] width 158 height 17
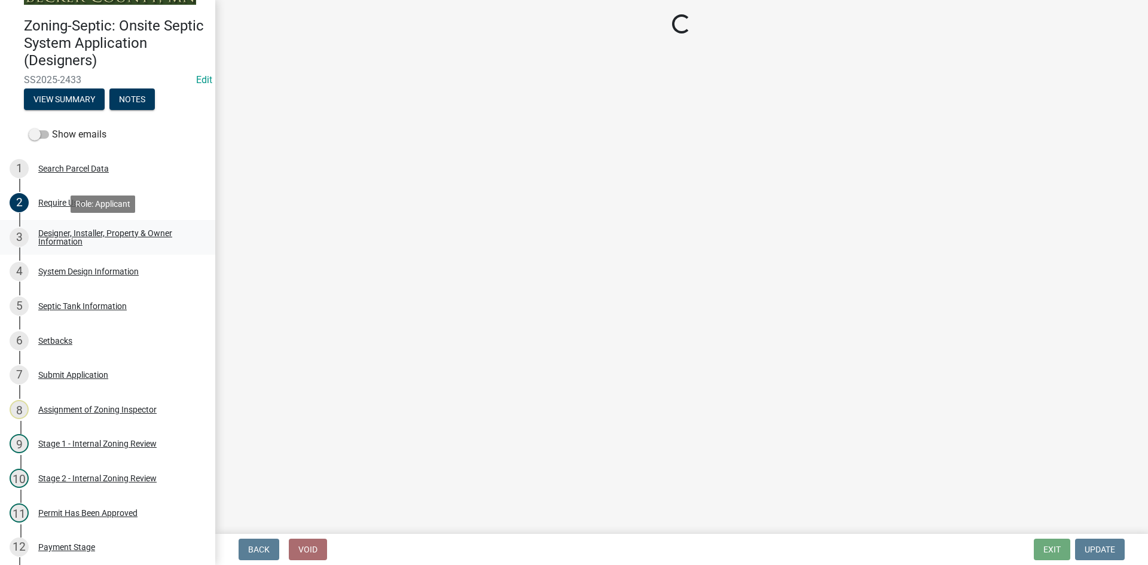
select select "b64ed17c-3b29-4e67-8052-19c7cd9ac7db"
select select "959949e4-cef9-4a6a-9caa-050cbac4b29c"
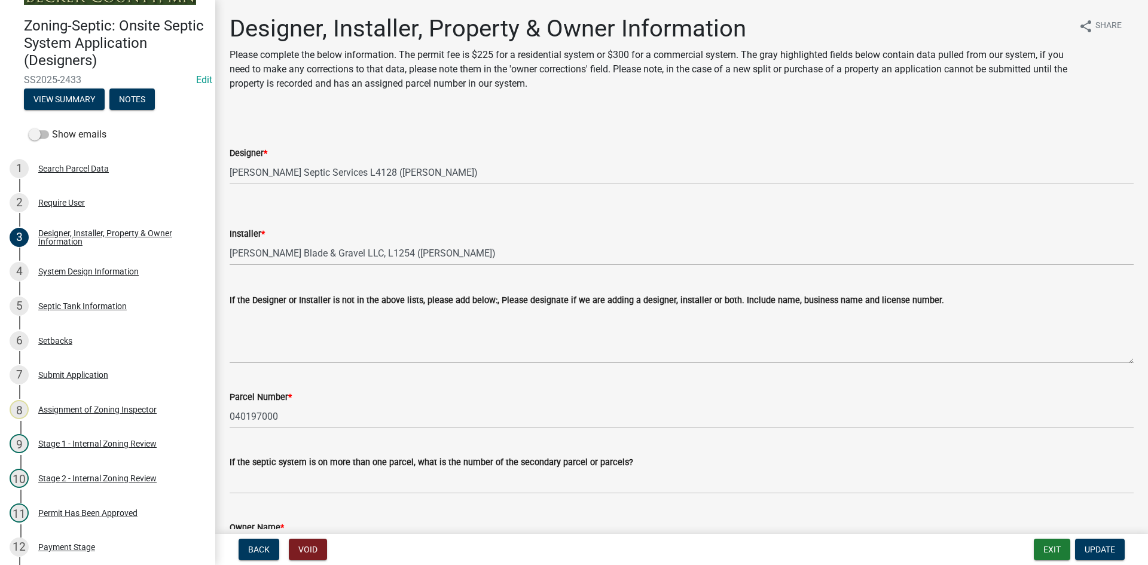
scroll to position [60, 0]
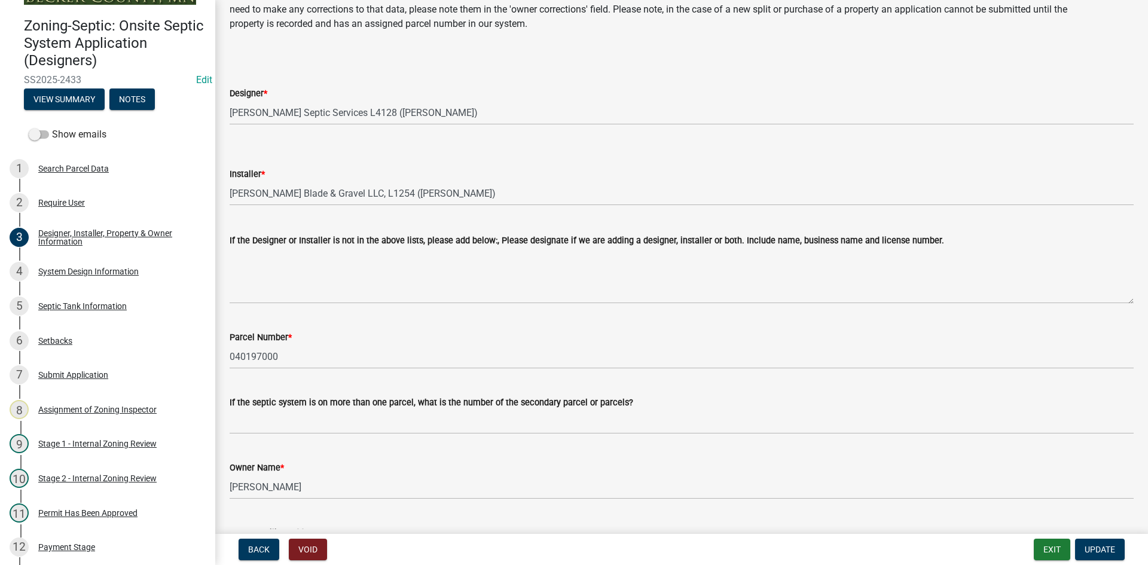
click at [492, 210] on wm-data-entity-input "Installer * Select Item... OTHER – Not listed (please add in next field and we …" at bounding box center [682, 176] width 904 height 81
click at [485, 199] on select "Select Item... OTHER – Not listed (please add in next field and we will add to …" at bounding box center [682, 193] width 904 height 25
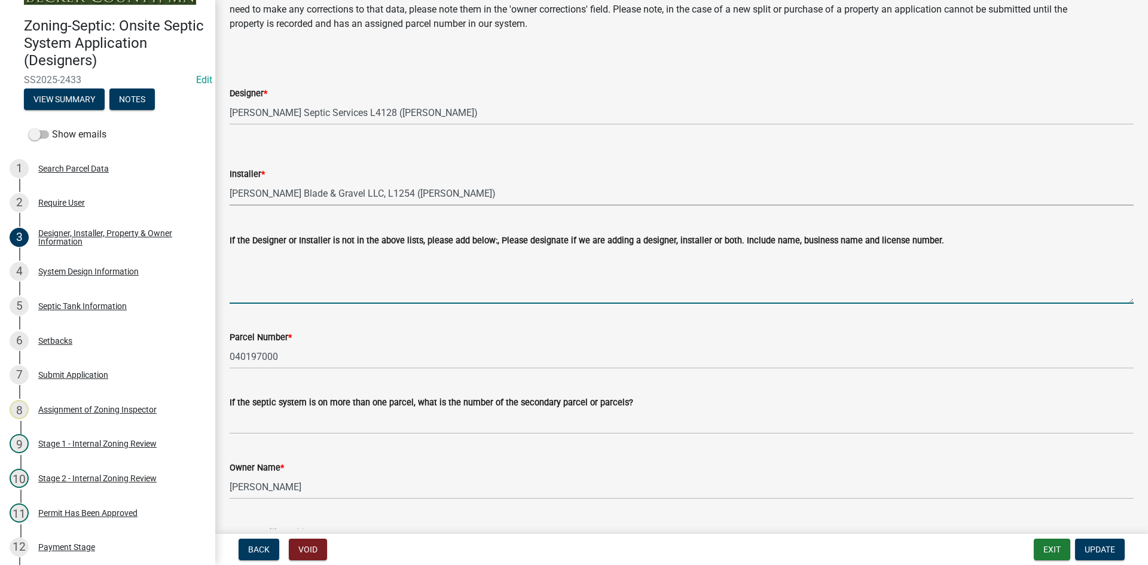
click at [327, 288] on textarea "If the Designer or Installer is not in the above lists, please add below:, Plea…" at bounding box center [682, 276] width 904 height 56
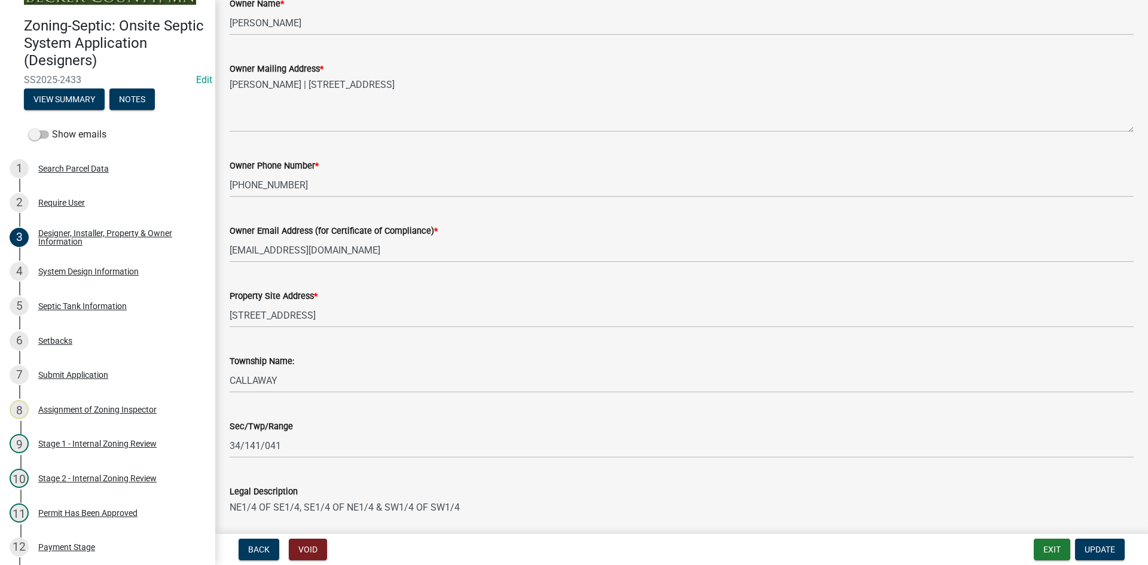
scroll to position [523, 0]
click at [98, 275] on div "System Design Information" at bounding box center [88, 271] width 100 height 8
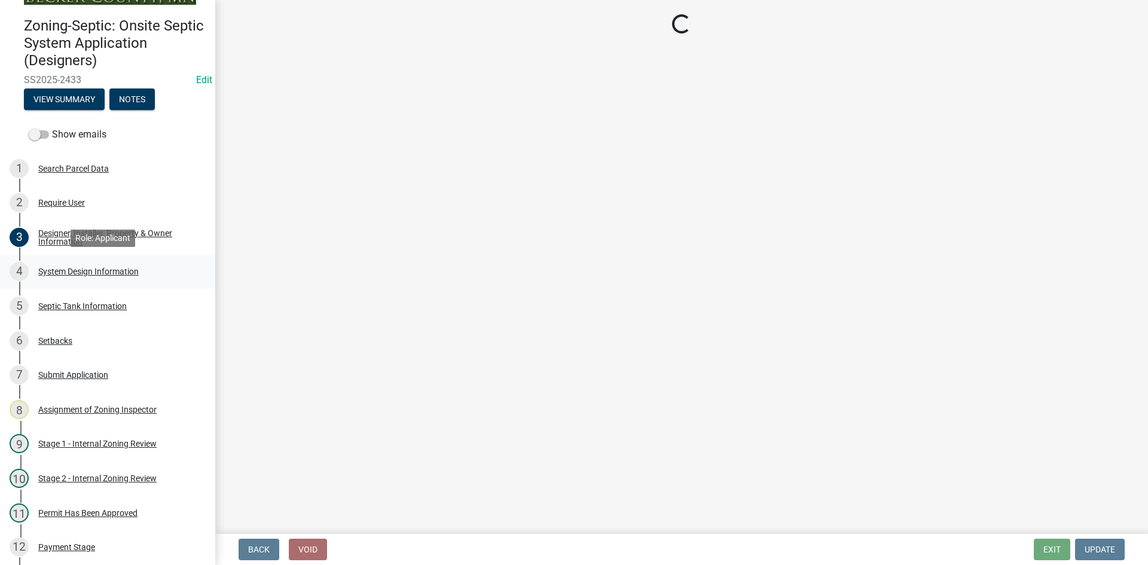
select select "8ba21533-2acf-4cc6-95e5-280e4aabd5a3"
select select "25258e87-3ef9-4f1c-a5f1-75a1d463abfb"
select select "011fbff4-a41d-4a75-9bd8-71c7e6c69e0d"
select select "85fdfef2-2683-4311-b5d5-5505f6411127"
select select "1002d2f5-04ee-41f0-9277-2fadb170a736"
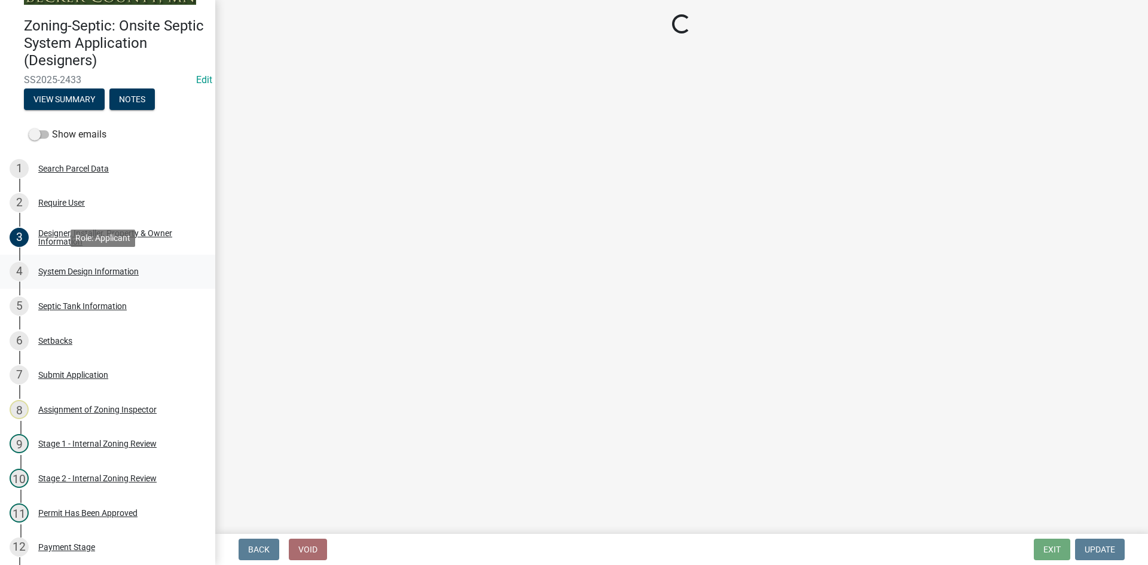
select select "ef698bf5-6172-44c1-9ffb-522c07469aed"
select select "384fc250-a67e-4e5e-a6e0-19116deb63e7"
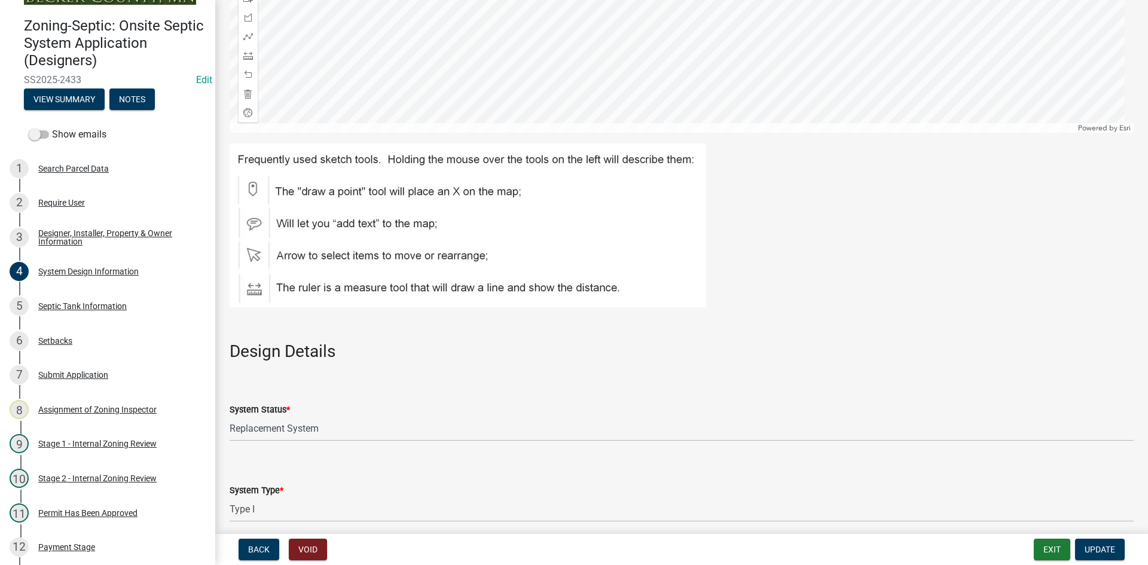
scroll to position [1436, 0]
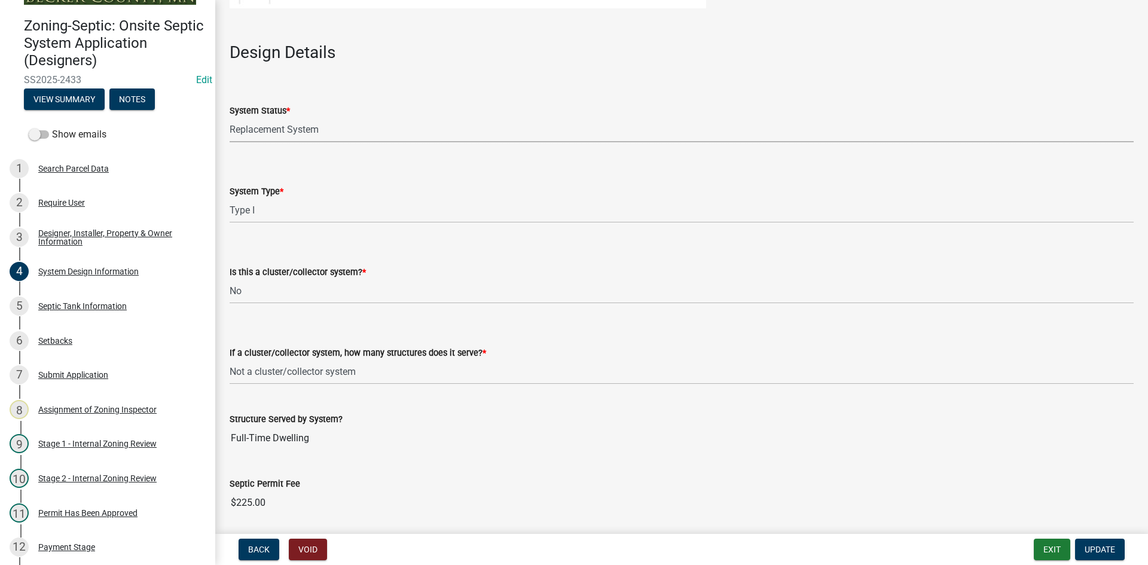
click at [330, 129] on select "Select Item... No Existing System Replacement System Failing System (Cesspool, …" at bounding box center [682, 130] width 904 height 25
click at [230, 118] on select "Select Item... No Existing System Replacement System Failing System (Cesspool, …" at bounding box center [682, 130] width 904 height 25
click at [357, 217] on select "Select Item... Type I Type II Type III Type IV Type V" at bounding box center [682, 211] width 904 height 25
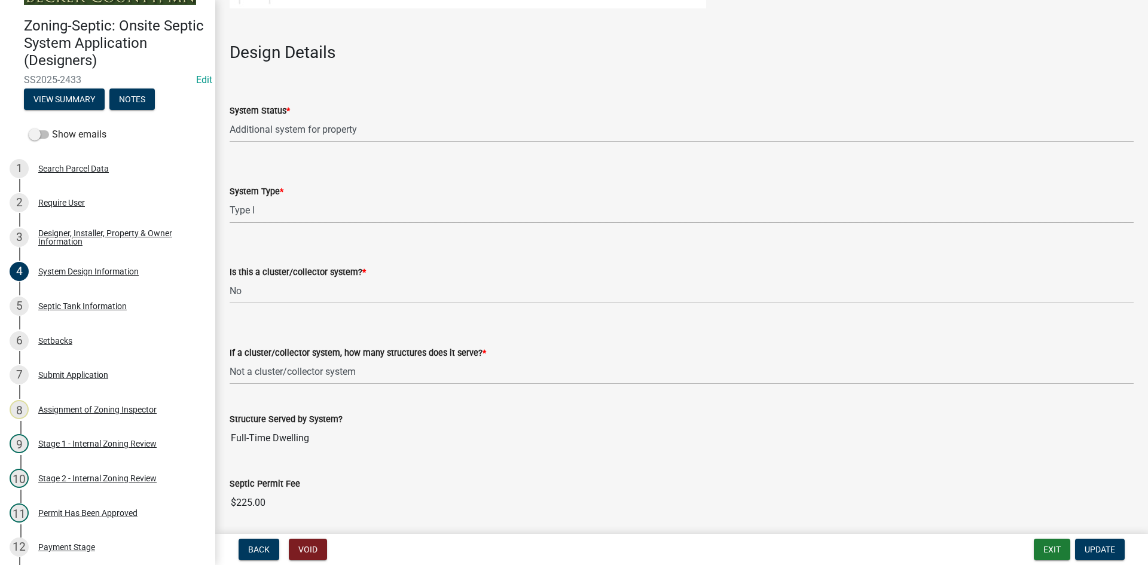
click at [478, 190] on div "System Type *" at bounding box center [682, 191] width 904 height 14
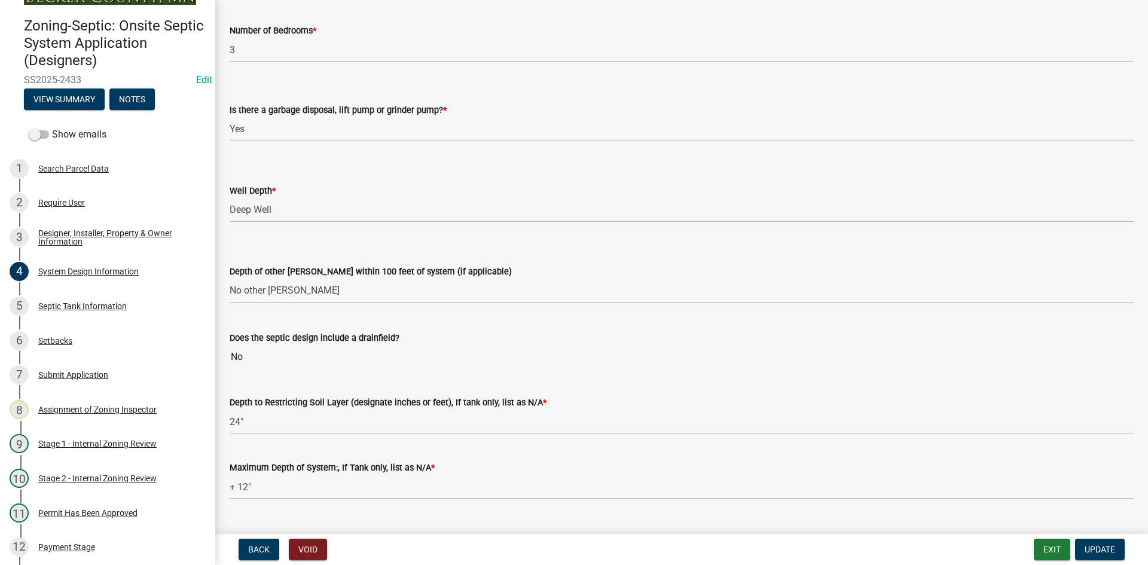
scroll to position [2210, 0]
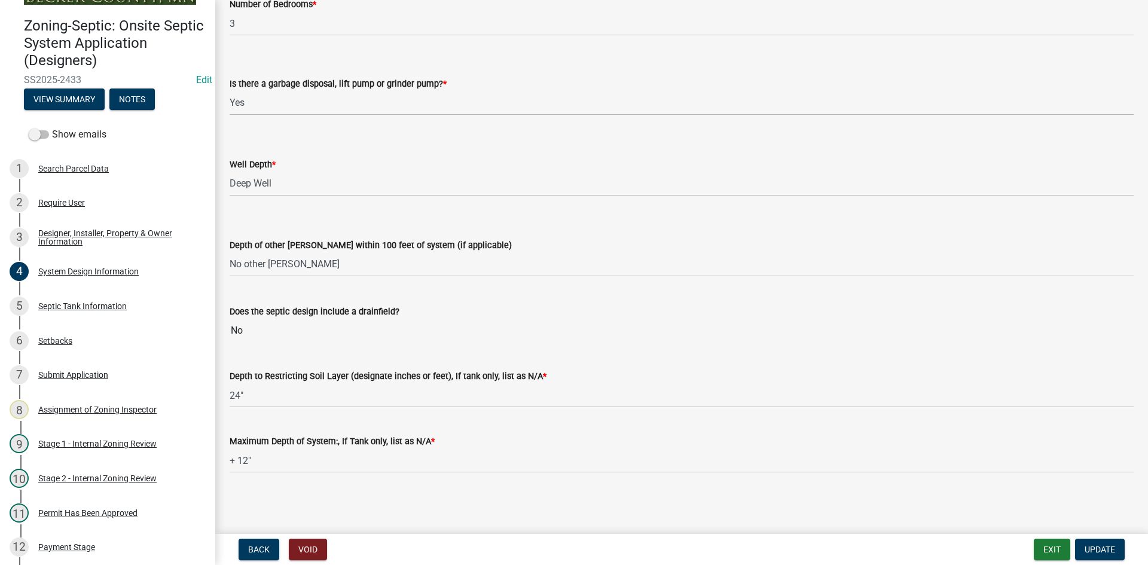
click at [297, 330] on input "No" at bounding box center [682, 331] width 904 height 24
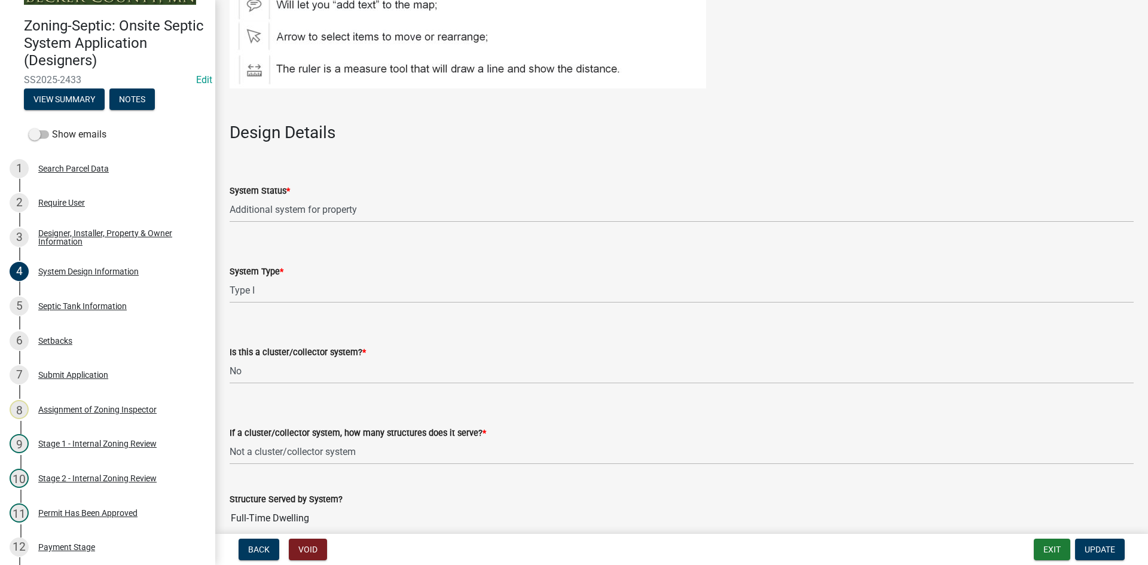
scroll to position [1372, 0]
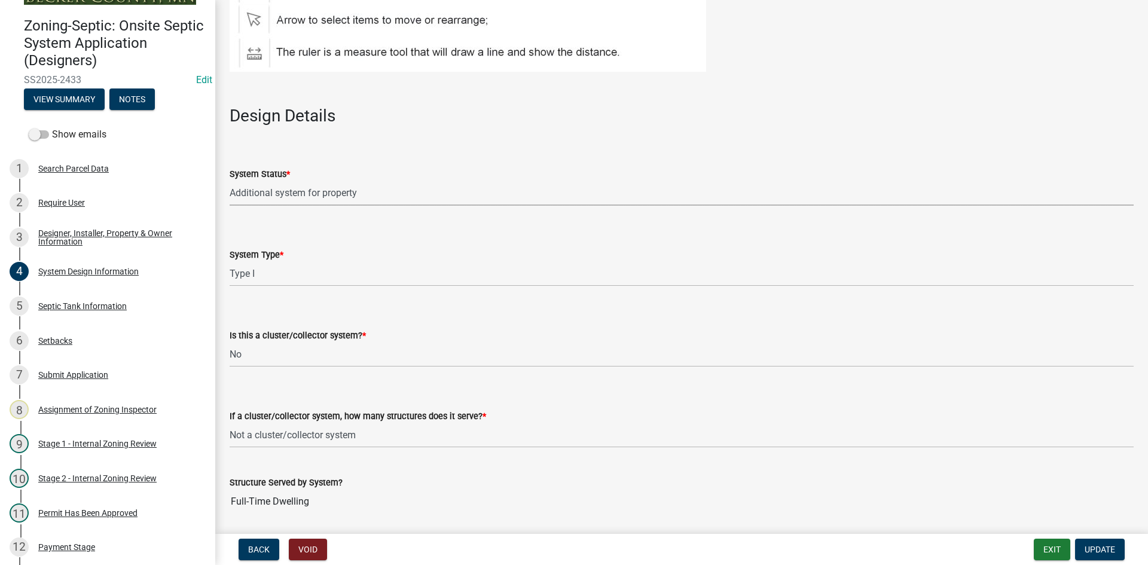
click at [351, 190] on select "Select Item... No Existing System Replacement System Failing System (Cesspool, …" at bounding box center [682, 193] width 904 height 25
click at [230, 181] on select "Select Item... No Existing System Replacement System Failing System (Cesspool, …" at bounding box center [682, 193] width 904 height 25
select select "8ba21533-2acf-4cc6-95e5-280e4aabd5a3"
click at [524, 235] on form "System Type * Select Item... Type I Type II Type III Type IV Type V" at bounding box center [682, 259] width 904 height 53
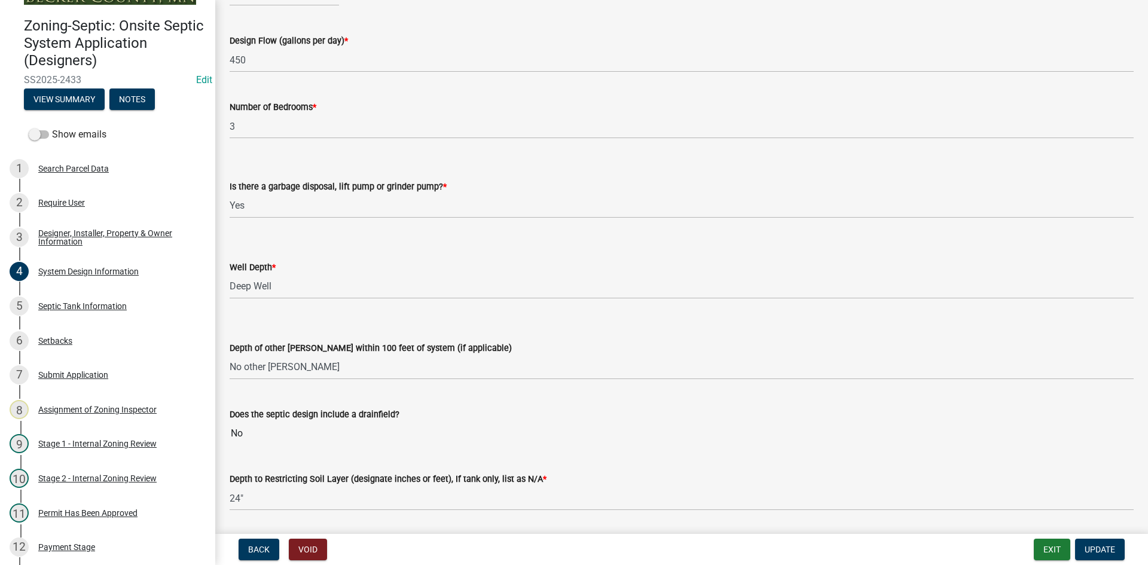
scroll to position [2210, 0]
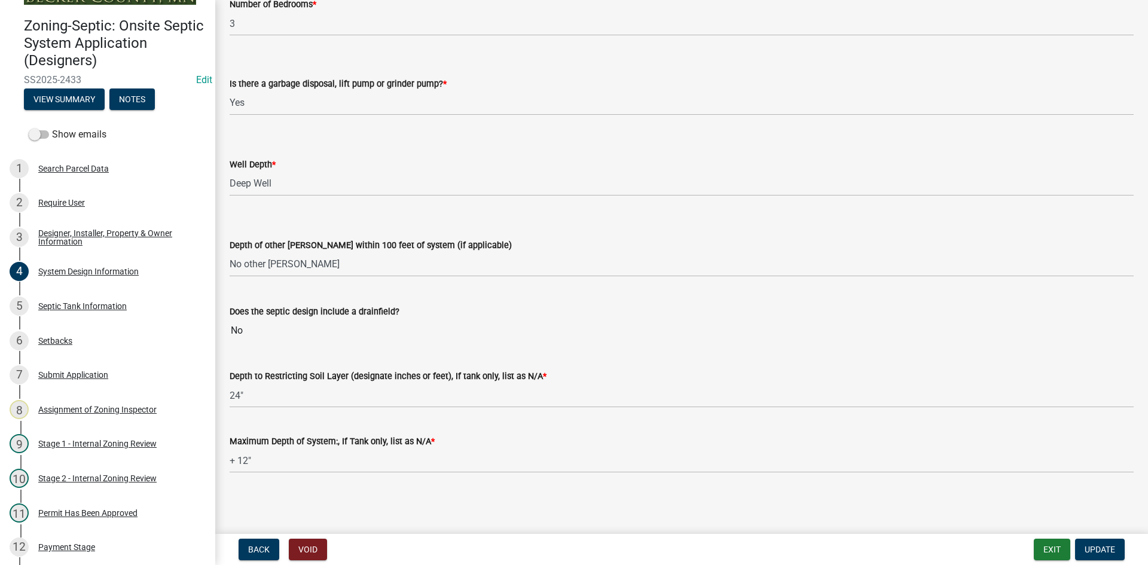
click at [275, 330] on input "No" at bounding box center [682, 331] width 904 height 24
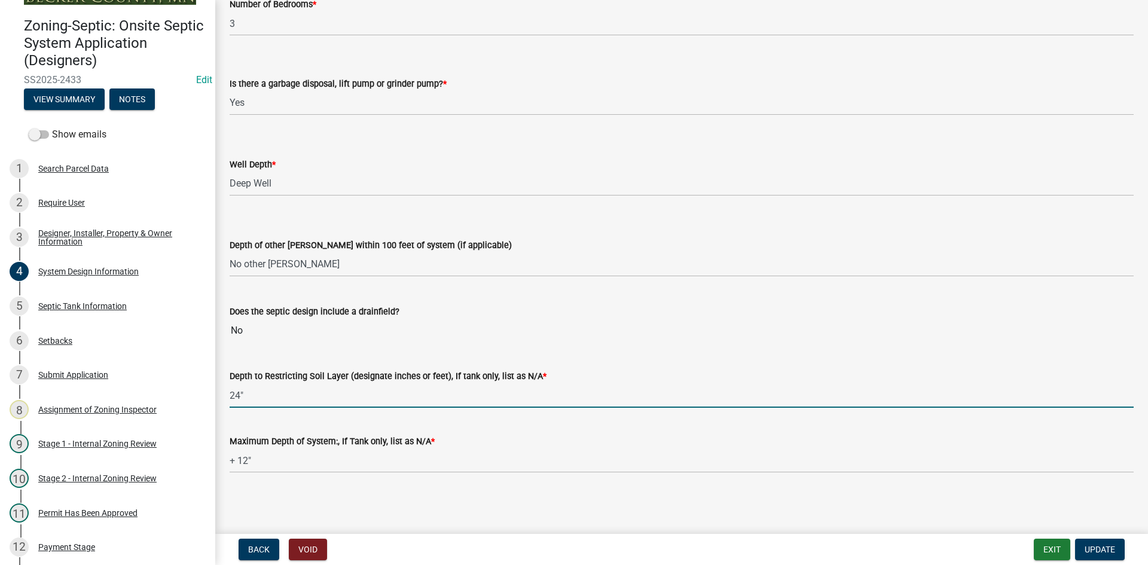
click at [543, 394] on input "24"" at bounding box center [682, 395] width 904 height 25
click at [346, 322] on input "No" at bounding box center [682, 331] width 904 height 24
click at [351, 398] on input "24"" at bounding box center [682, 395] width 904 height 25
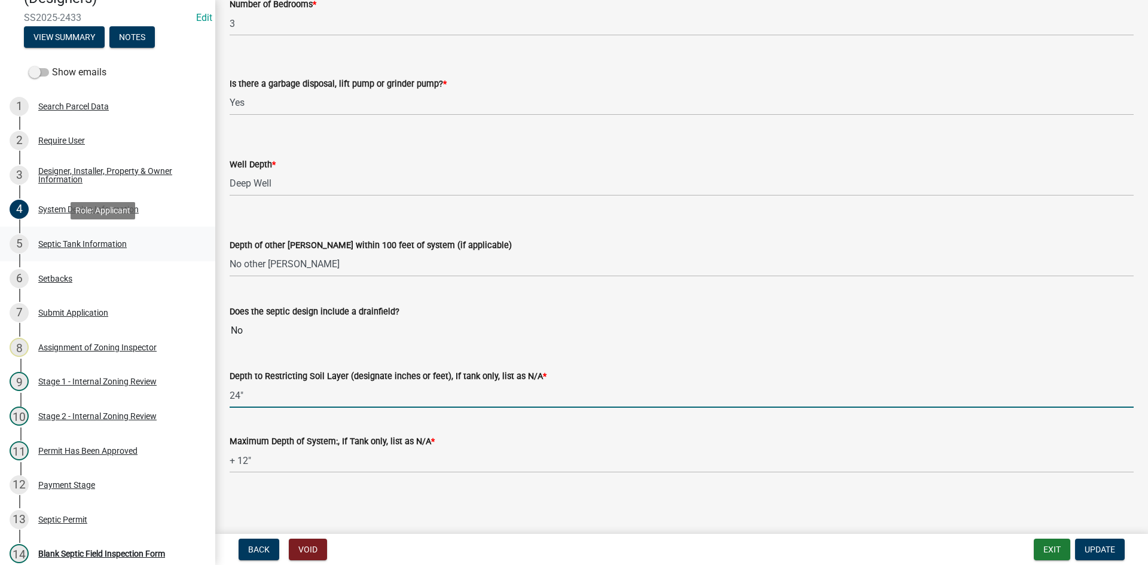
click at [86, 246] on div "Septic Tank Information" at bounding box center [82, 244] width 89 height 8
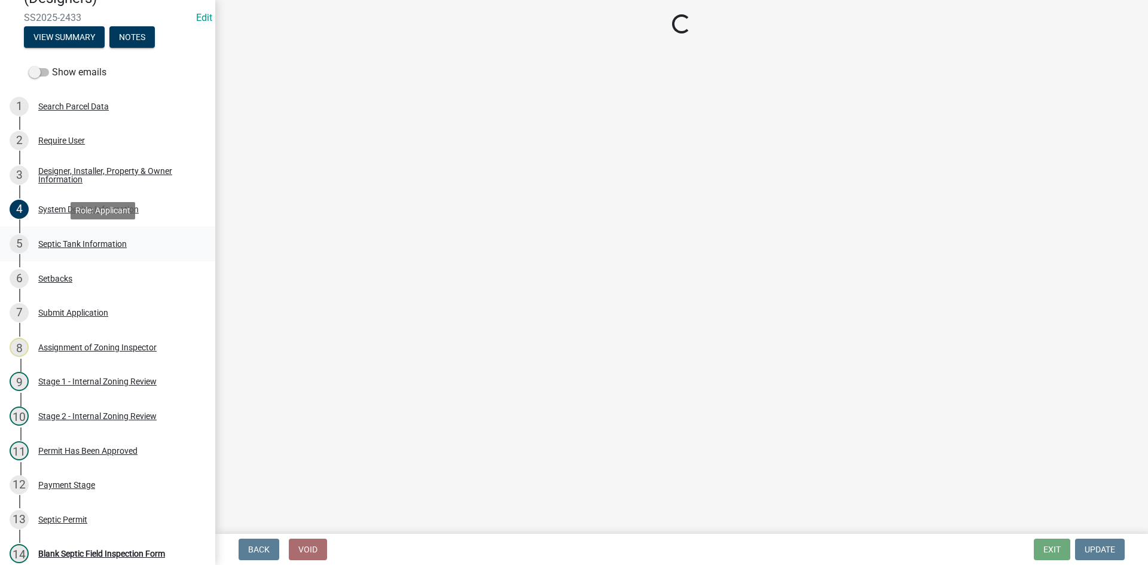
select select "f9fbe67c-c1cf-4a63-8ad4-799ce56b7f21"
select select "8af00ff6-ccdf-43a1-aa9f-9d195177e029"
select select "e0ee17af-48b7-4b92-9885-812dbb1428e7"
select select "c84d9e4c-2287-4d2e-9ef7-9874a7456ee3"
select select "a956bcdf-8f12-4f61-bfc1-a6e229dc0595"
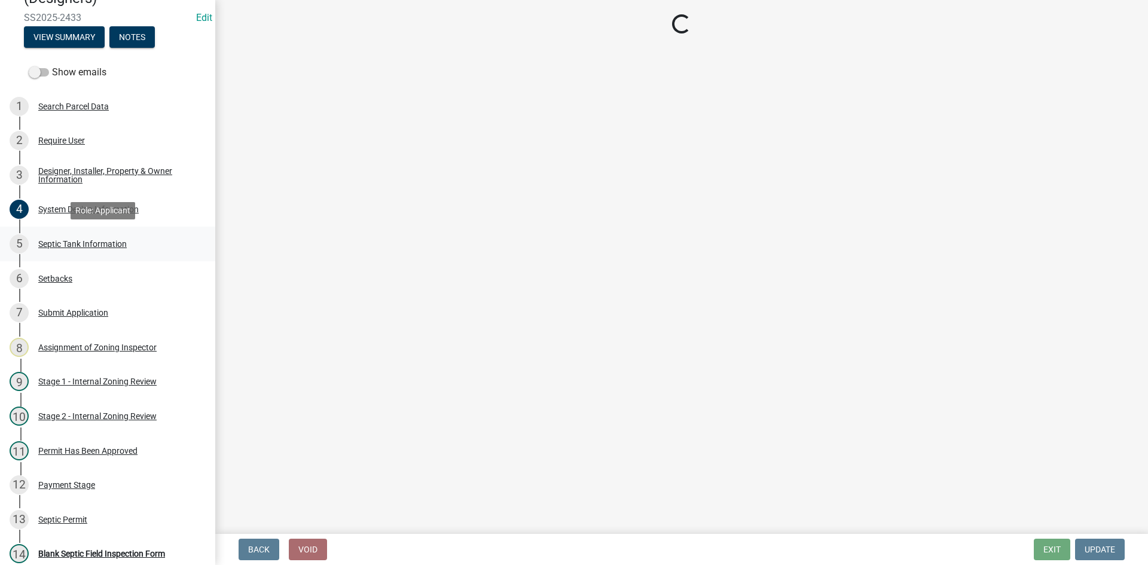
select select "7b57e397-6881-49c8-9b87-e40bdbeb8239"
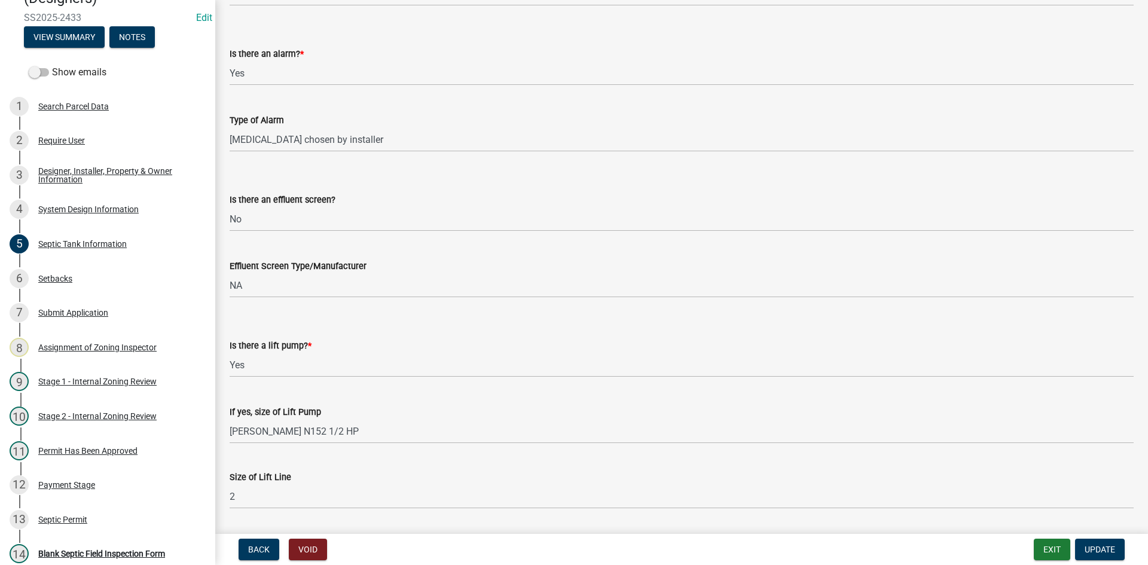
scroll to position [395, 0]
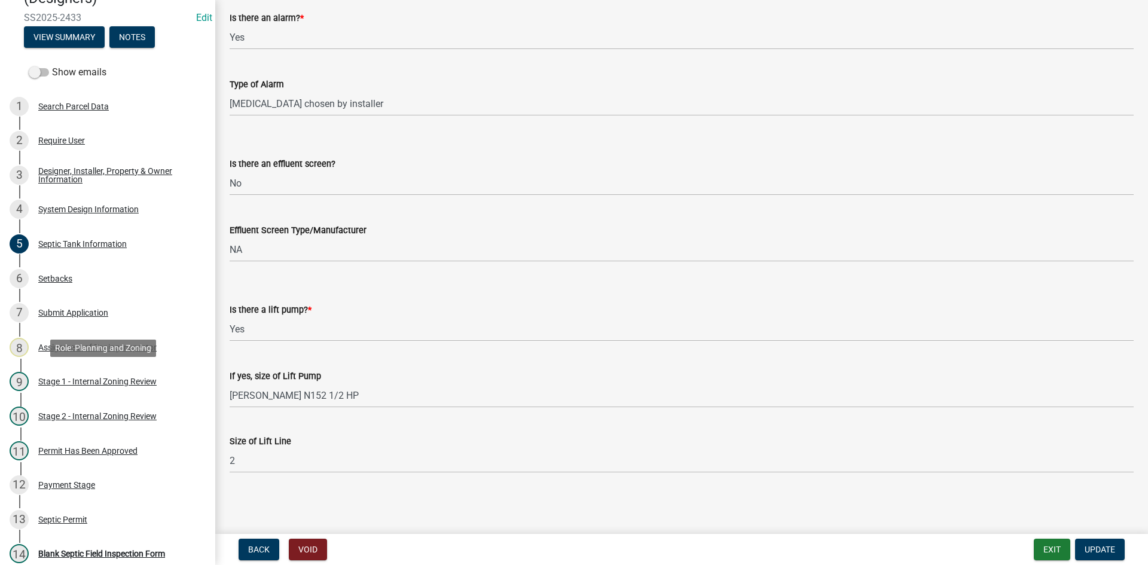
click at [126, 382] on div "Stage 1 - Internal Zoning Review" at bounding box center [97, 381] width 118 height 8
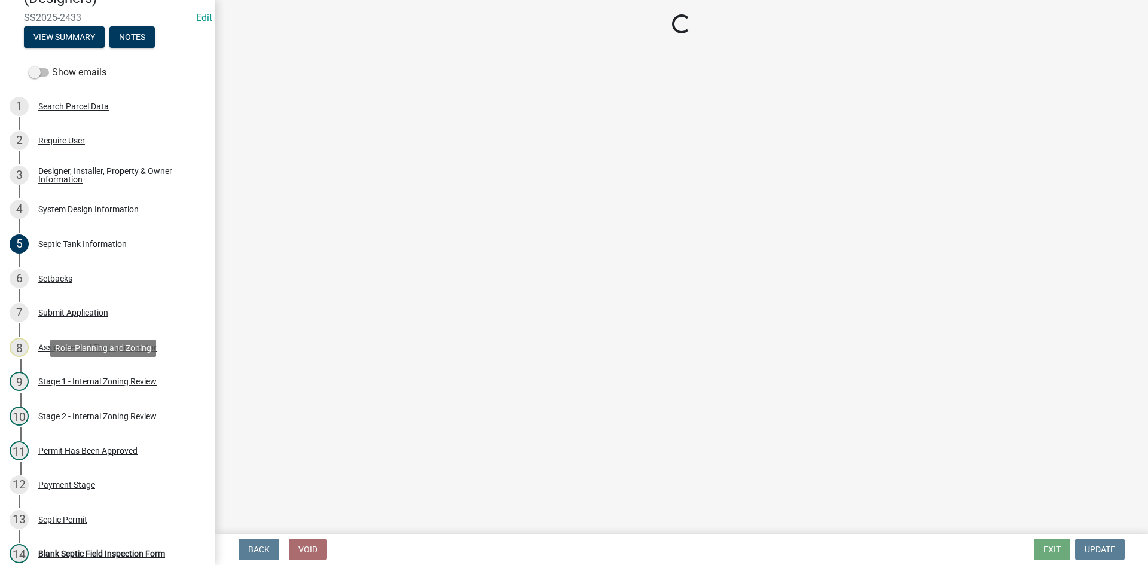
select select "49e49f1e-3b32-4342-8c2e-9cbd4919fe4d"
select select "ca07ae0a-7638-46ff-ada2-c67ca3524324"
select select "ec75a761-93b4-47c5-8535-fea253c32937"
select select "bcbb982e-a48c-4b4a-a83b-ed1363446a86"
select select "47a2a5dd-5977-4941-8e6f-09ff03cdfb75"
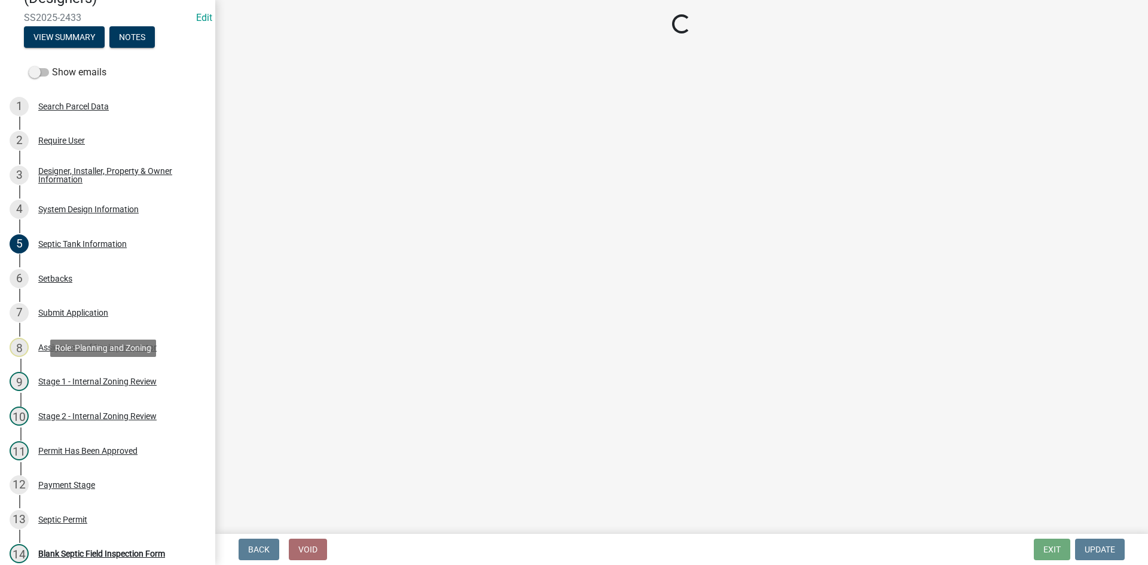
select select "3f5b086d-5a4c-4236-93bc-fa7bf4d11838"
select select "888a8260-2be6-47f2-a4de-b9f453a4d3bc"
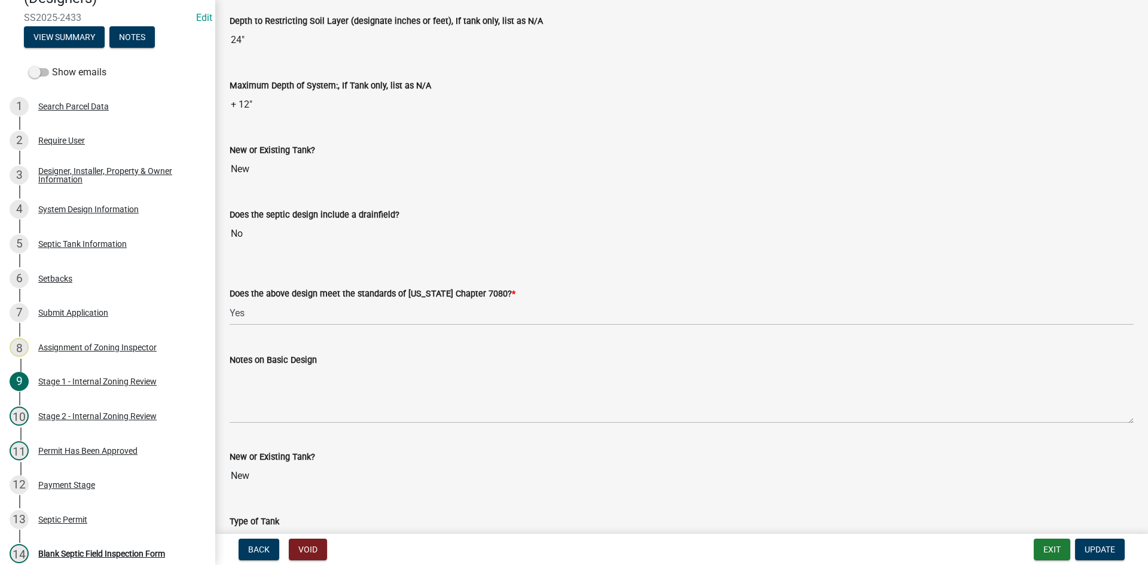
scroll to position [2512, 0]
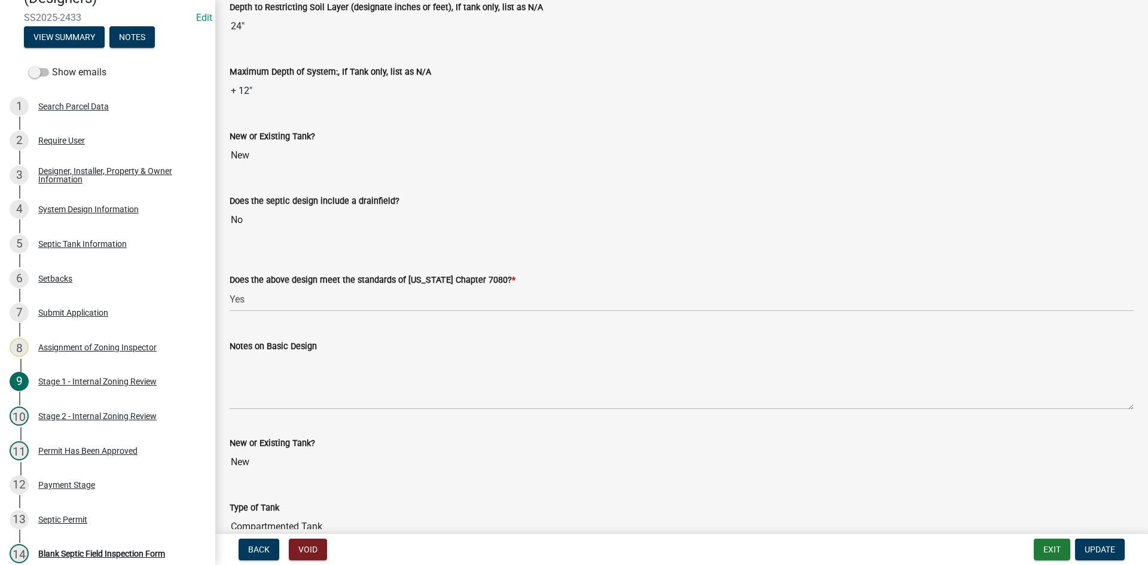
click at [352, 197] on label "Does the septic design include a drainfield?" at bounding box center [315, 201] width 170 height 8
click at [352, 208] on input "No" at bounding box center [682, 220] width 904 height 24
click at [353, 197] on label "Does the septic design include a drainfield?" at bounding box center [315, 201] width 170 height 8
click at [353, 208] on input "No" at bounding box center [682, 220] width 904 height 24
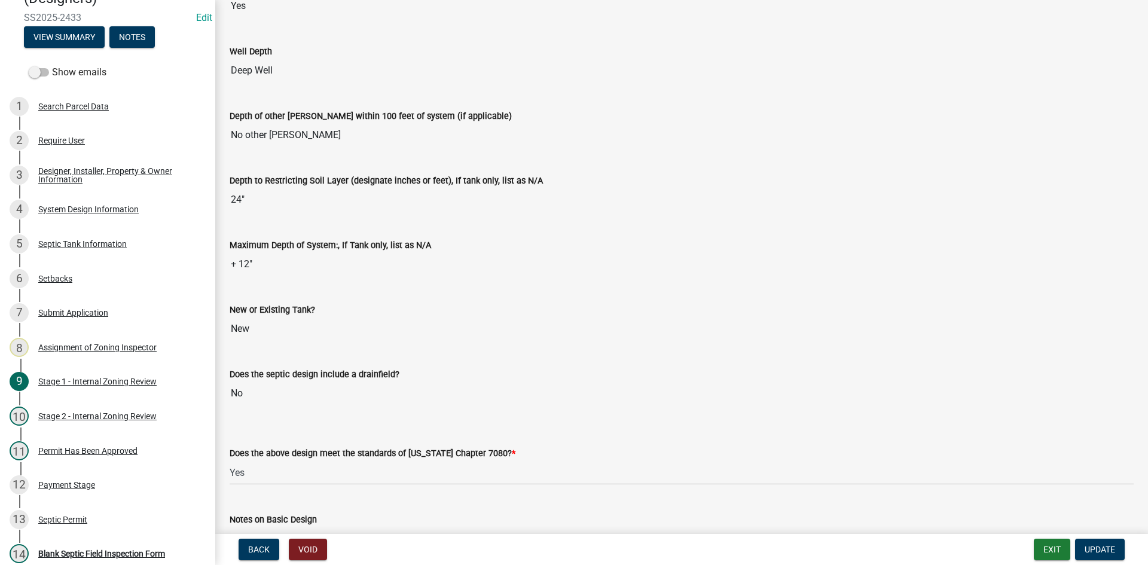
scroll to position [2333, 0]
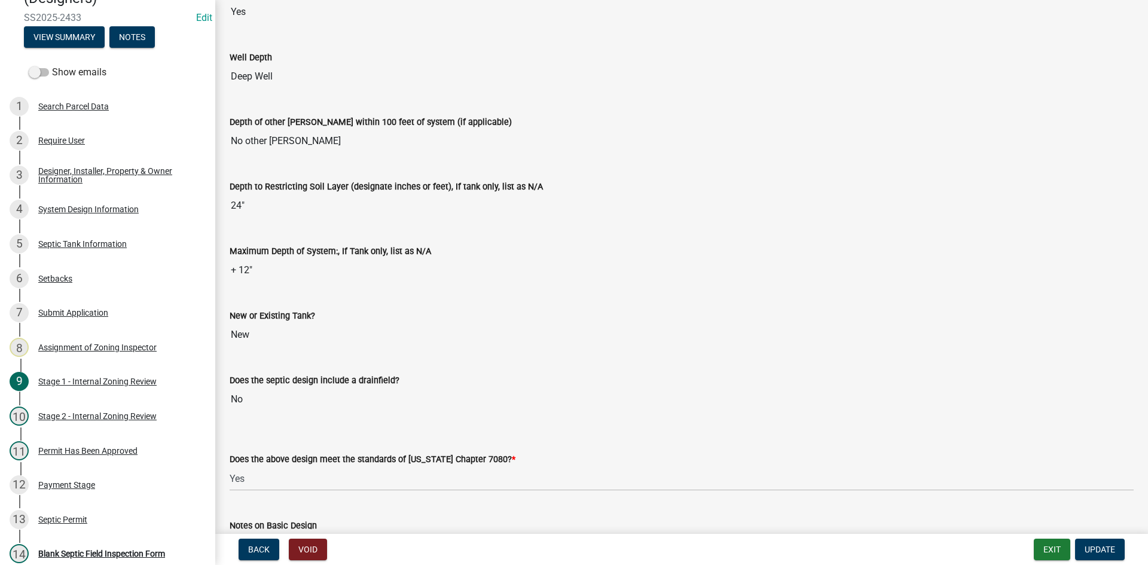
click at [312, 396] on input "No" at bounding box center [682, 400] width 904 height 24
drag, startPoint x: 266, startPoint y: 399, endPoint x: 224, endPoint y: 406, distance: 43.0
click at [224, 406] on div "Does the septic design include a drainfield? No" at bounding box center [682, 383] width 922 height 55
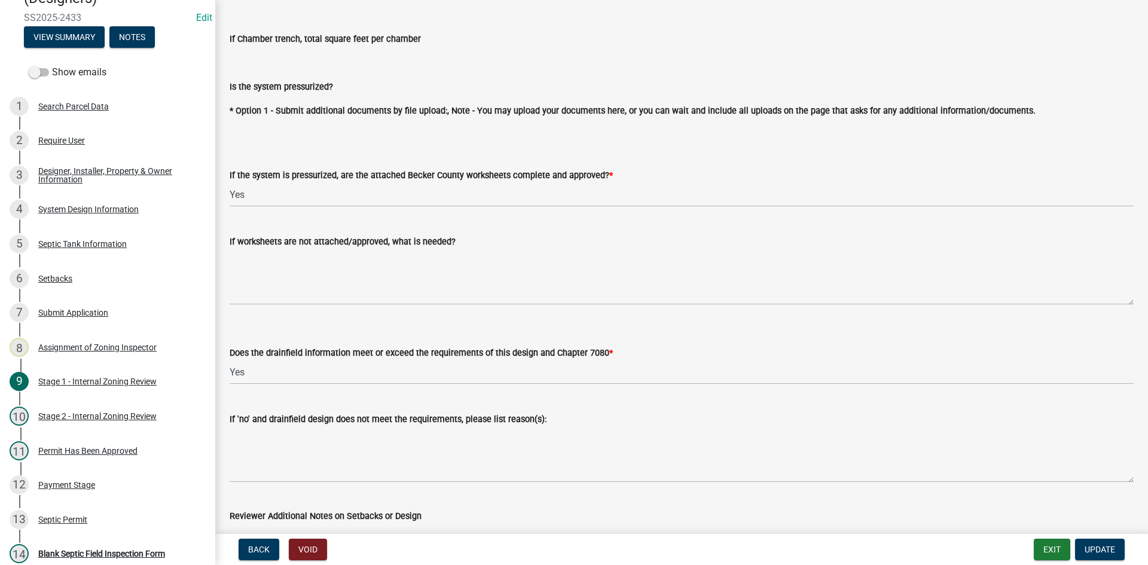
scroll to position [4400, 0]
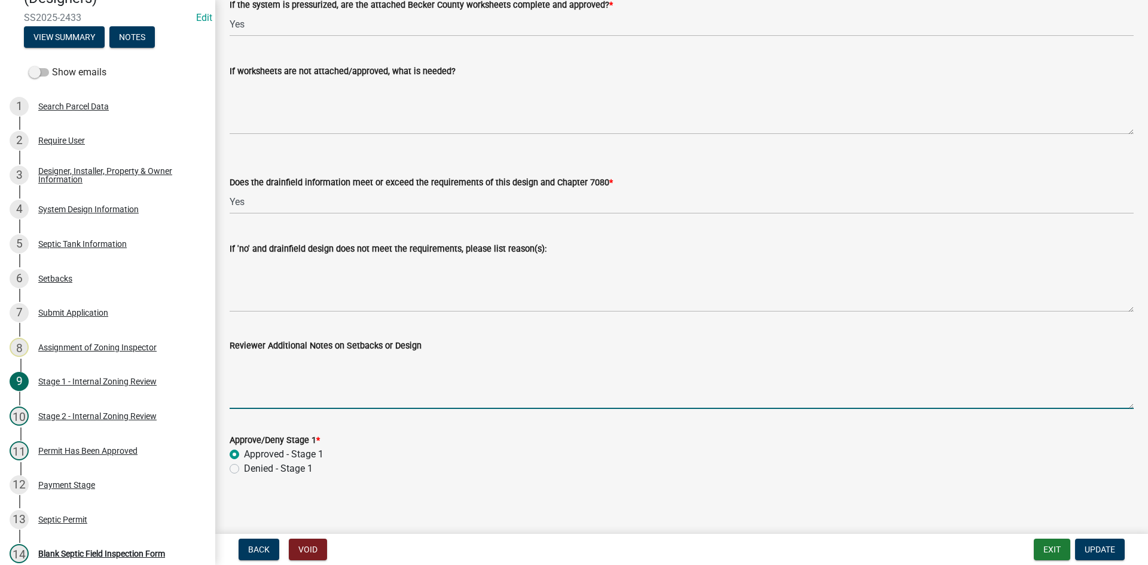
click at [385, 377] on textarea "Reviewer Additional Notes on Setbacks or Design" at bounding box center [682, 381] width 904 height 56
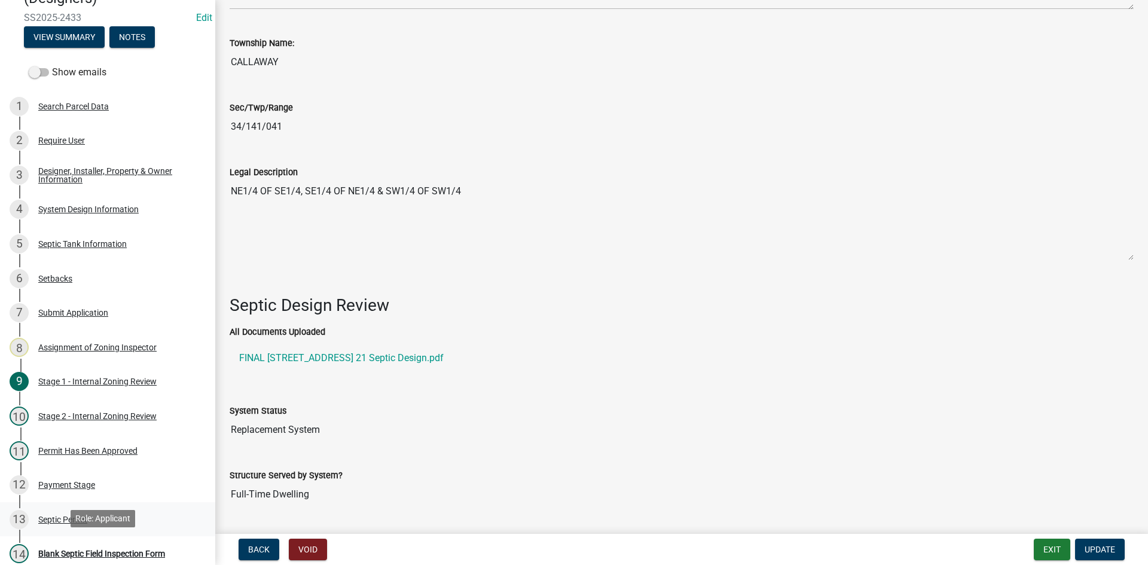
scroll to position [0, 0]
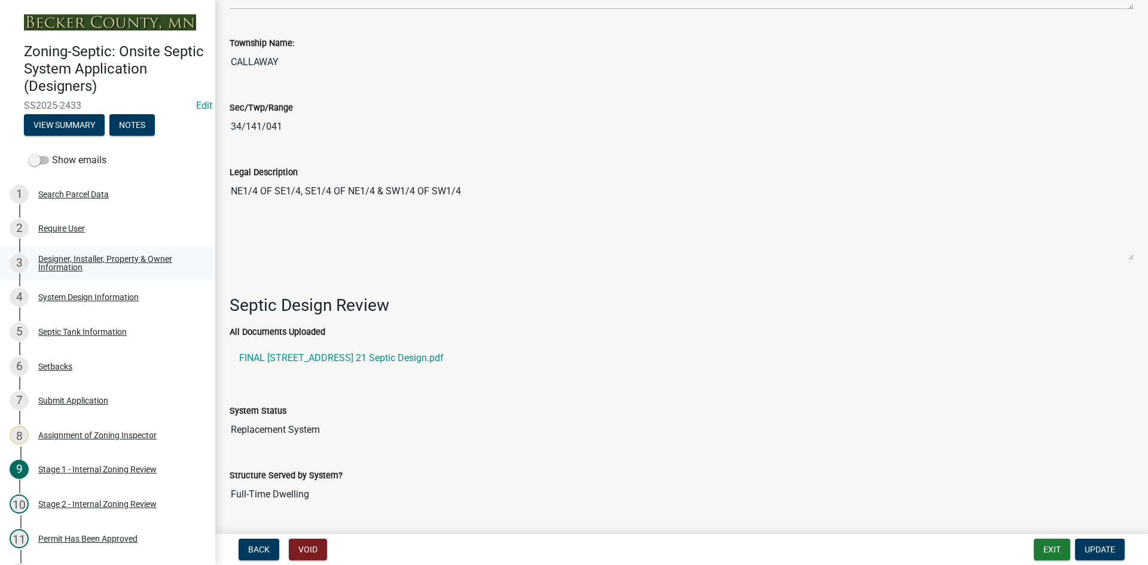
click at [87, 258] on div "Designer, Installer, Property & Owner Information" at bounding box center [117, 263] width 158 height 17
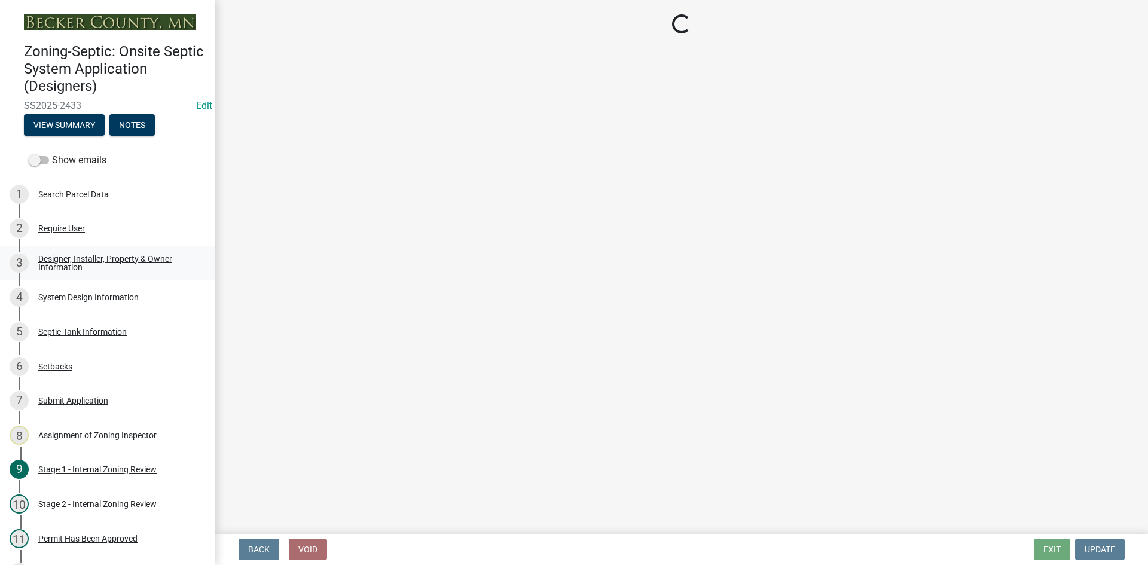
select select "b64ed17c-3b29-4e67-8052-19c7cd9ac7db"
select select "959949e4-cef9-4a6a-9caa-050cbac4b29c"
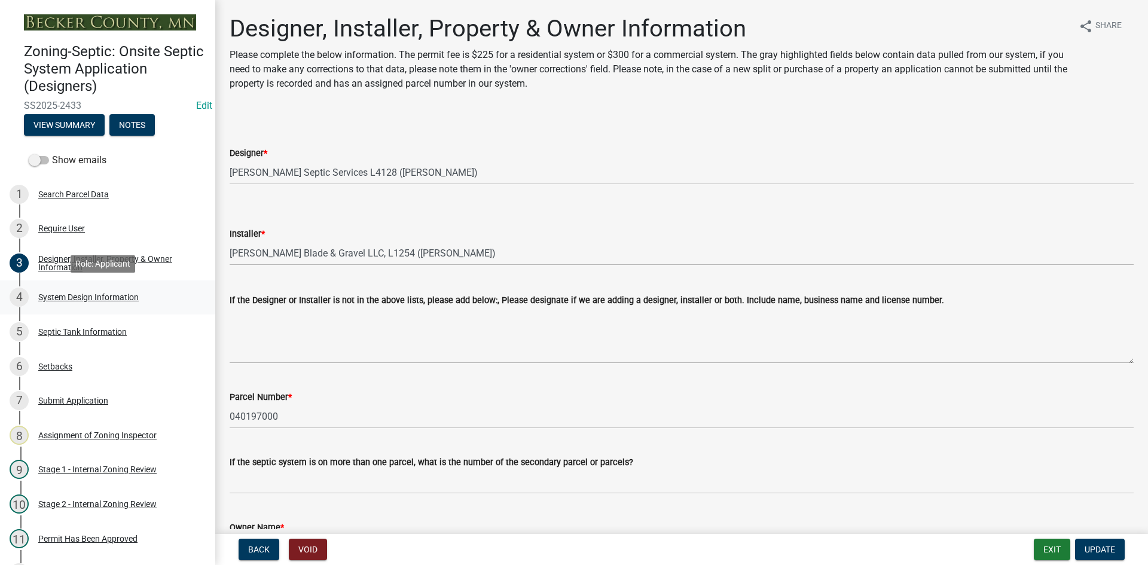
click at [107, 296] on div "System Design Information" at bounding box center [88, 297] width 100 height 8
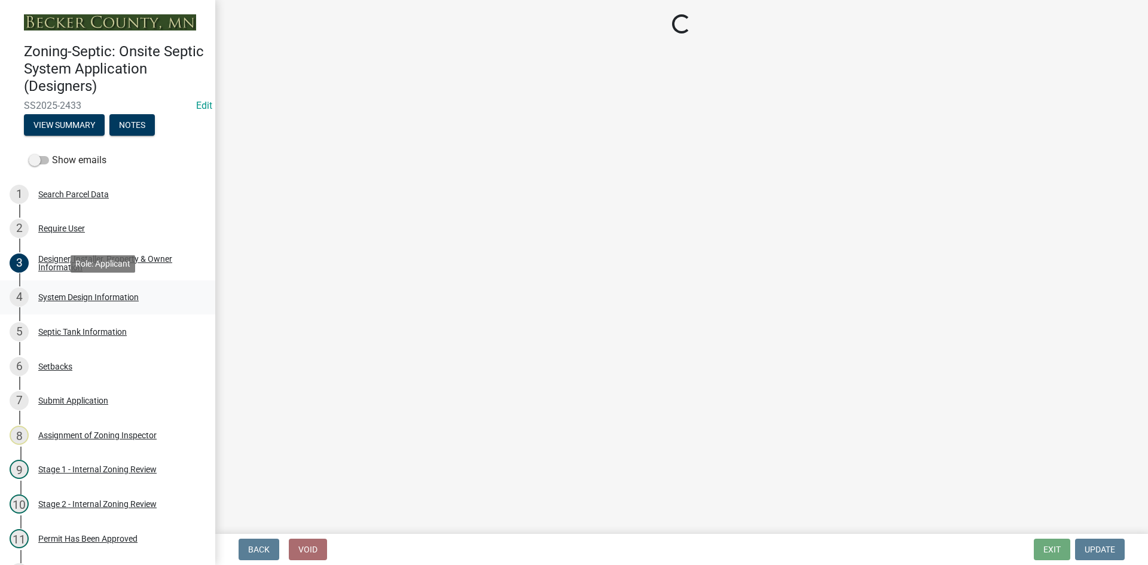
click at [107, 296] on div "System Design Information" at bounding box center [88, 297] width 100 height 8
select select "8ba21533-2acf-4cc6-95e5-280e4aabd5a3"
select select "25258e87-3ef9-4f1c-a5f1-75a1d463abfb"
select select "011fbff4-a41d-4a75-9bd8-71c7e6c69e0d"
select select "85fdfef2-2683-4311-b5d5-5505f6411127"
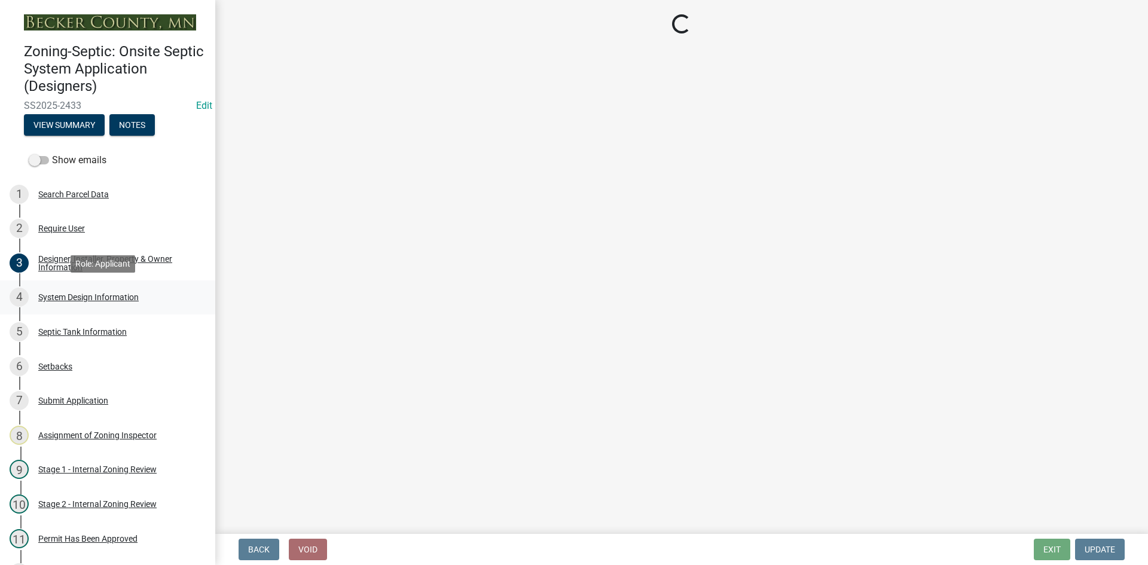
select select "1002d2f5-04ee-41f0-9277-2fadb170a736"
select select "ef698bf5-6172-44c1-9ffb-522c07469aed"
select select "384fc250-a67e-4e5e-a6e0-19116deb63e7"
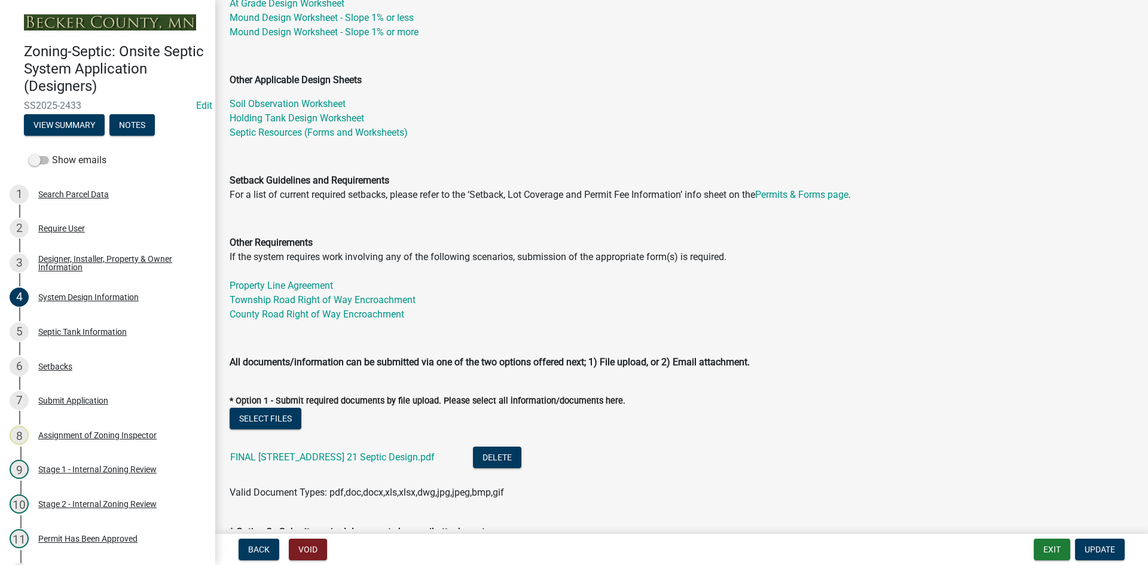
select select "8ba21533-2acf-4cc6-95e5-280e4aabd5a3"
select select "25258e87-3ef9-4f1c-a5f1-75a1d463abfb"
select select "011fbff4-a41d-4a75-9bd8-71c7e6c69e0d"
select select "85fdfef2-2683-4311-b5d5-5505f6411127"
select select "1002d2f5-04ee-41f0-9277-2fadb170a736"
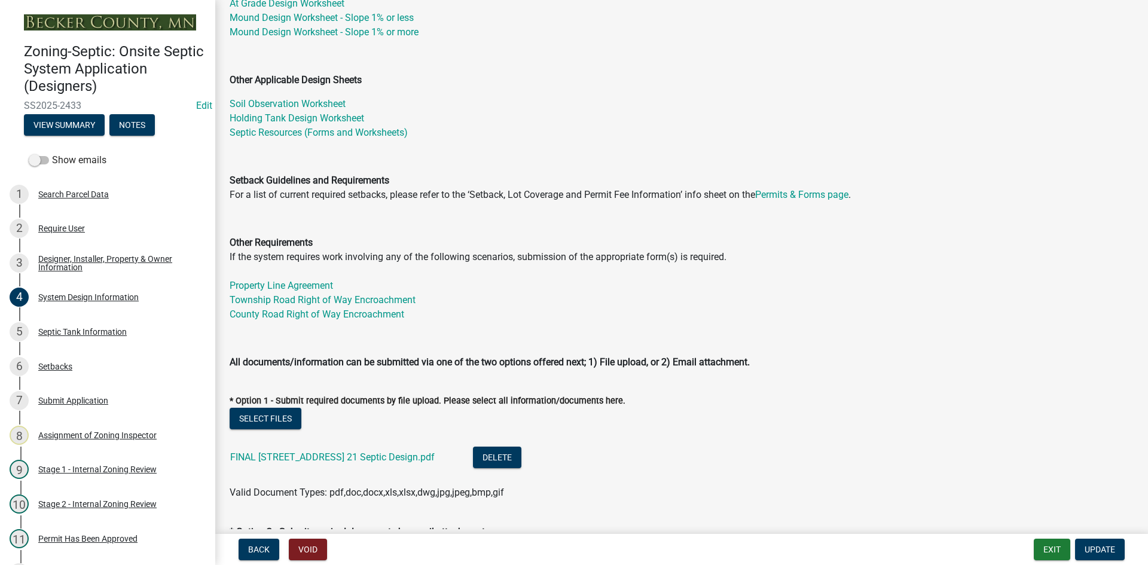
select select "ef698bf5-6172-44c1-9ffb-522c07469aed"
select select "384fc250-a67e-4e5e-a6e0-19116deb63e7"
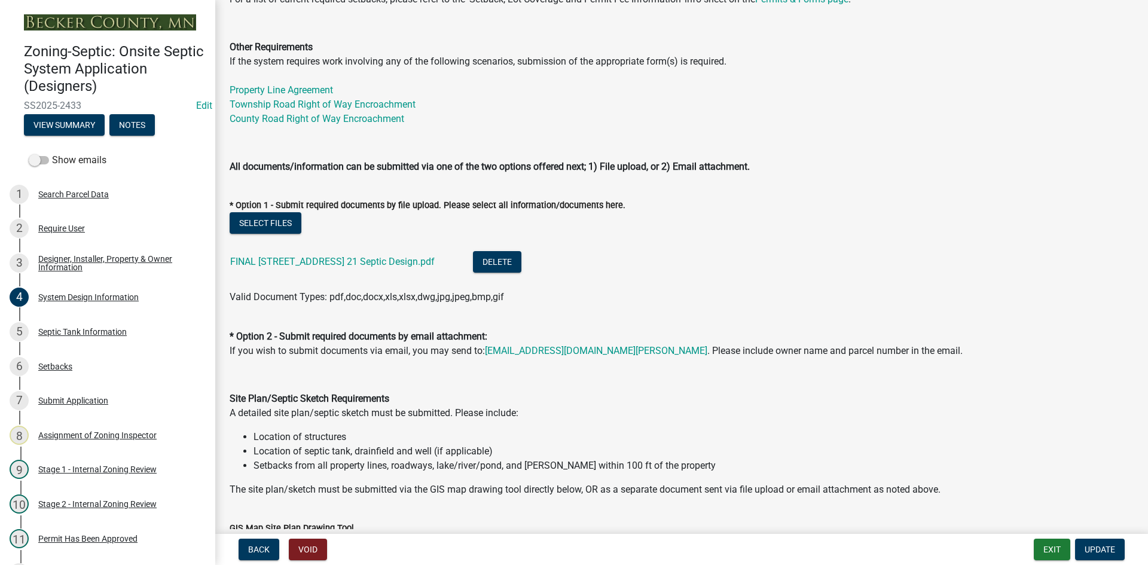
scroll to position [538, 0]
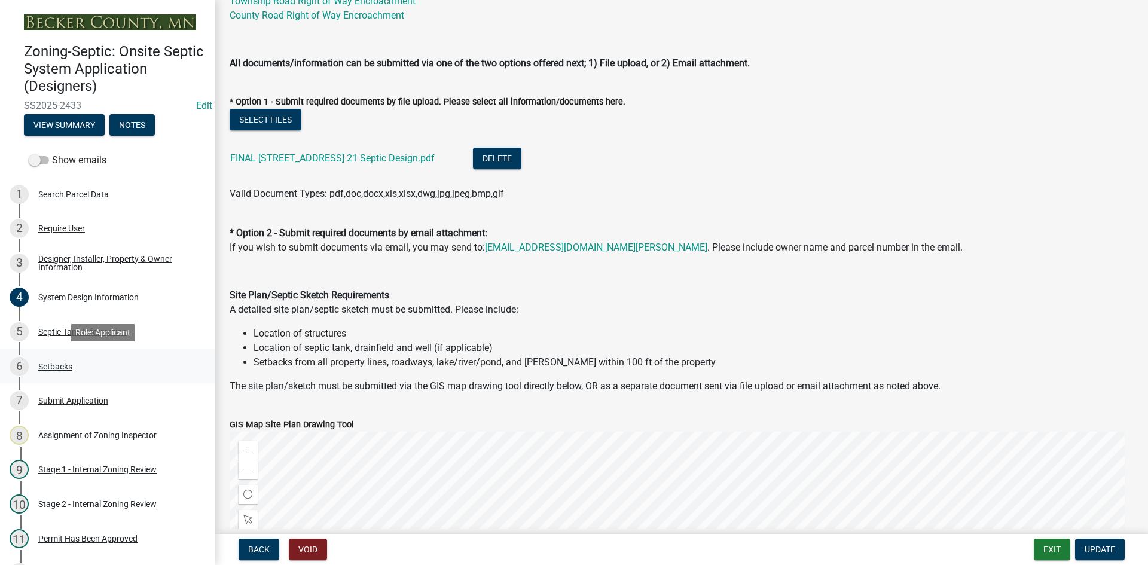
click at [50, 368] on div "Setbacks" at bounding box center [55, 366] width 34 height 8
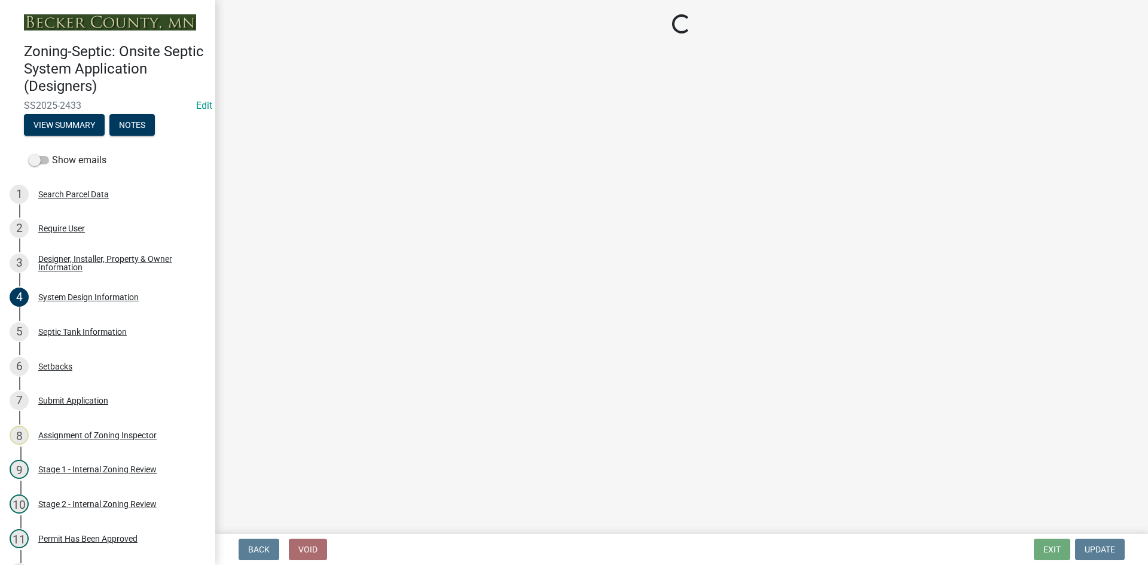
select select "c245ec0d-8d6f-4710-ab2b-b3aa70611708"
select select "23044af5-43bb-4cf5-8aef-2716db2ce5fc"
select select "341aaaa4-06c5-40e5-817d-62b65c9e97ec"
select select "2c0c9673-cfd8-4d5e-8ea6-73593e257713"
select select "cf78f1da-f066-4305-88a2-864abad1fa52"
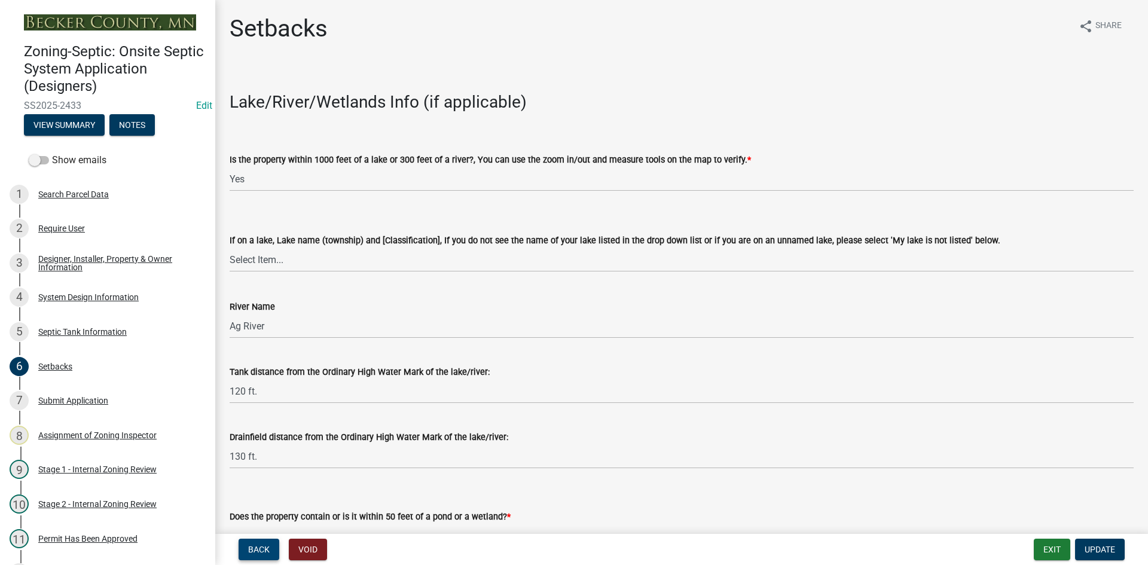
click at [264, 544] on button "Back" at bounding box center [259, 550] width 41 height 22
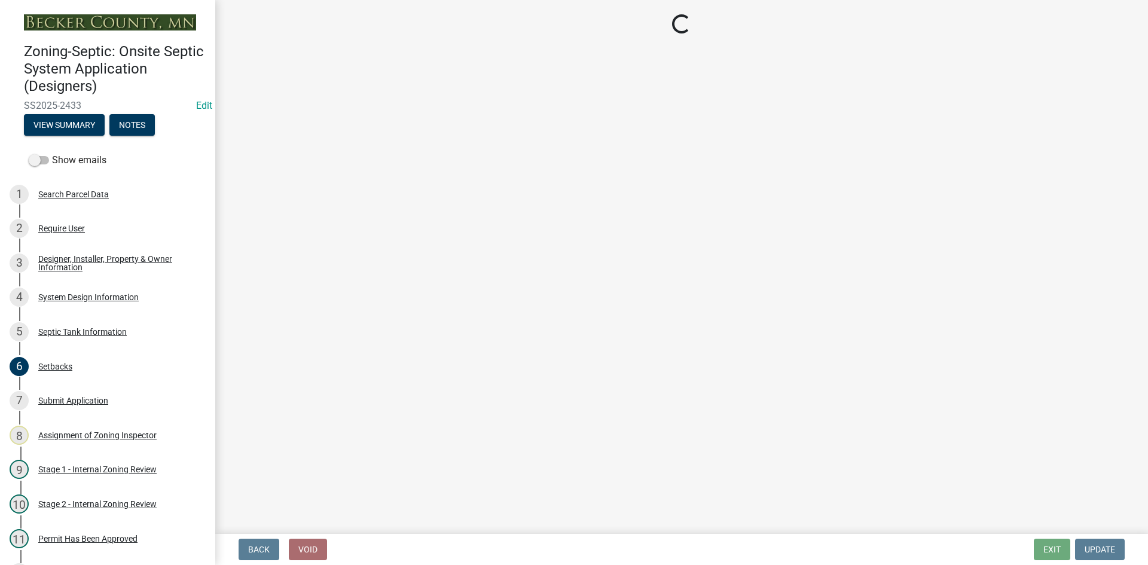
select select "f9fbe67c-c1cf-4a63-8ad4-799ce56b7f21"
select select "8af00ff6-ccdf-43a1-aa9f-9d195177e029"
select select "e0ee17af-48b7-4b92-9885-812dbb1428e7"
select select "c84d9e4c-2287-4d2e-9ef7-9874a7456ee3"
select select "a956bcdf-8f12-4f61-bfc1-a6e229dc0595"
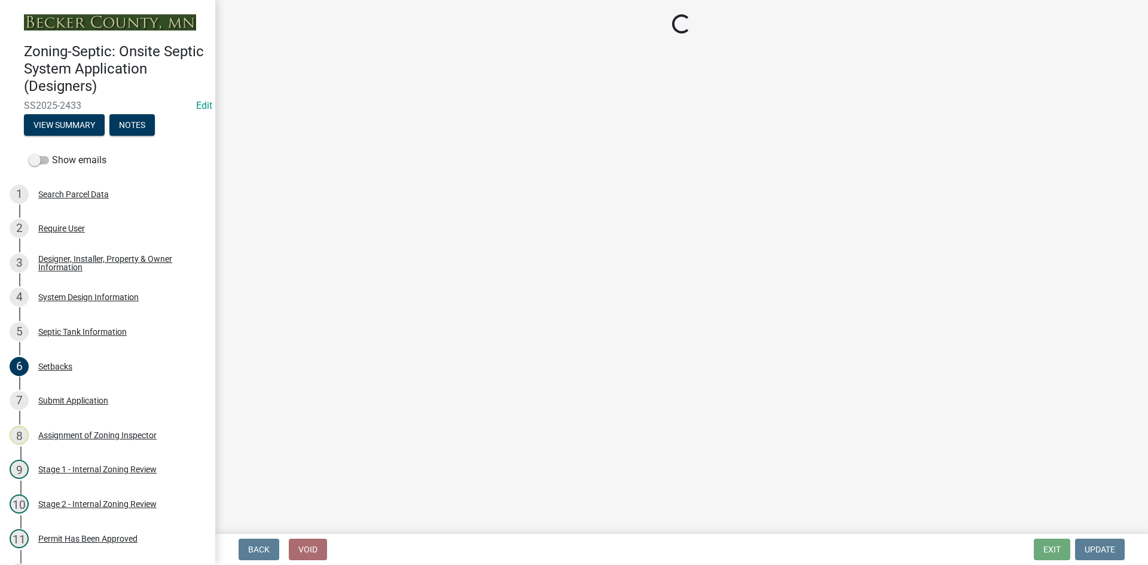
select select "7b57e397-6881-49c8-9b87-e40bdbeb8239"
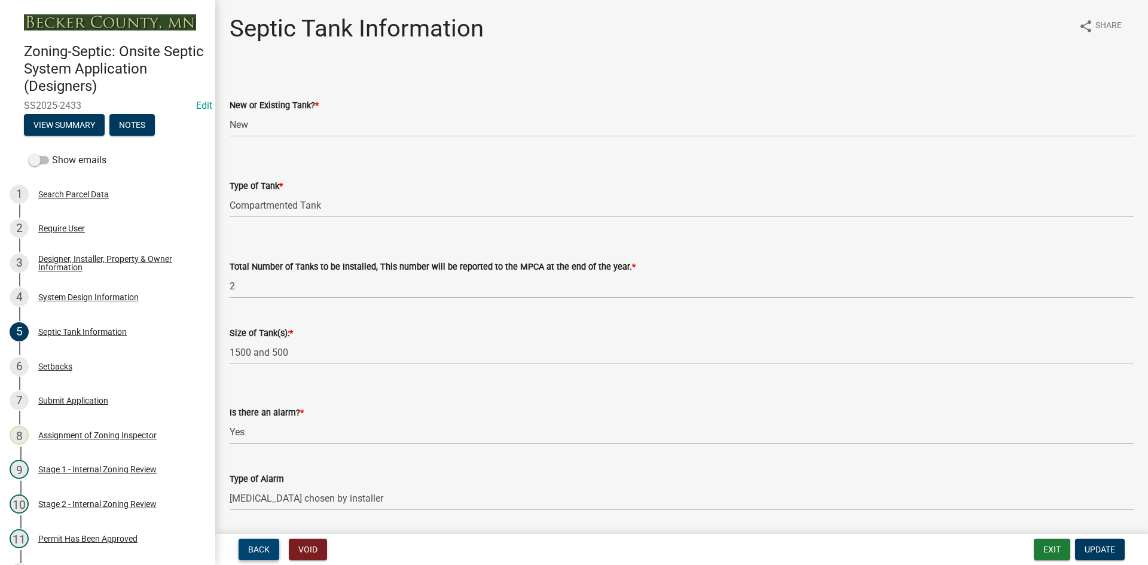
click at [251, 547] on span "Back" at bounding box center [259, 550] width 22 height 10
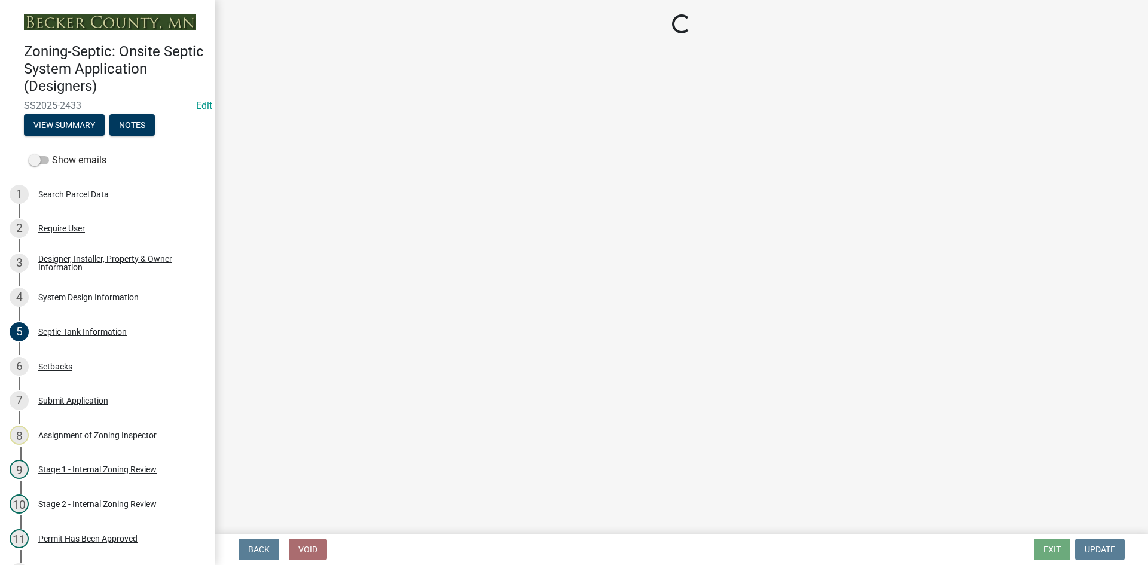
select select "8ba21533-2acf-4cc6-95e5-280e4aabd5a3"
select select "25258e87-3ef9-4f1c-a5f1-75a1d463abfb"
select select "011fbff4-a41d-4a75-9bd8-71c7e6c69e0d"
select select "85fdfef2-2683-4311-b5d5-5505f6411127"
select select "1002d2f5-04ee-41f0-9277-2fadb170a736"
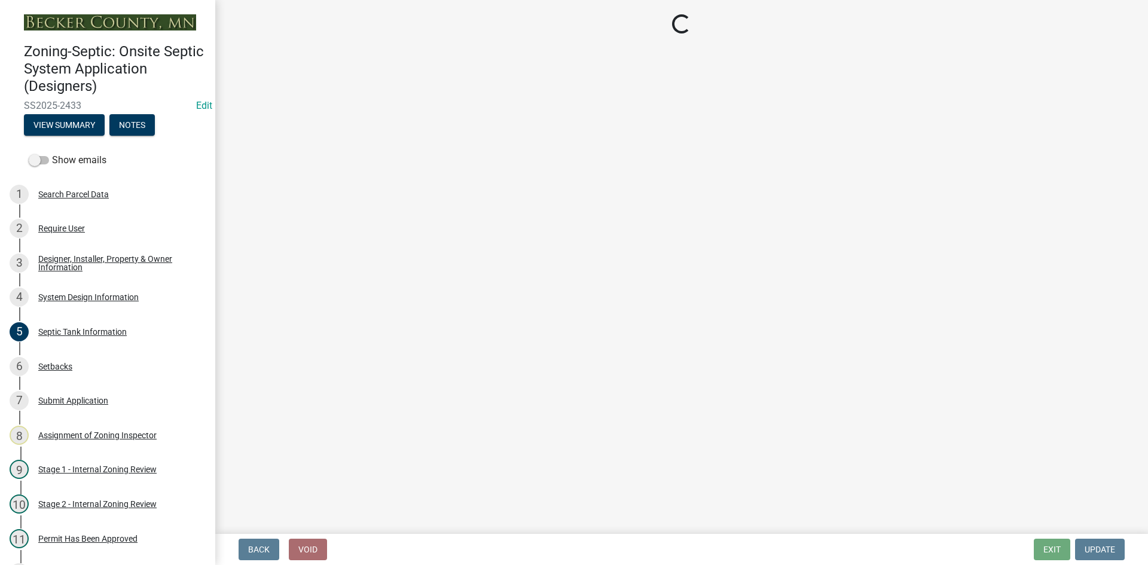
select select "ef698bf5-6172-44c1-9ffb-522c07469aed"
select select "384fc250-a67e-4e5e-a6e0-19116deb63e7"
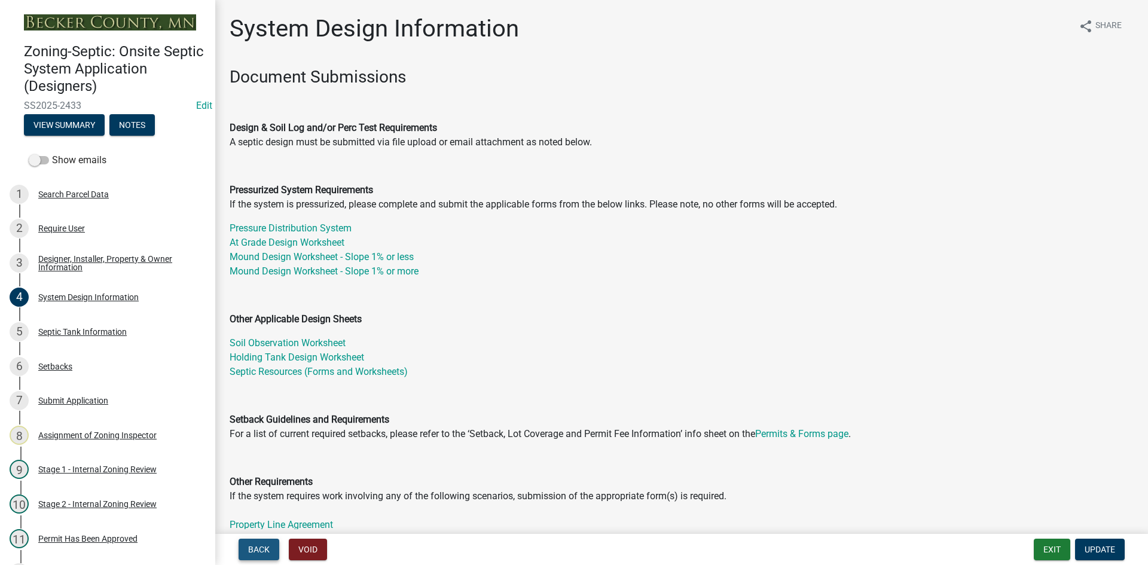
click at [252, 547] on span "Back" at bounding box center [259, 550] width 22 height 10
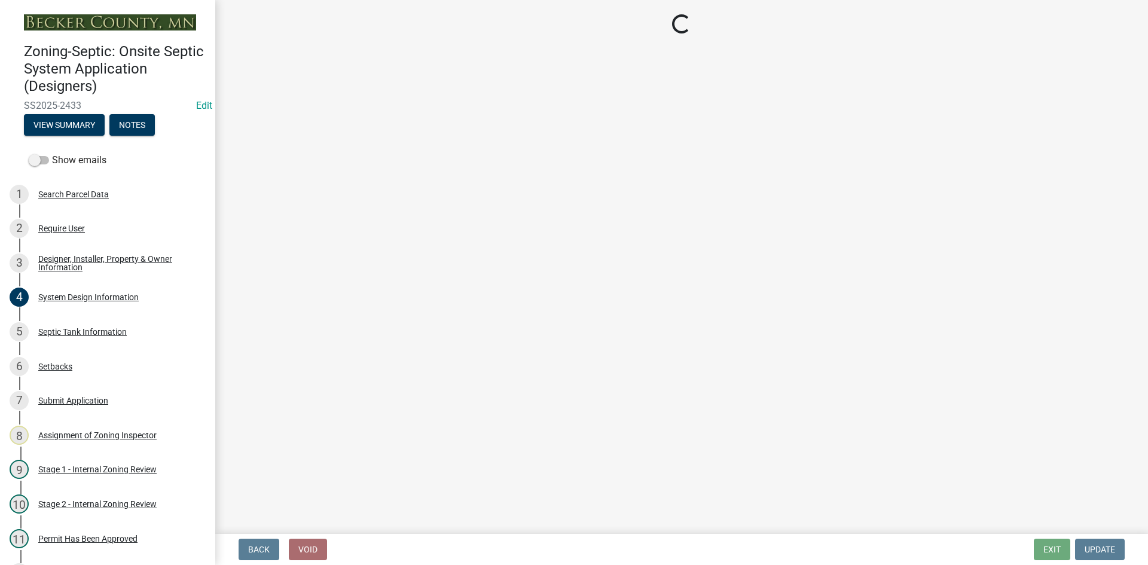
select select "b64ed17c-3b29-4e67-8052-19c7cd9ac7db"
select select "959949e4-cef9-4a6a-9caa-050cbac4b29c"
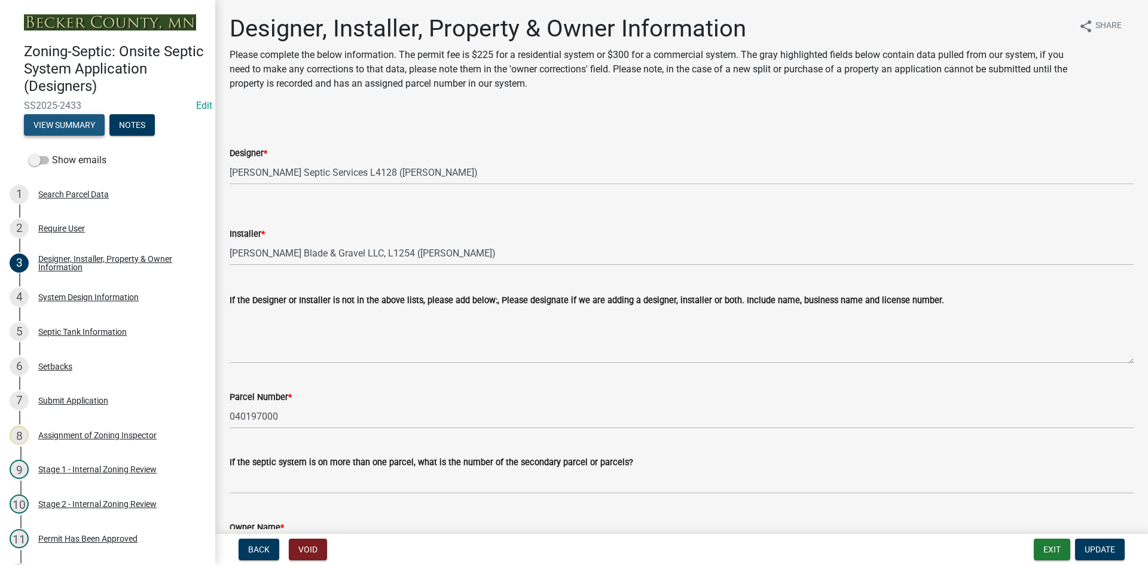
click at [74, 123] on button "View Summary" at bounding box center [64, 125] width 81 height 22
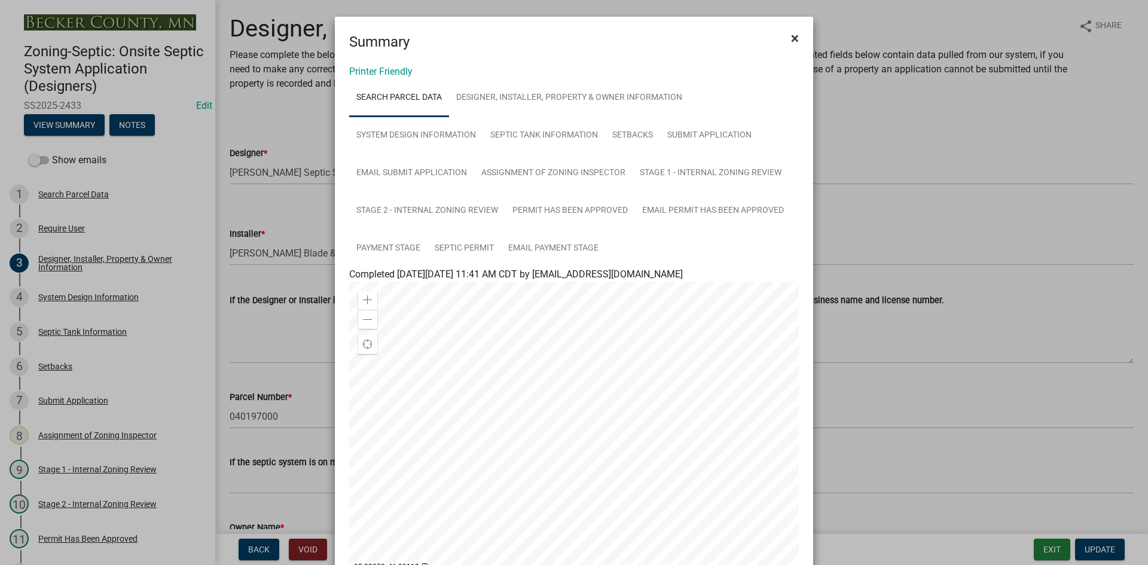
click at [793, 37] on span "×" at bounding box center [795, 38] width 8 height 17
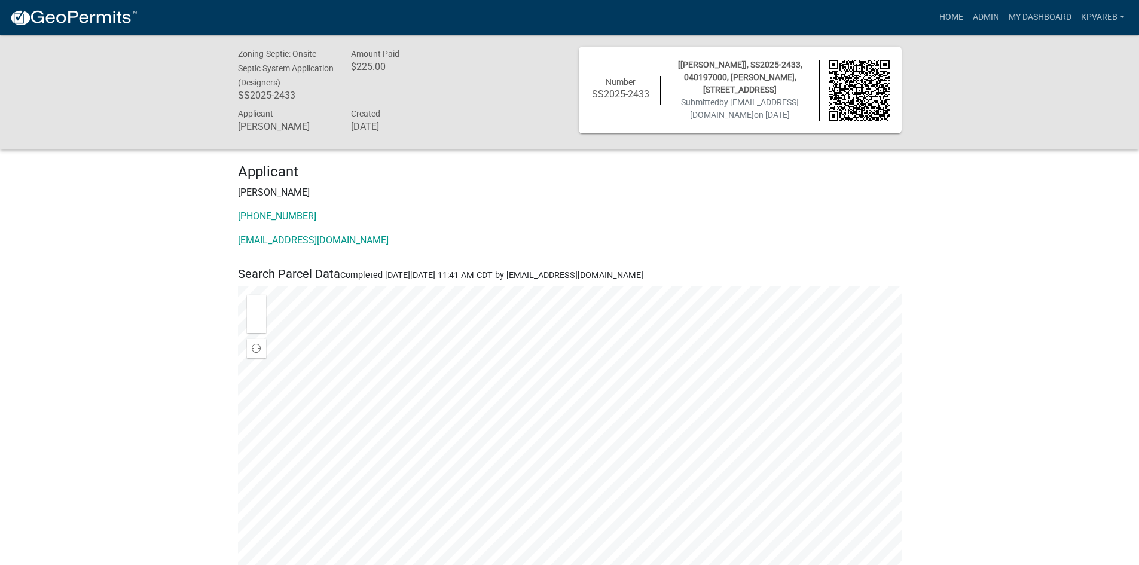
click at [662, 213] on div "Applicant Dylan Hensch 218-770-6612 dylanhensch14@hotmail.com" at bounding box center [570, 210] width 682 height 94
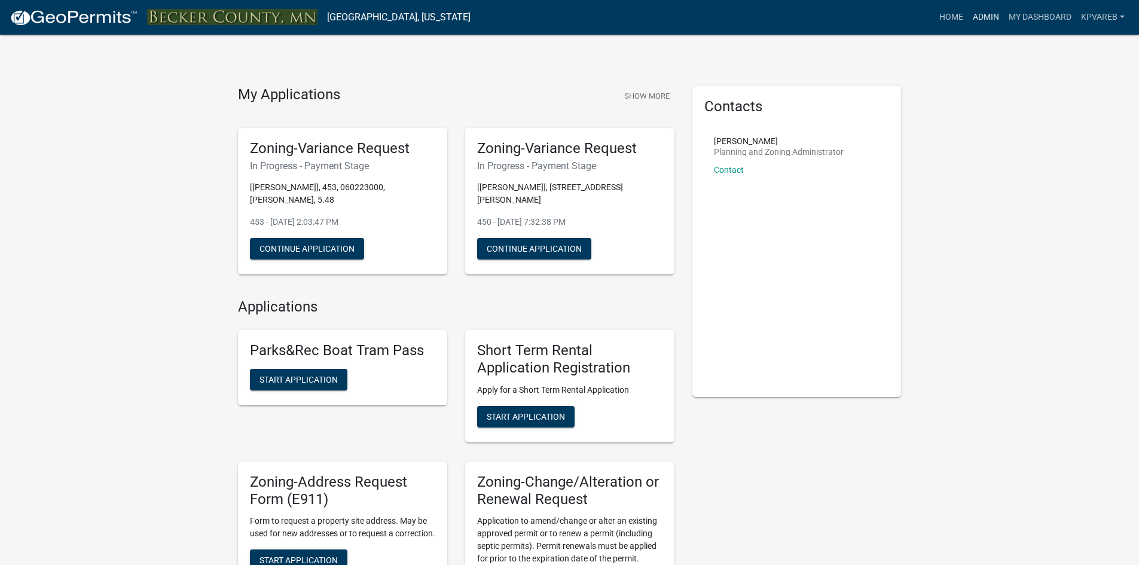
click at [983, 17] on link "Admin" at bounding box center [986, 17] width 36 height 23
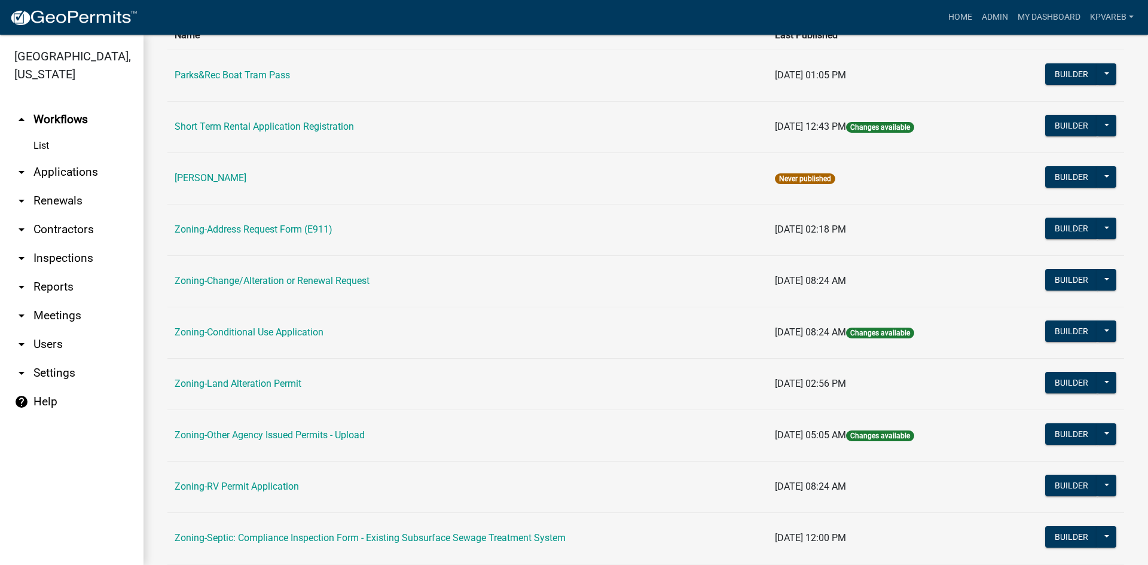
scroll to position [299, 0]
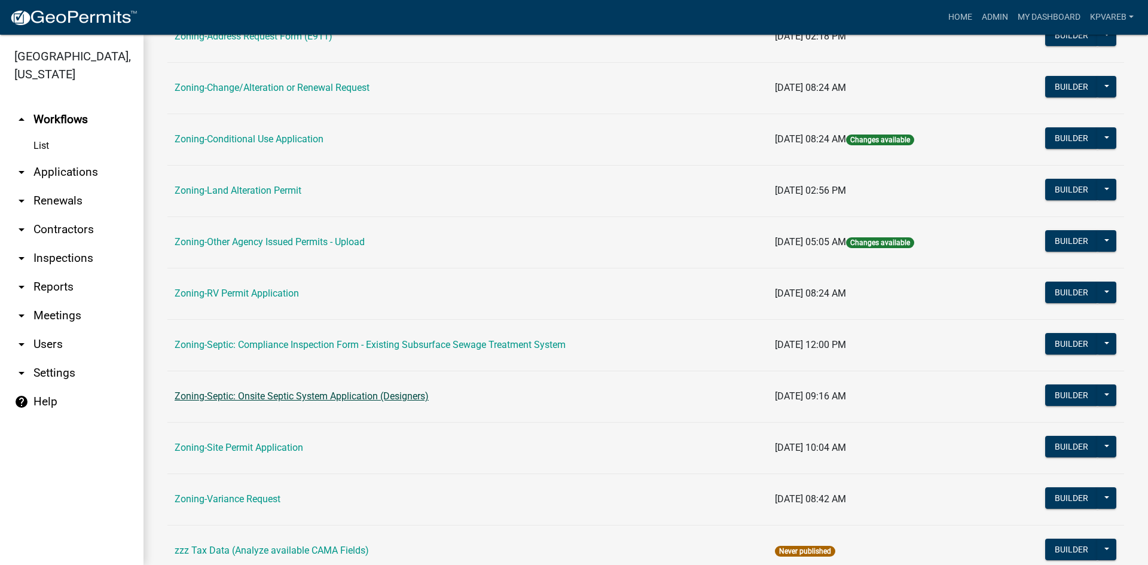
click at [375, 397] on link "Zoning-Septic: Onsite Septic System Application (Designers)" at bounding box center [302, 396] width 254 height 11
